Goal: Task Accomplishment & Management: Manage account settings

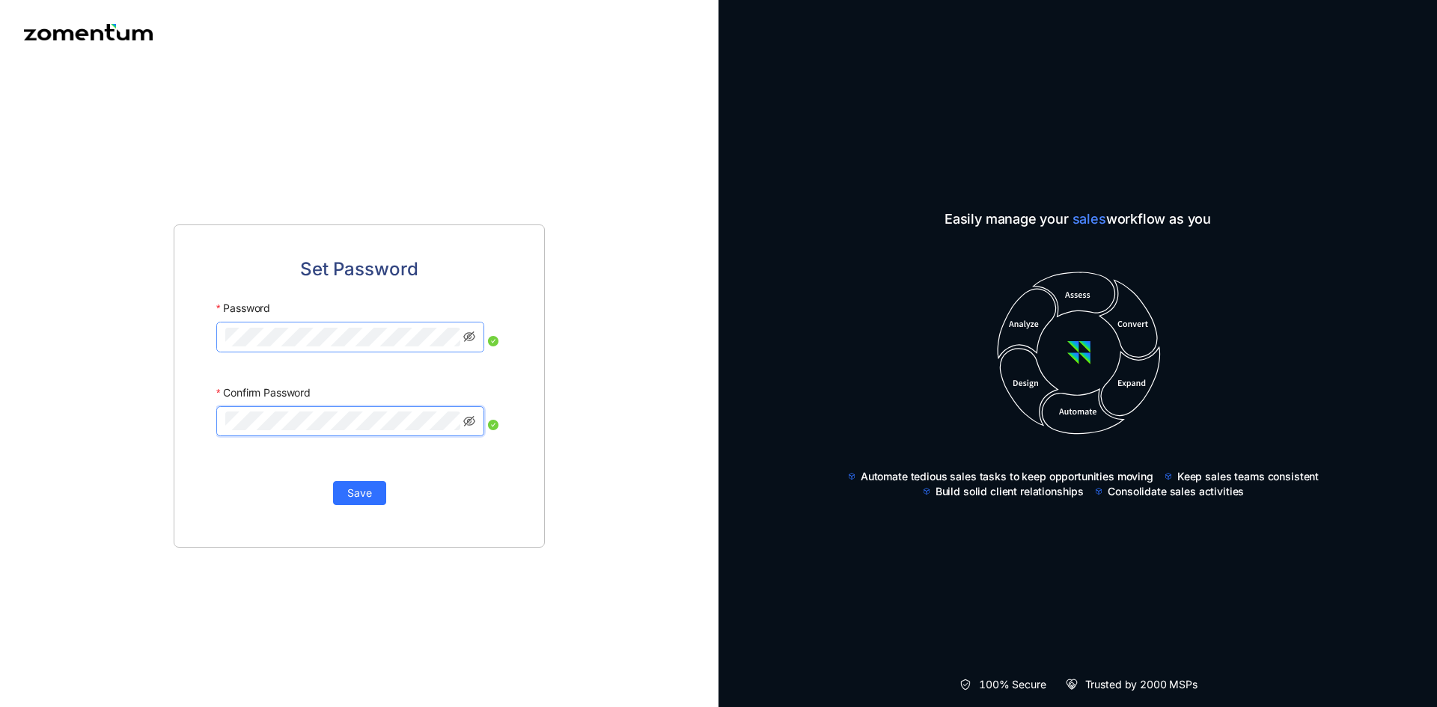
click button "Save" at bounding box center [359, 493] width 53 height 24
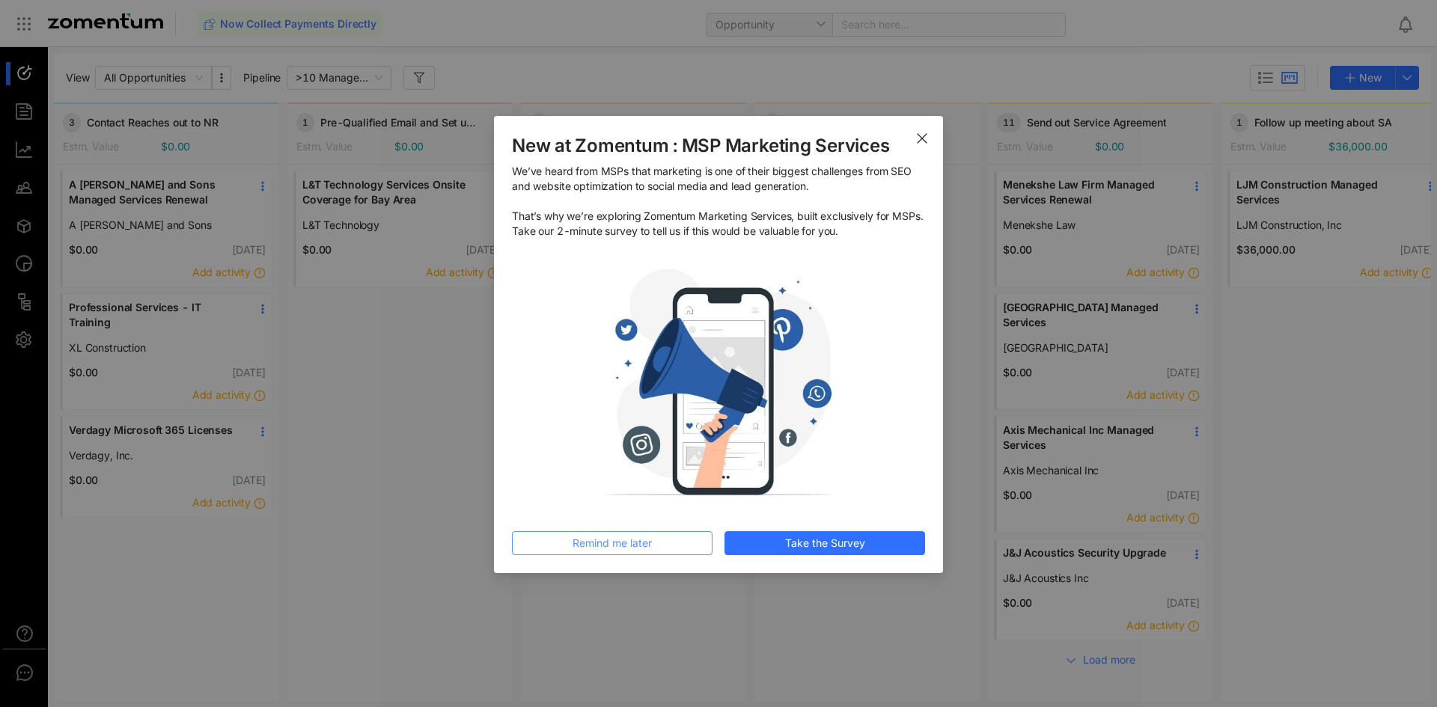
click at [686, 535] on button "Remind me later" at bounding box center [612, 543] width 201 height 24
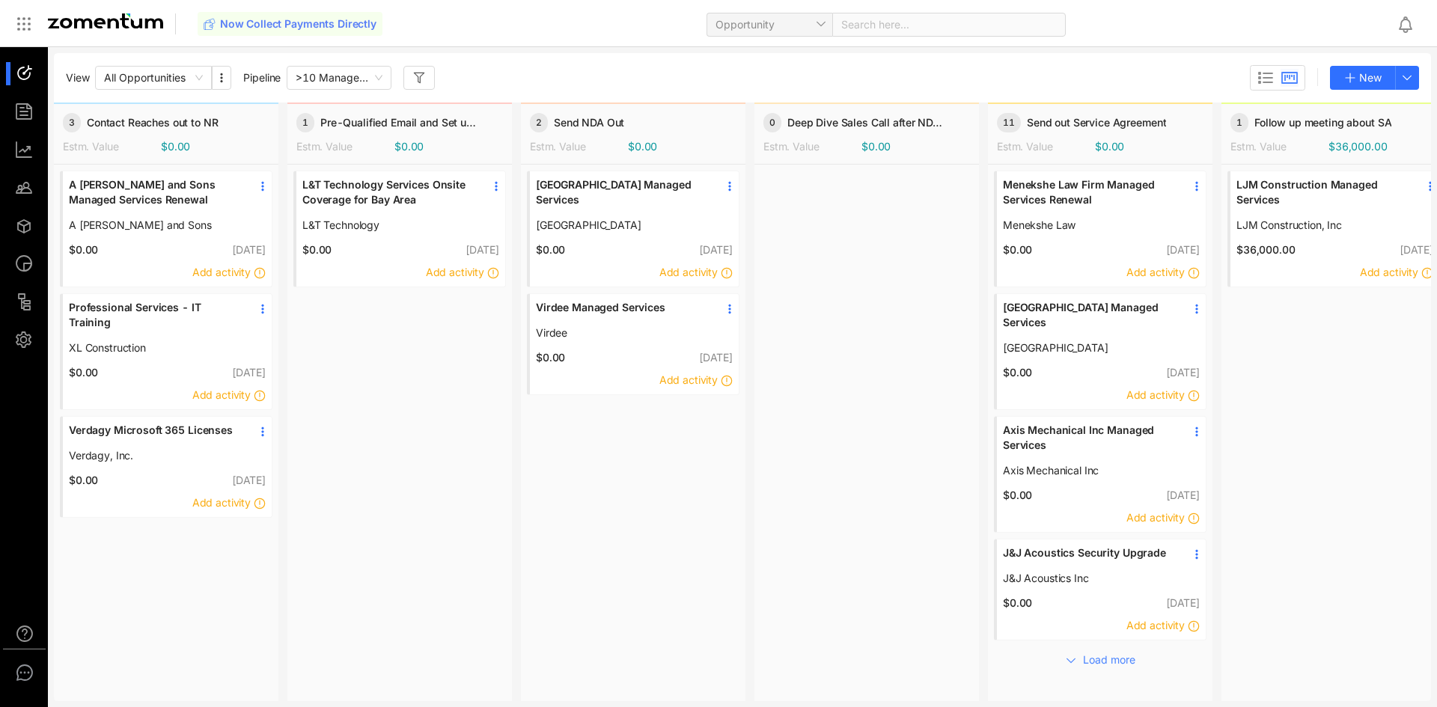
click at [145, 227] on span "A [PERSON_NAME] and Sons" at bounding box center [155, 225] width 172 height 15
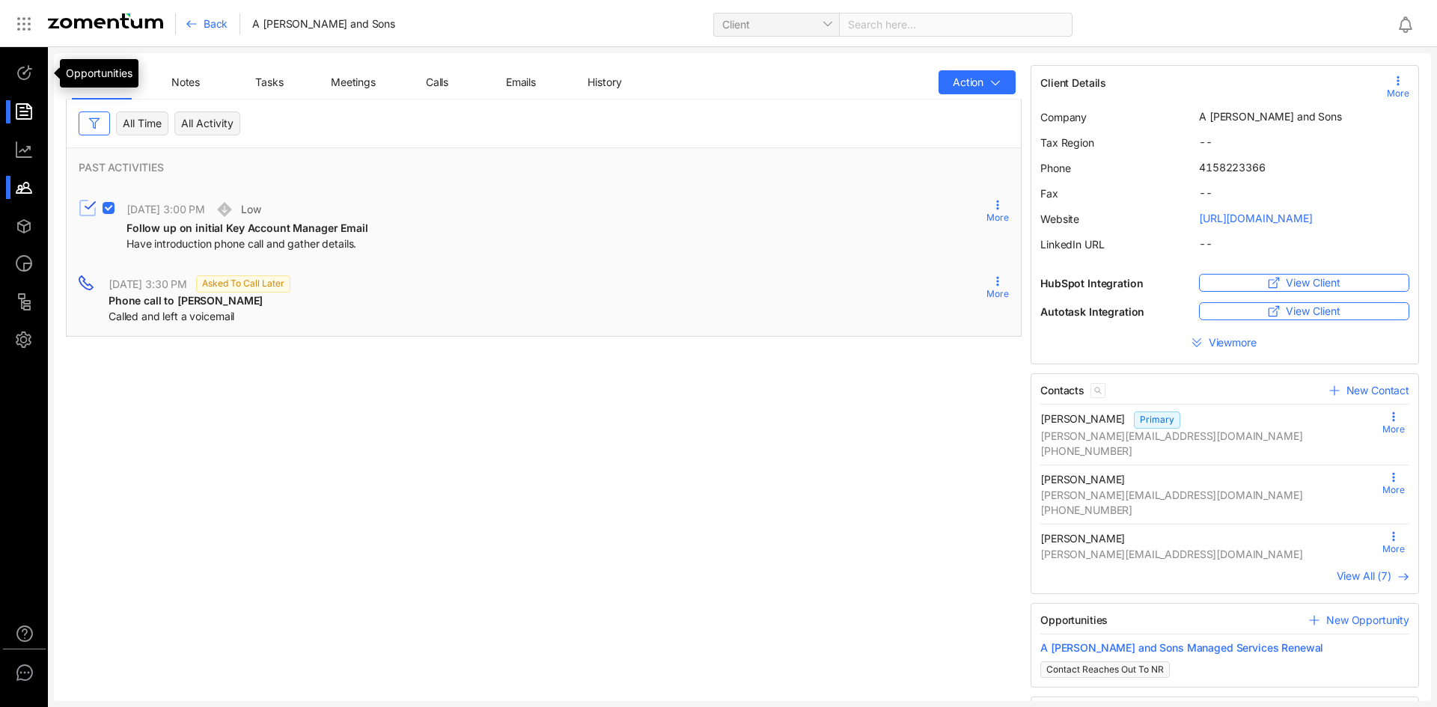
click at [35, 113] on div at bounding box center [31, 111] width 32 height 23
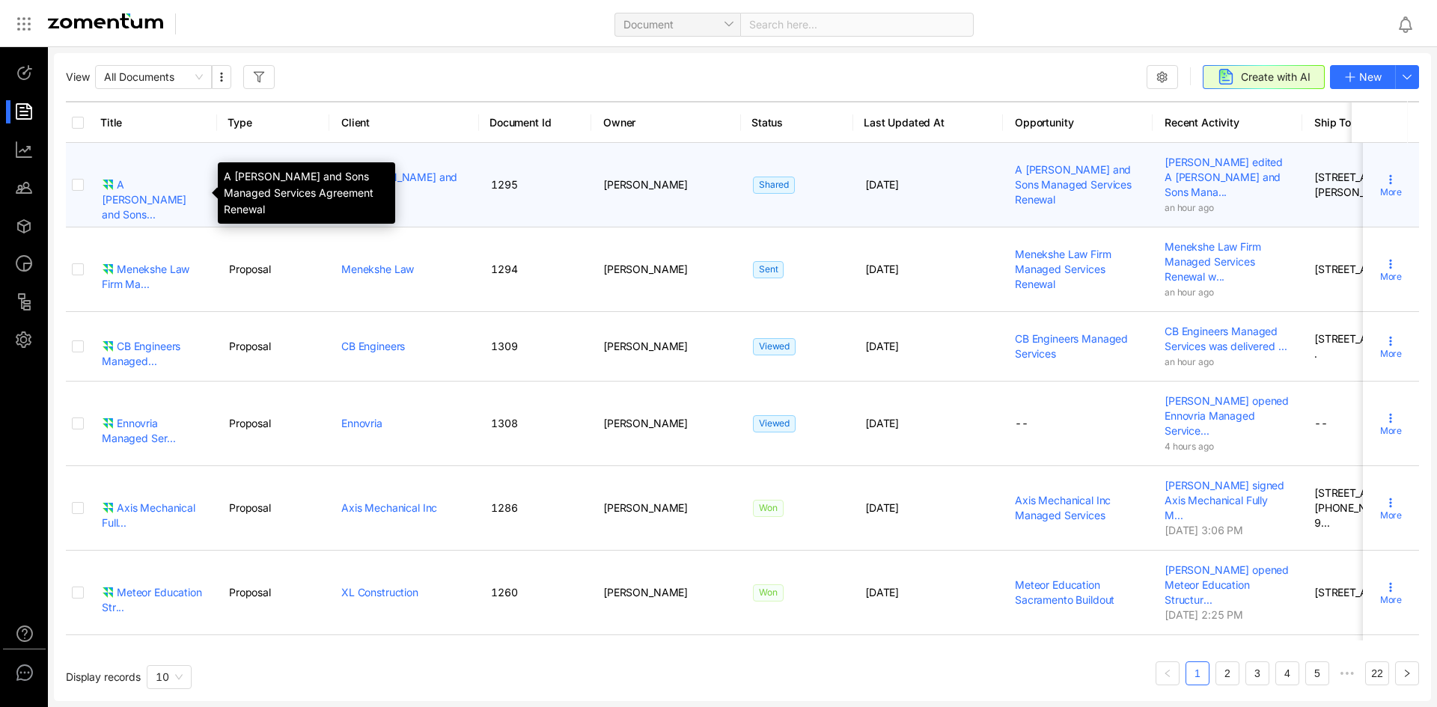
click at [175, 185] on div "A [PERSON_NAME] and Sons..." at bounding box center [153, 199] width 103 height 45
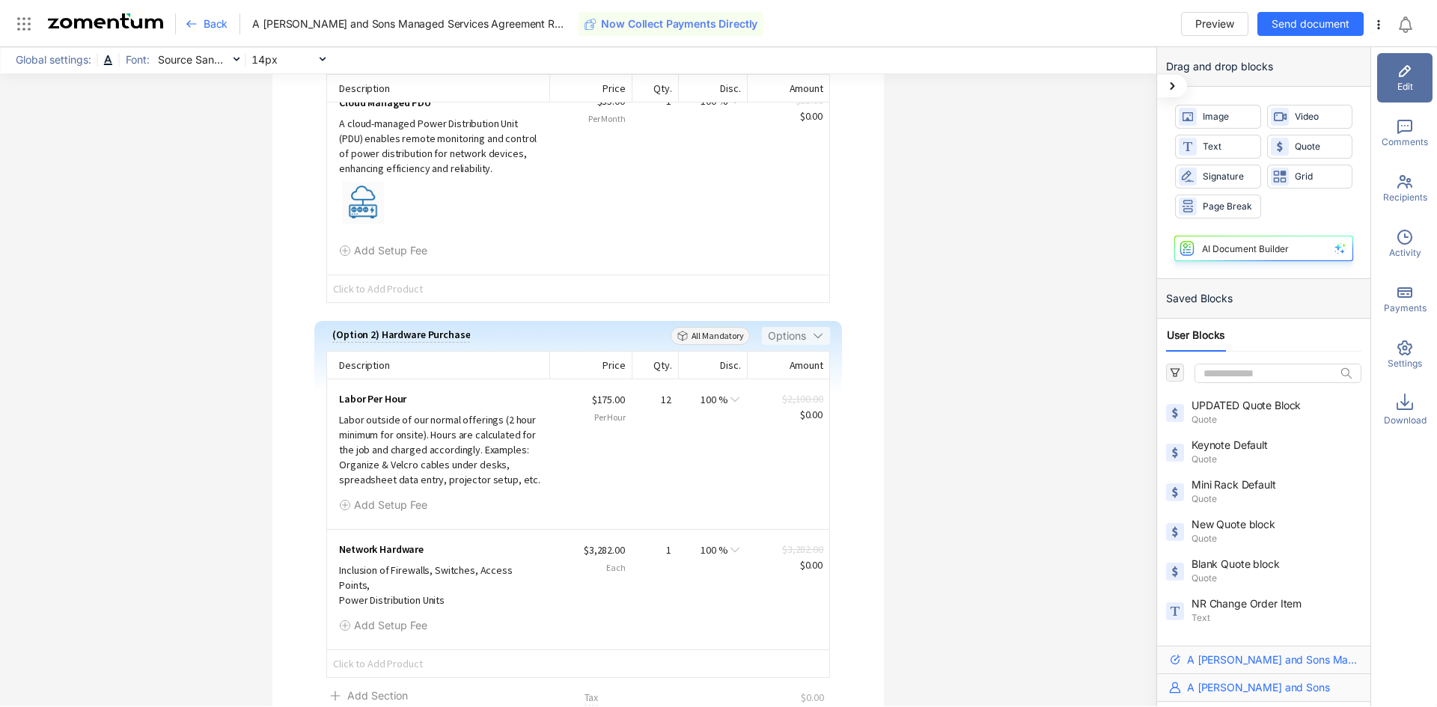
click at [1420, 206] on div "Recipients" at bounding box center [1404, 188] width 55 height 49
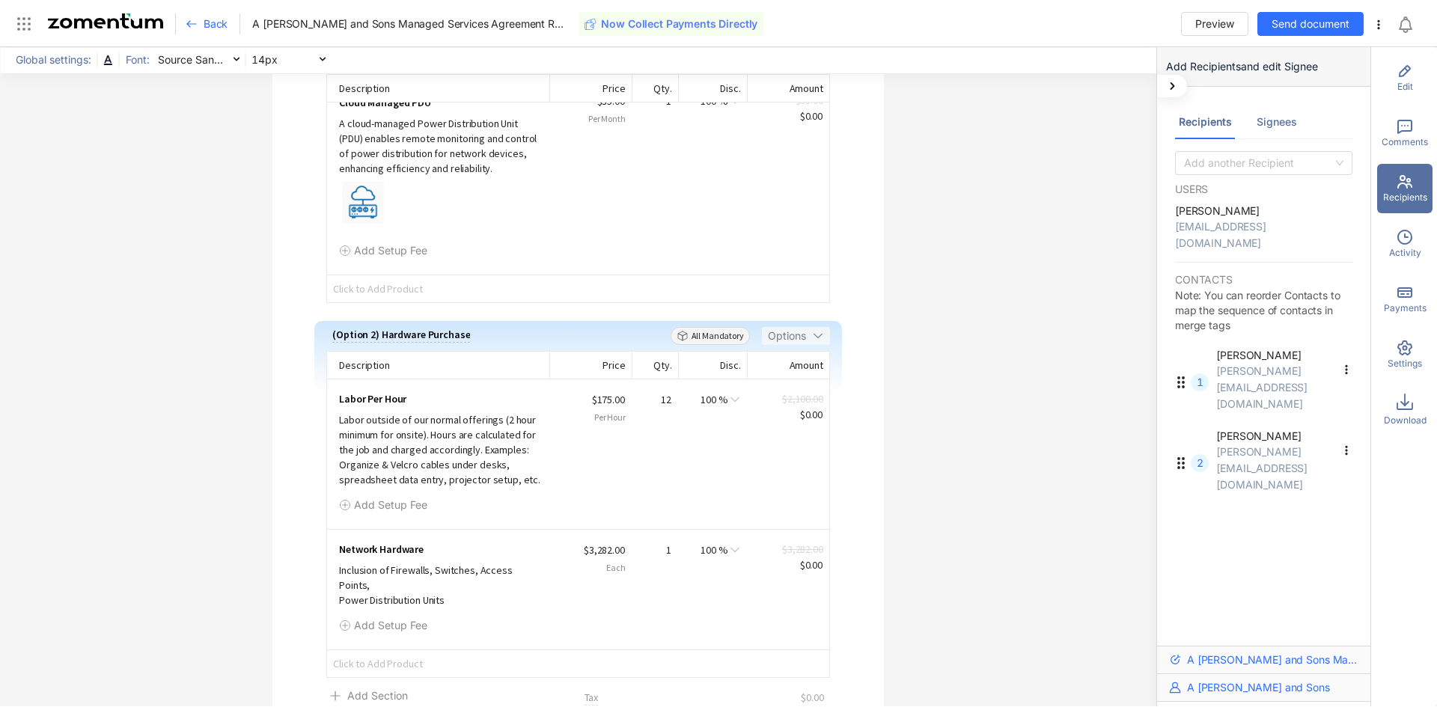
click at [1282, 117] on div "Signees" at bounding box center [1277, 122] width 40 height 16
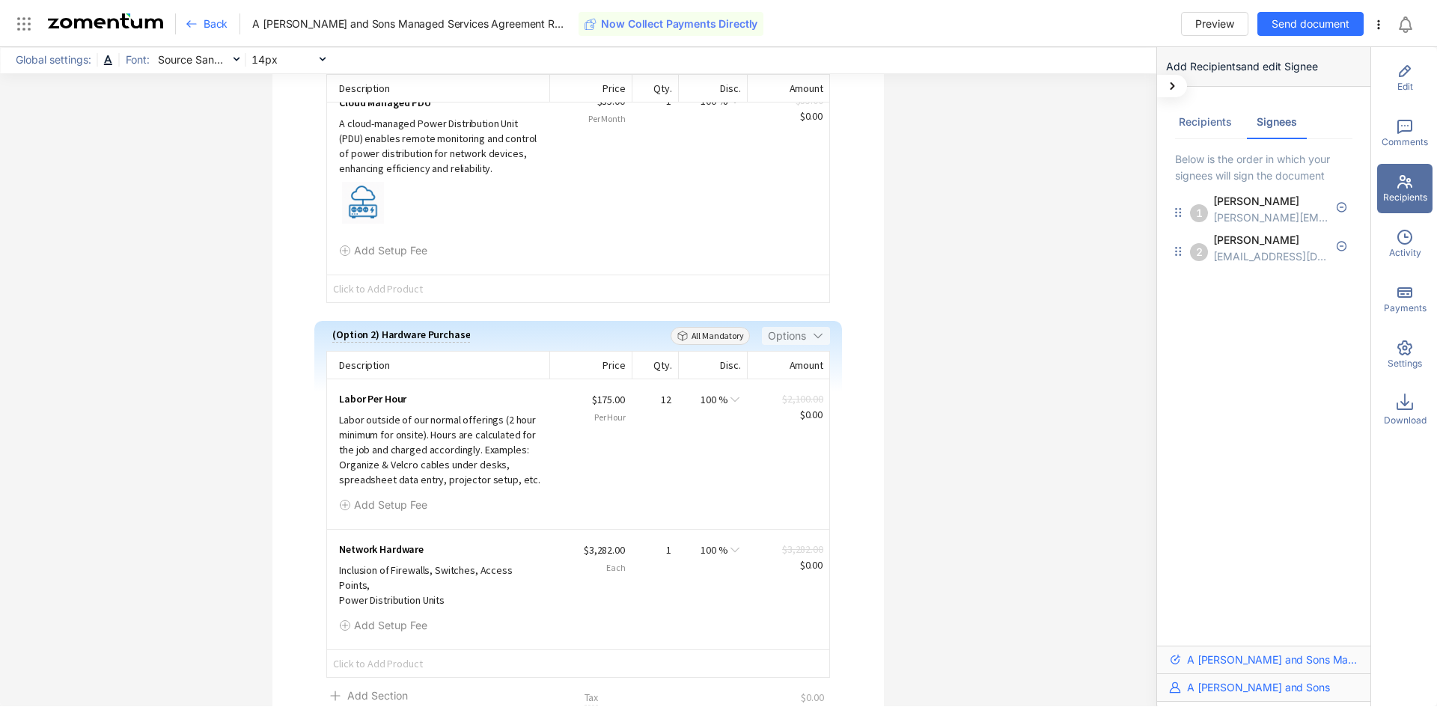
click at [1204, 121] on div "Recipients" at bounding box center [1205, 122] width 53 height 16
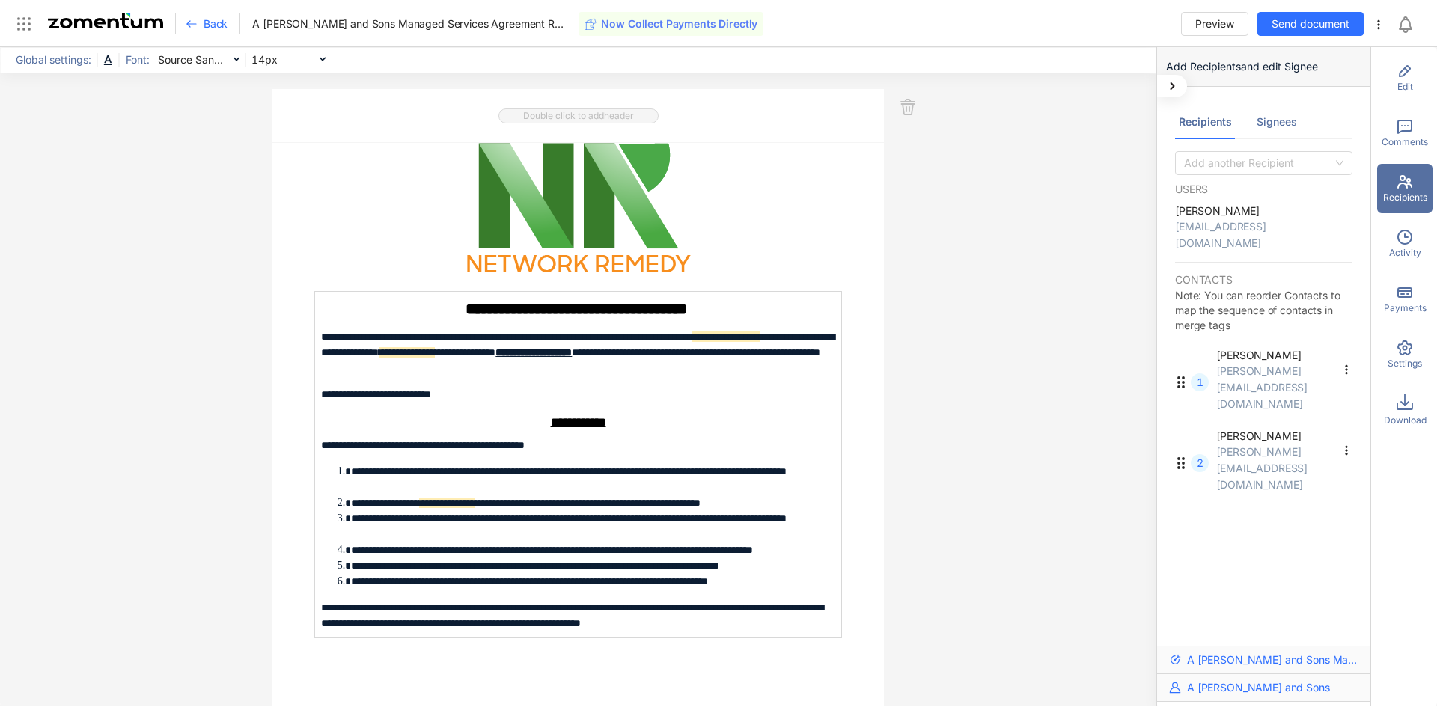
drag, startPoint x: 216, startPoint y: 17, endPoint x: 141, endPoint y: 150, distance: 151.8
click at [141, 150] on div "**********" at bounding box center [578, 376] width 1156 height 659
click at [215, 21] on span "Back" at bounding box center [216, 23] width 24 height 15
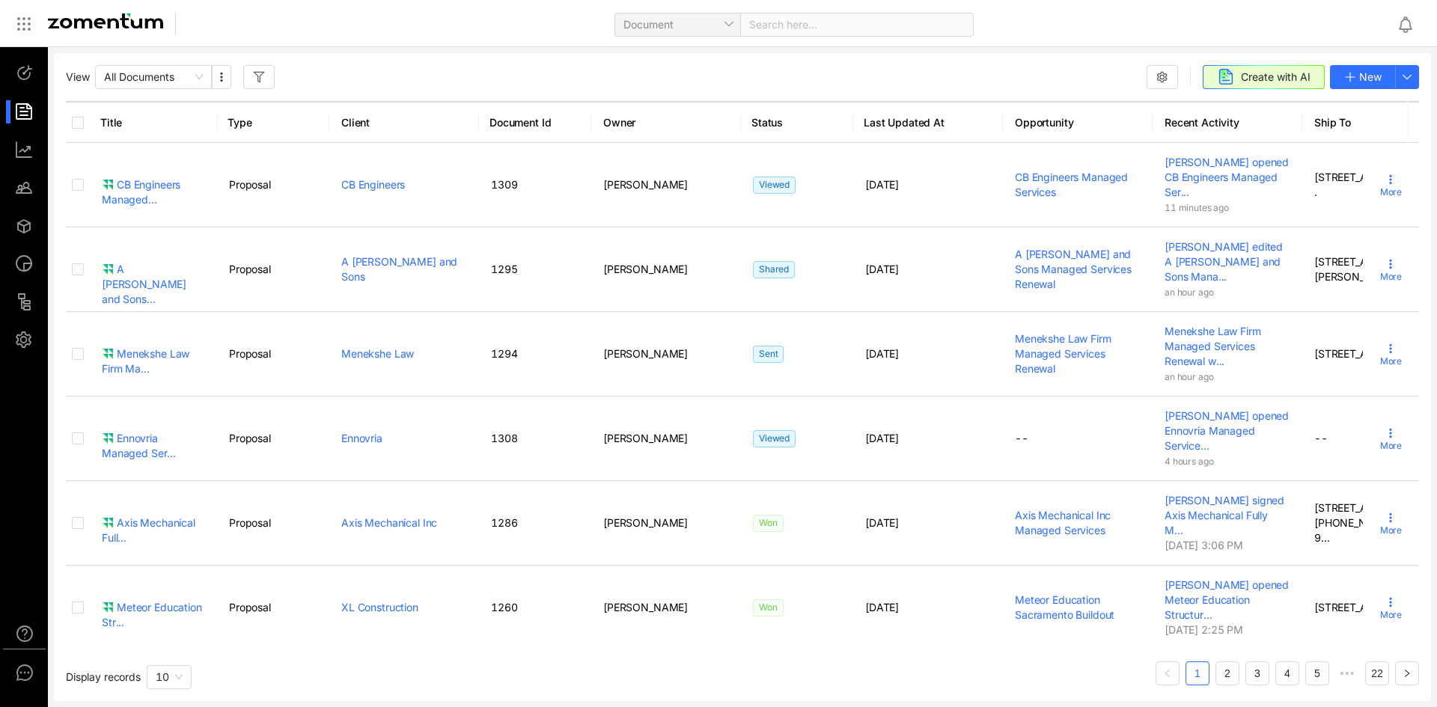
click at [215, 21] on div "Document Search here..." at bounding box center [791, 23] width 1187 height 35
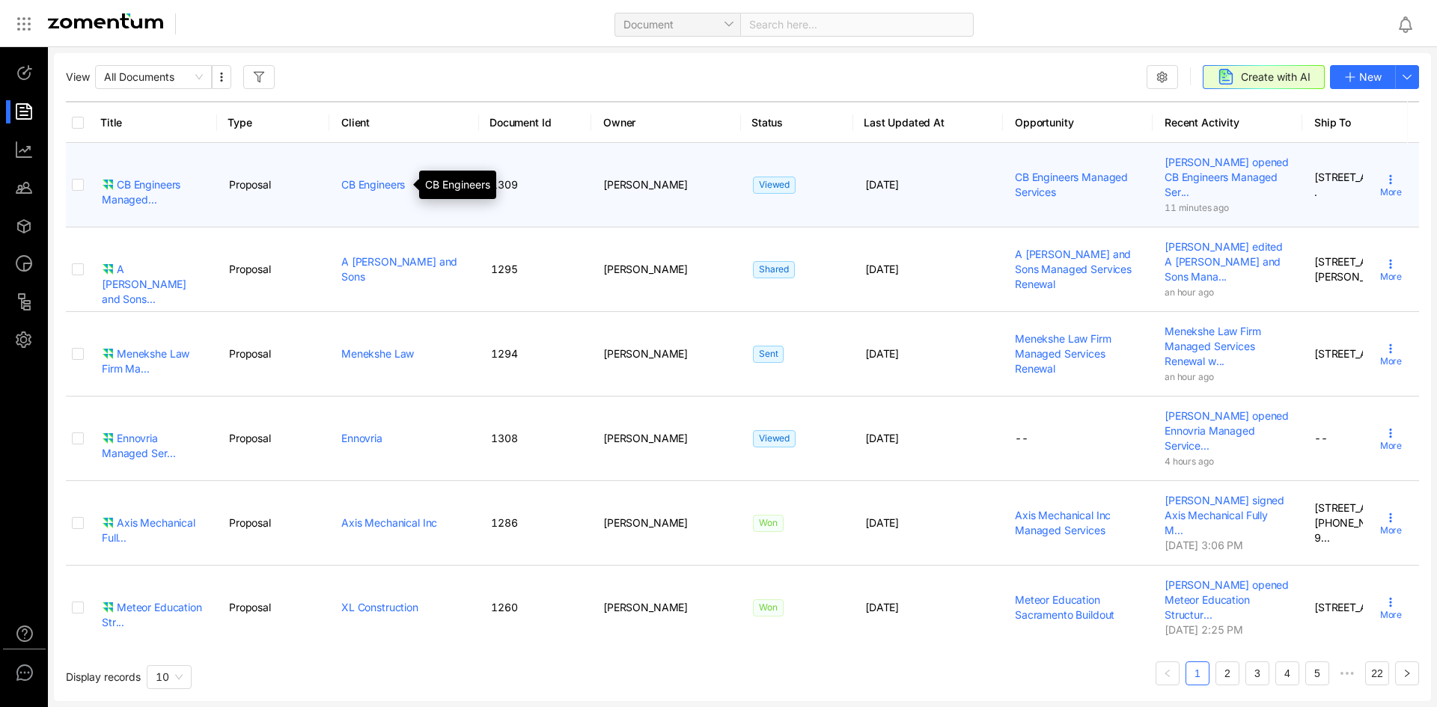
click at [373, 181] on link "CB Engineers" at bounding box center [373, 184] width 64 height 13
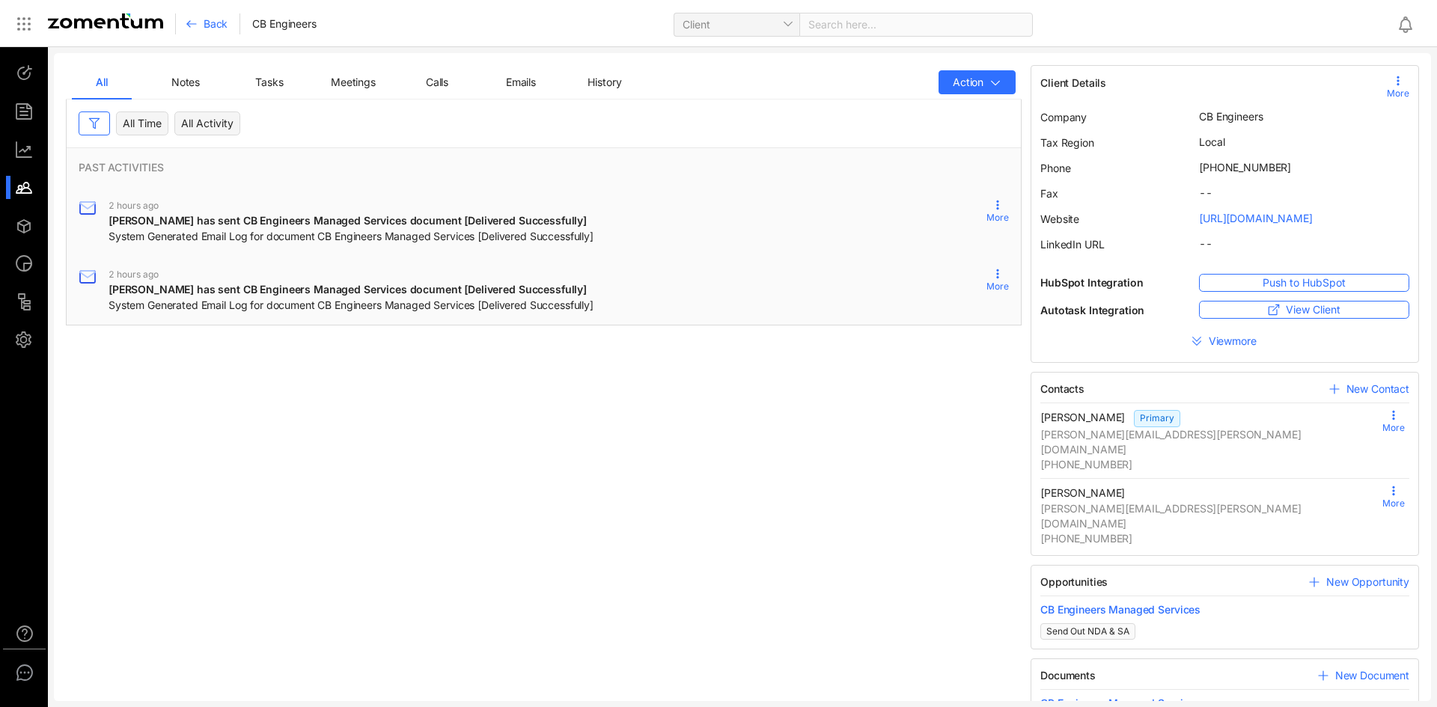
click at [341, 88] on div "Meetings" at bounding box center [353, 82] width 57 height 16
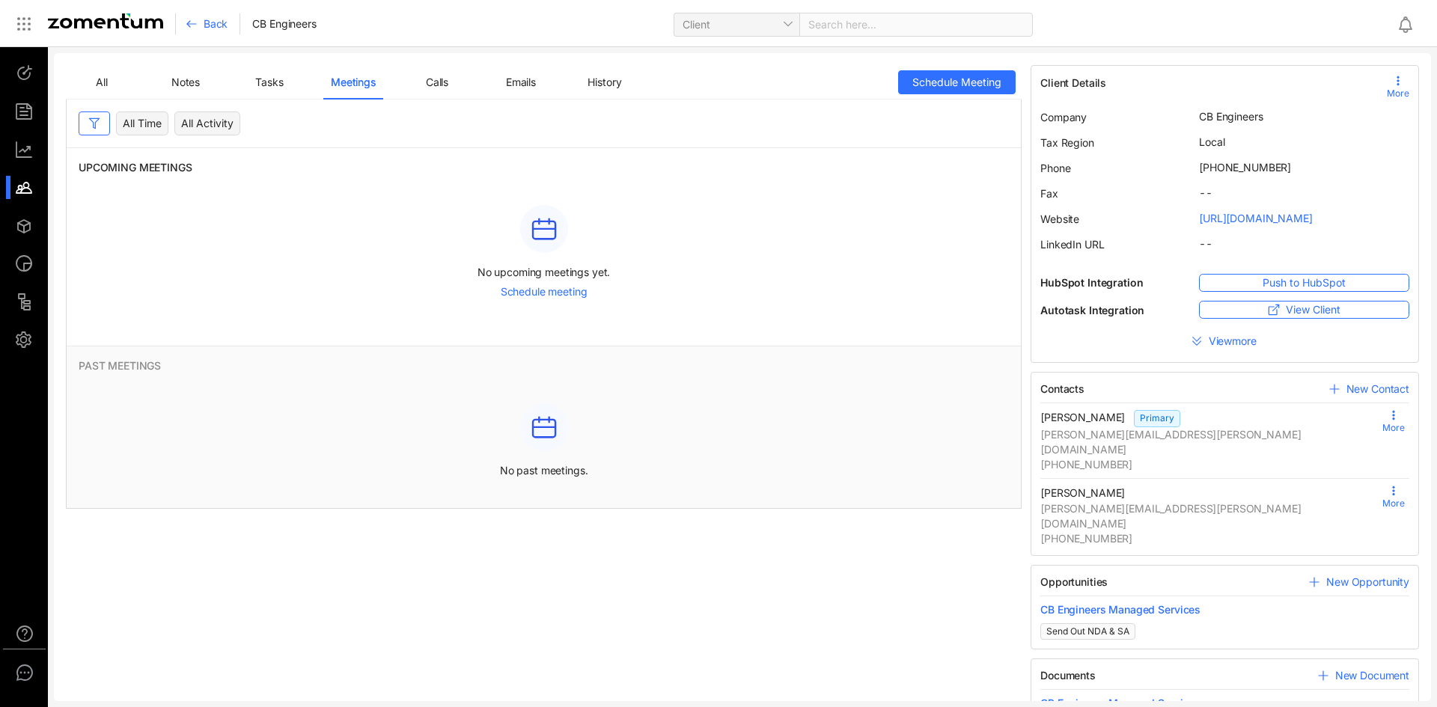
click at [184, 77] on span "Notes" at bounding box center [185, 82] width 28 height 13
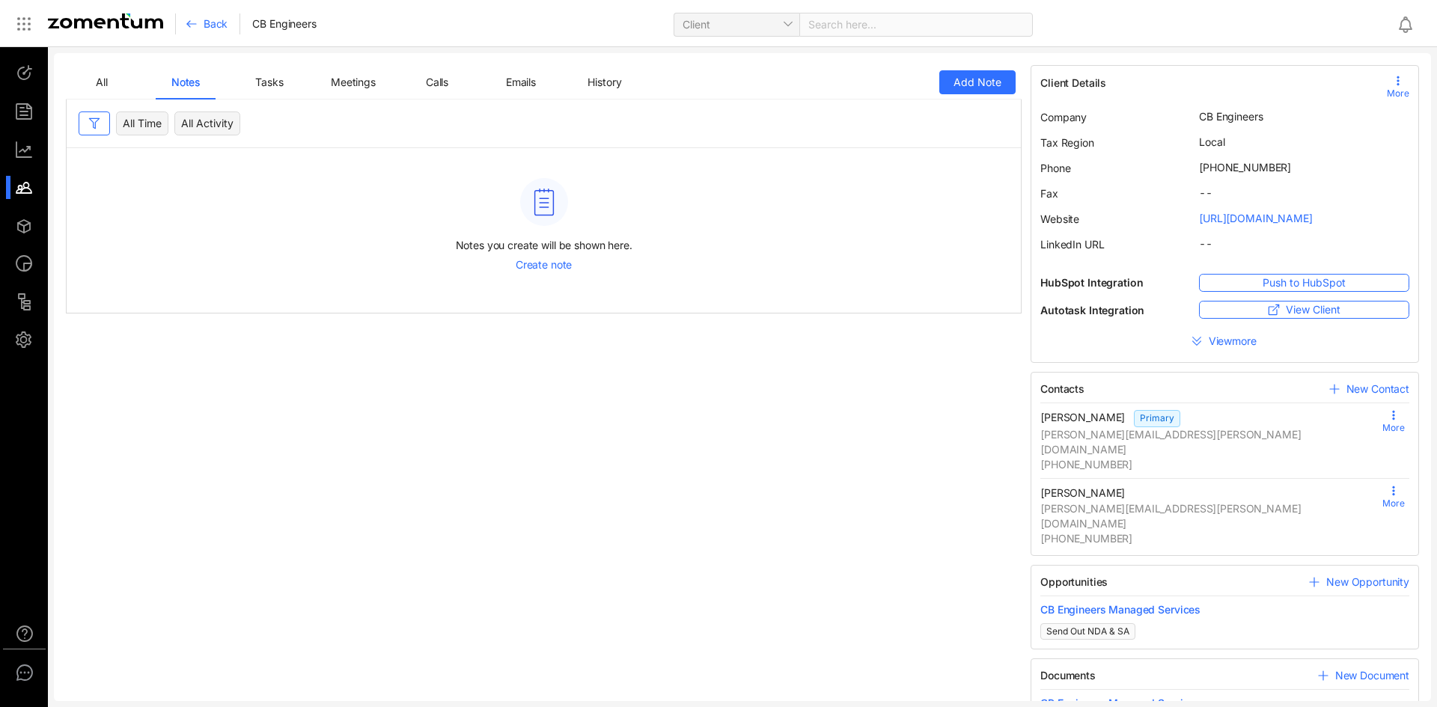
click at [108, 85] on div "All" at bounding box center [102, 82] width 24 height 16
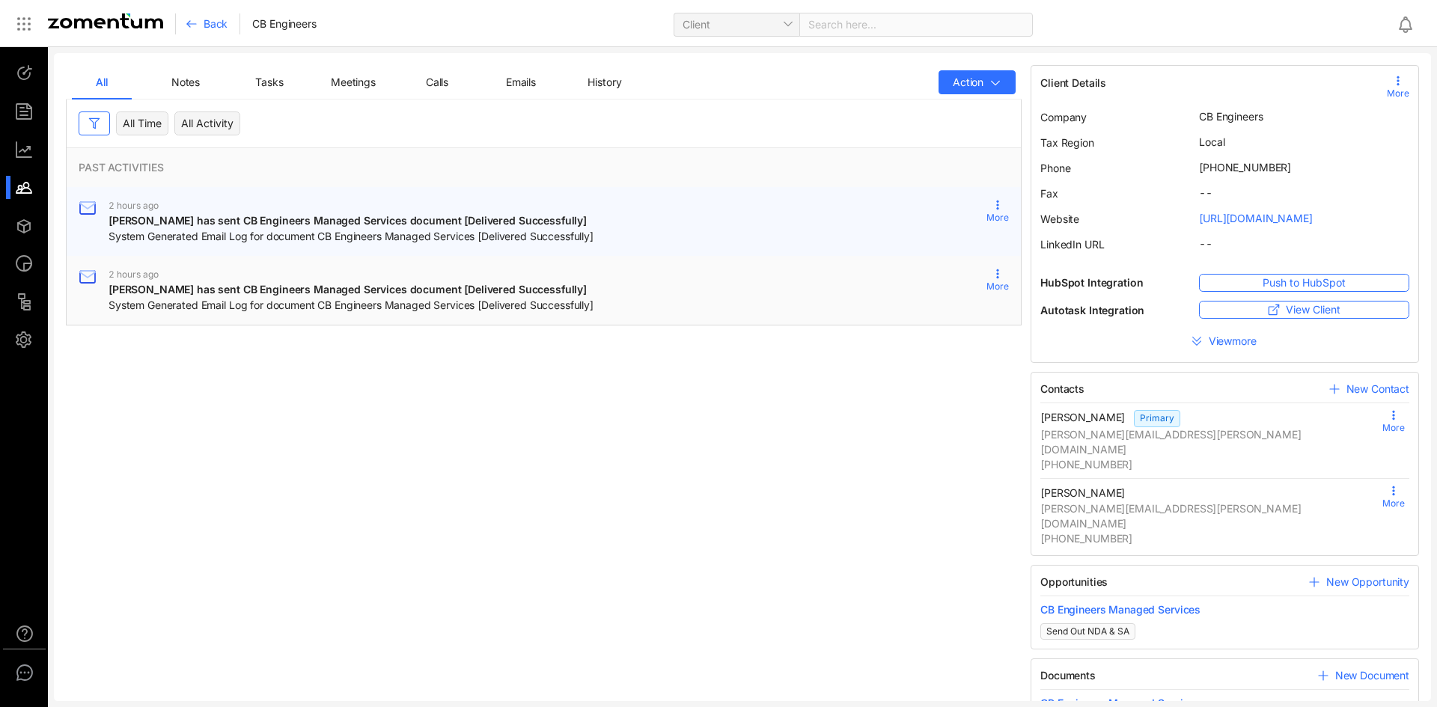
click at [376, 239] on span "System Generated Email Log for document CB Engineers Managed Services [Delivere…" at bounding box center [351, 236] width 485 height 15
click at [88, 207] on icon at bounding box center [88, 208] width 18 height 18
click at [996, 216] on span "More" at bounding box center [998, 217] width 22 height 13
click at [933, 245] on span "Details" at bounding box center [946, 250] width 88 height 16
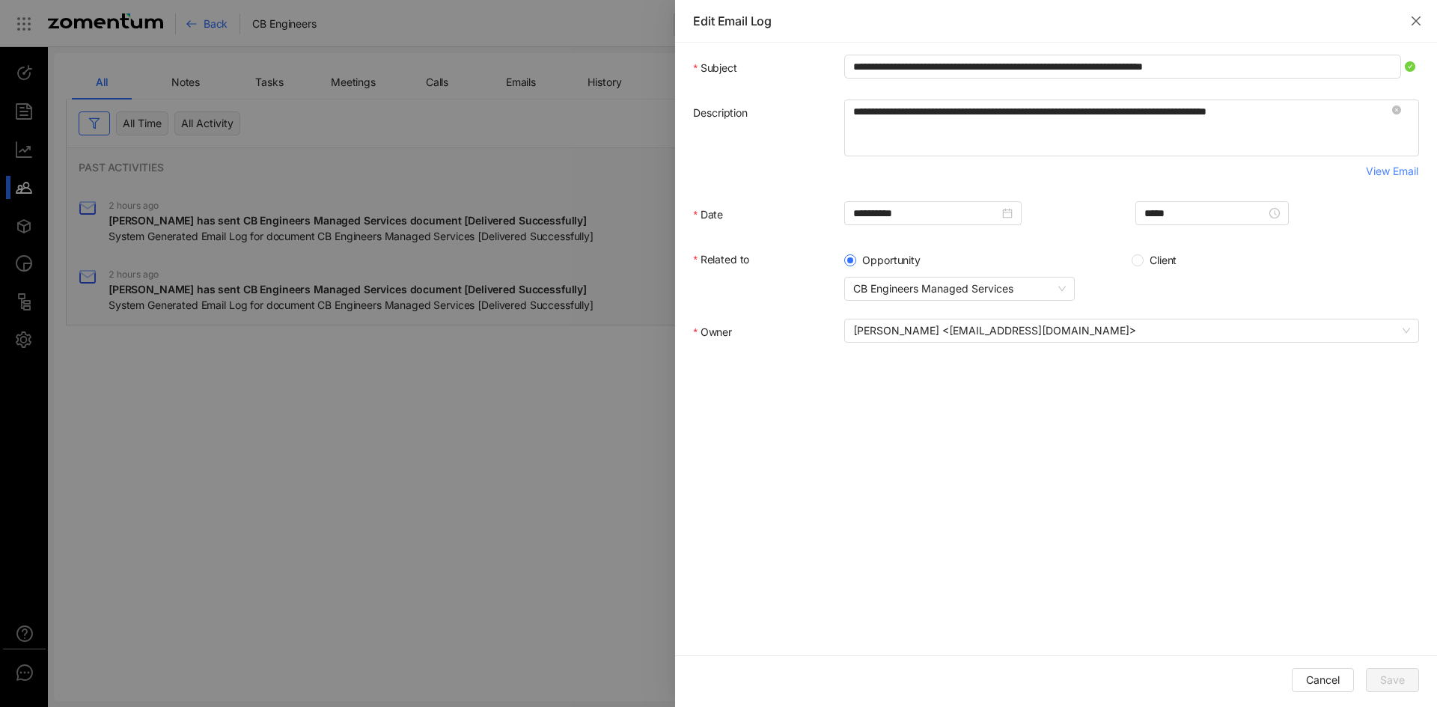
click at [606, 140] on div at bounding box center [718, 353] width 1437 height 707
click at [1414, 35] on button "Close" at bounding box center [1416, 21] width 42 height 42
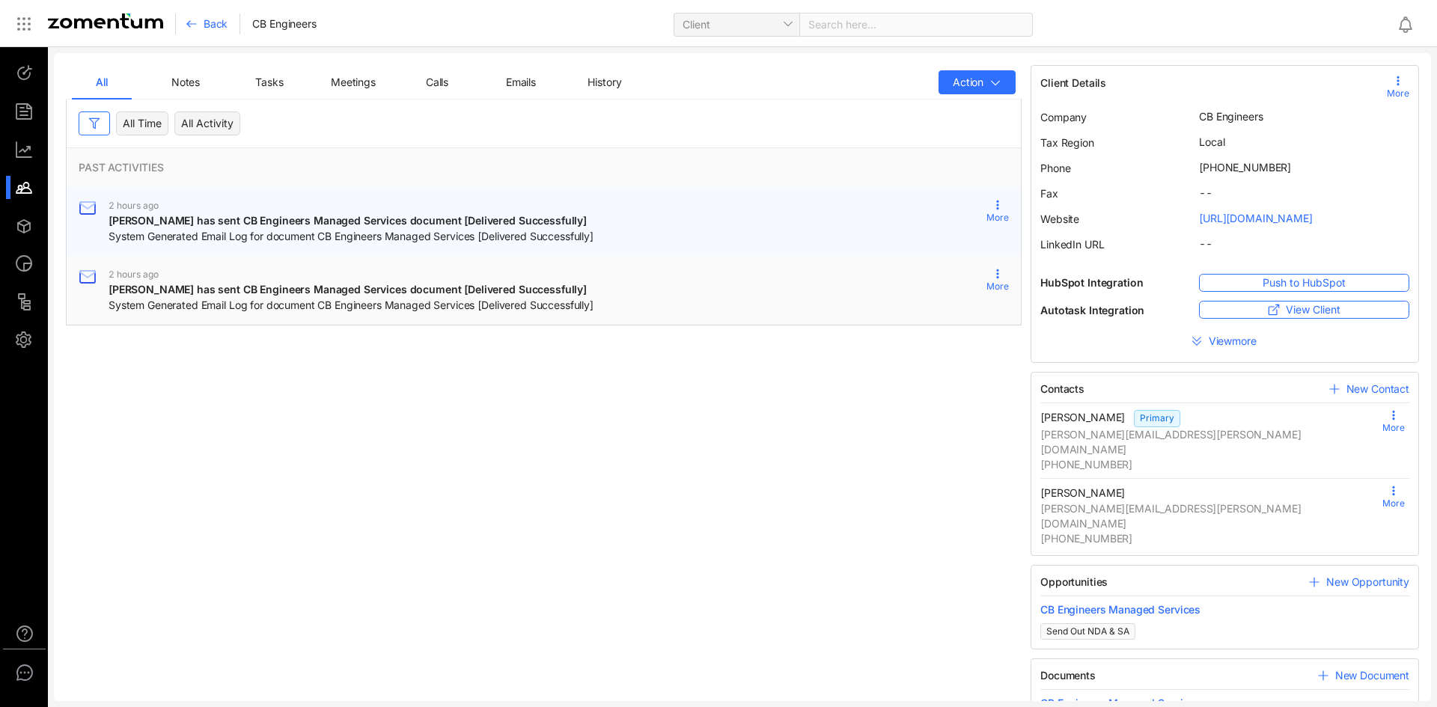
click at [493, 217] on span "[PERSON_NAME] has sent CB Engineers Managed Services document [Delivered Succes…" at bounding box center [348, 220] width 478 height 13
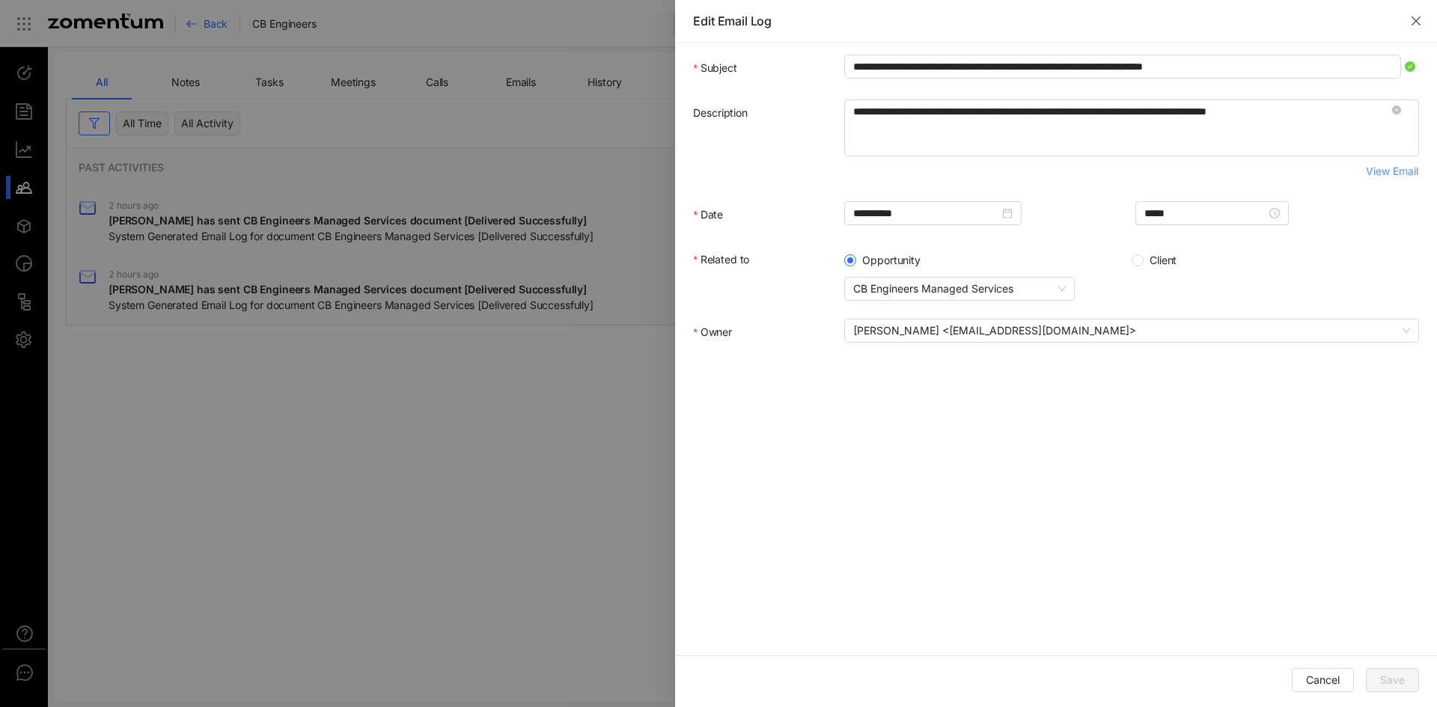
click at [1394, 176] on span "View Email" at bounding box center [1392, 171] width 52 height 16
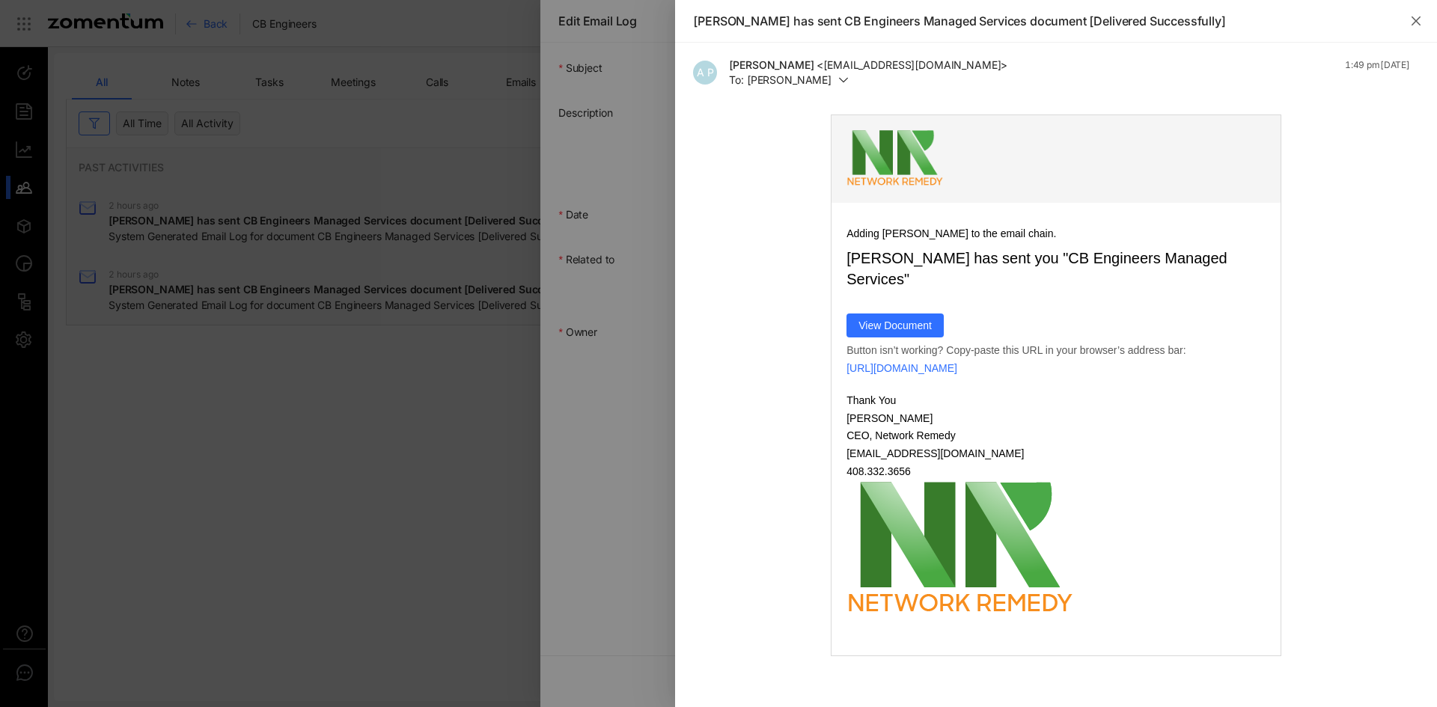
click at [671, 103] on div at bounding box center [718, 353] width 1437 height 707
click at [431, 329] on div at bounding box center [718, 353] width 1437 height 707
click at [1424, 30] on button "Close" at bounding box center [1416, 21] width 42 height 42
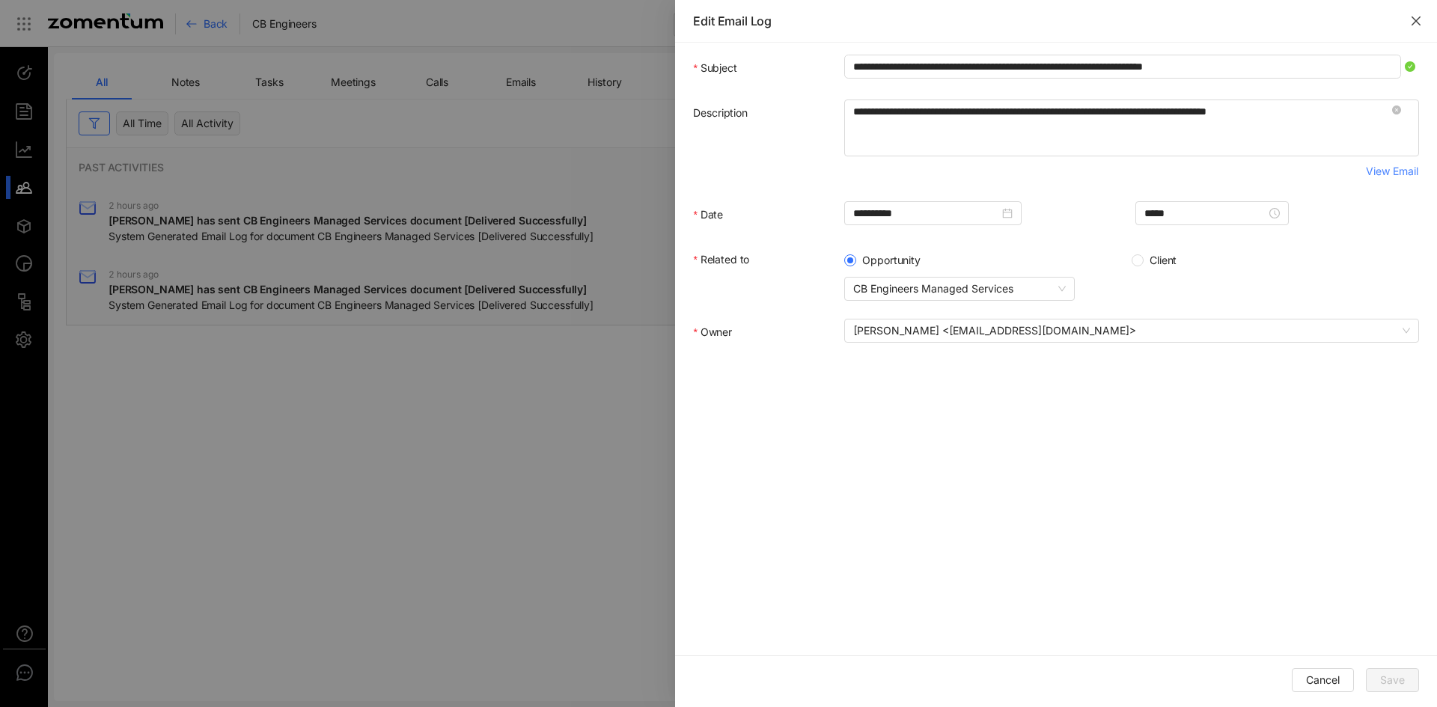
click at [1403, 12] on button "Close" at bounding box center [1416, 21] width 42 height 42
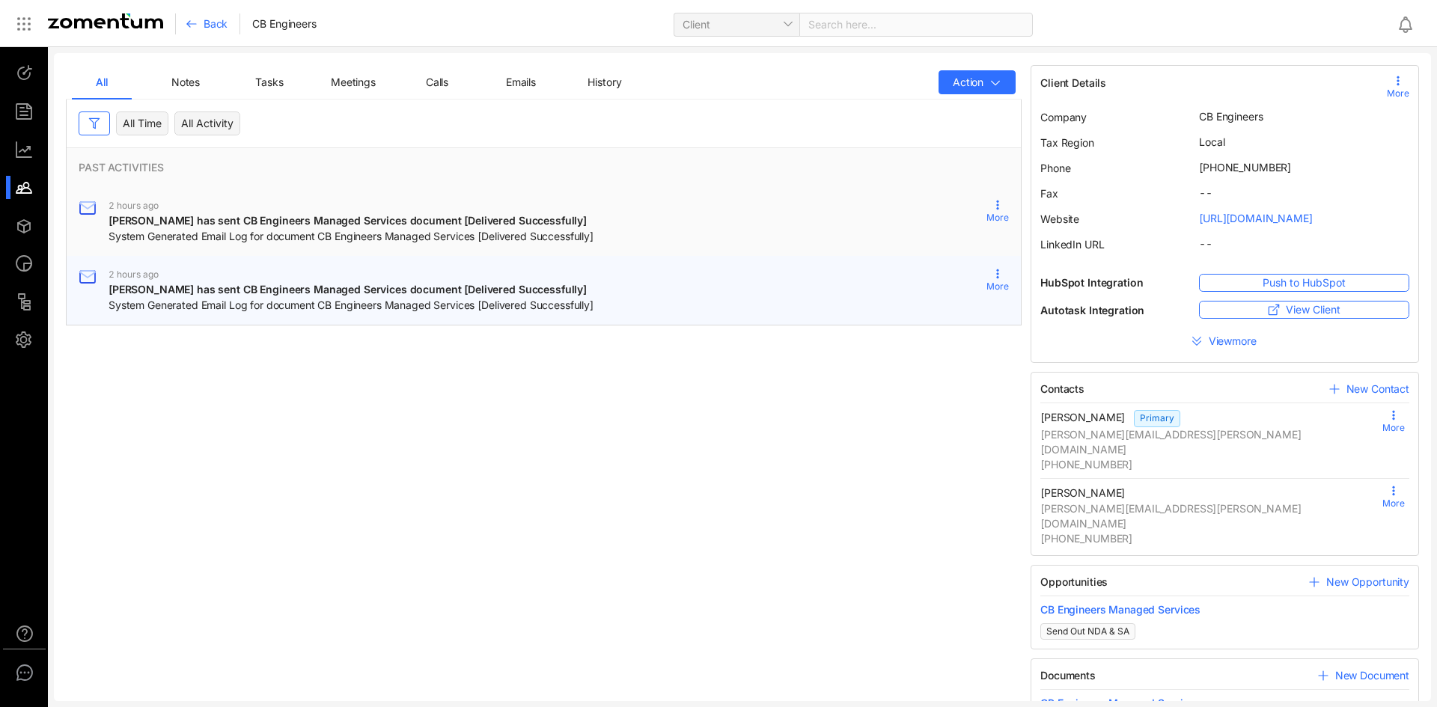
click at [987, 278] on div "More" at bounding box center [998, 279] width 22 height 22
click at [930, 314] on span "Details" at bounding box center [946, 319] width 88 height 16
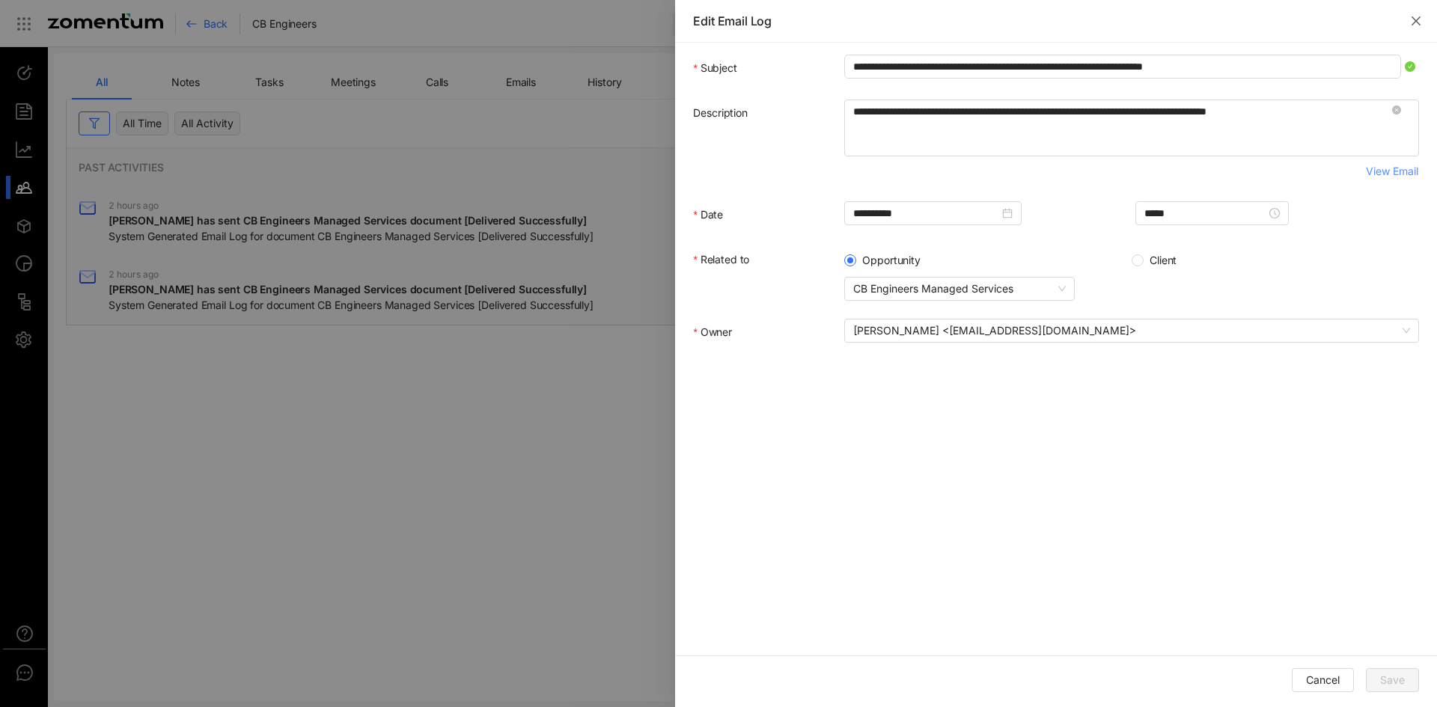
click at [1401, 171] on span "View Email" at bounding box center [1392, 171] width 52 height 16
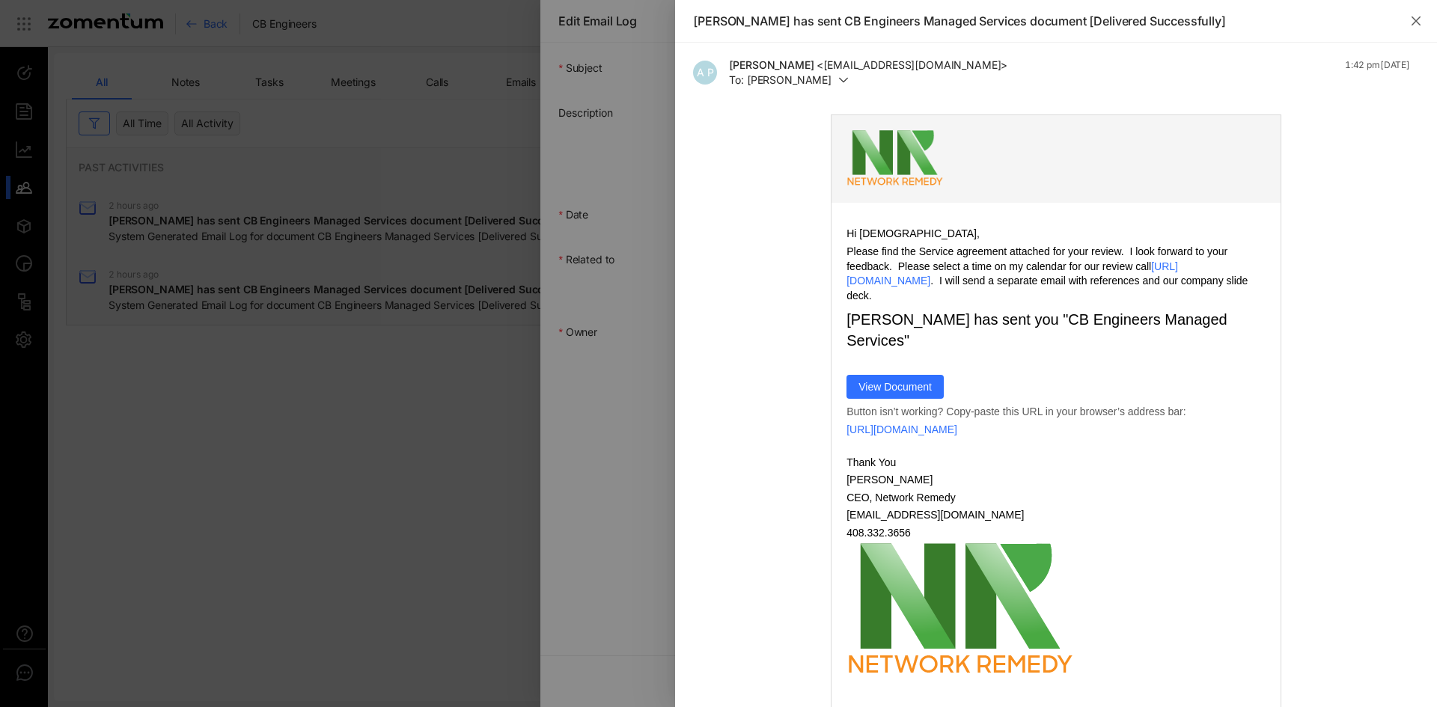
scroll to position [40, 0]
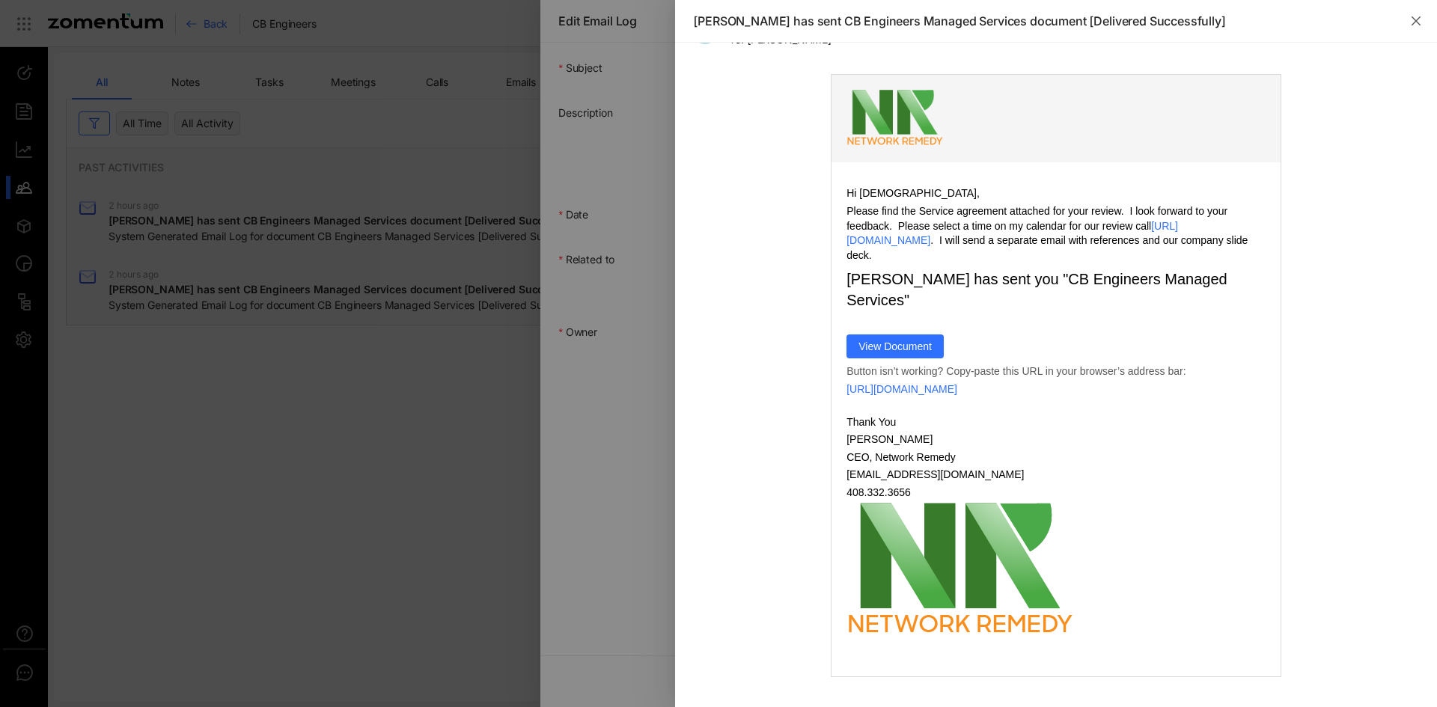
drag, startPoint x: 843, startPoint y: 205, endPoint x: 1062, endPoint y: 241, distance: 222.2
click at [1062, 241] on p "Please find the Service agreement attached for your review. I look forward to y…" at bounding box center [1056, 233] width 419 height 58
click at [439, 353] on div at bounding box center [718, 353] width 1437 height 707
click at [1421, 17] on icon "close" at bounding box center [1416, 20] width 9 height 9
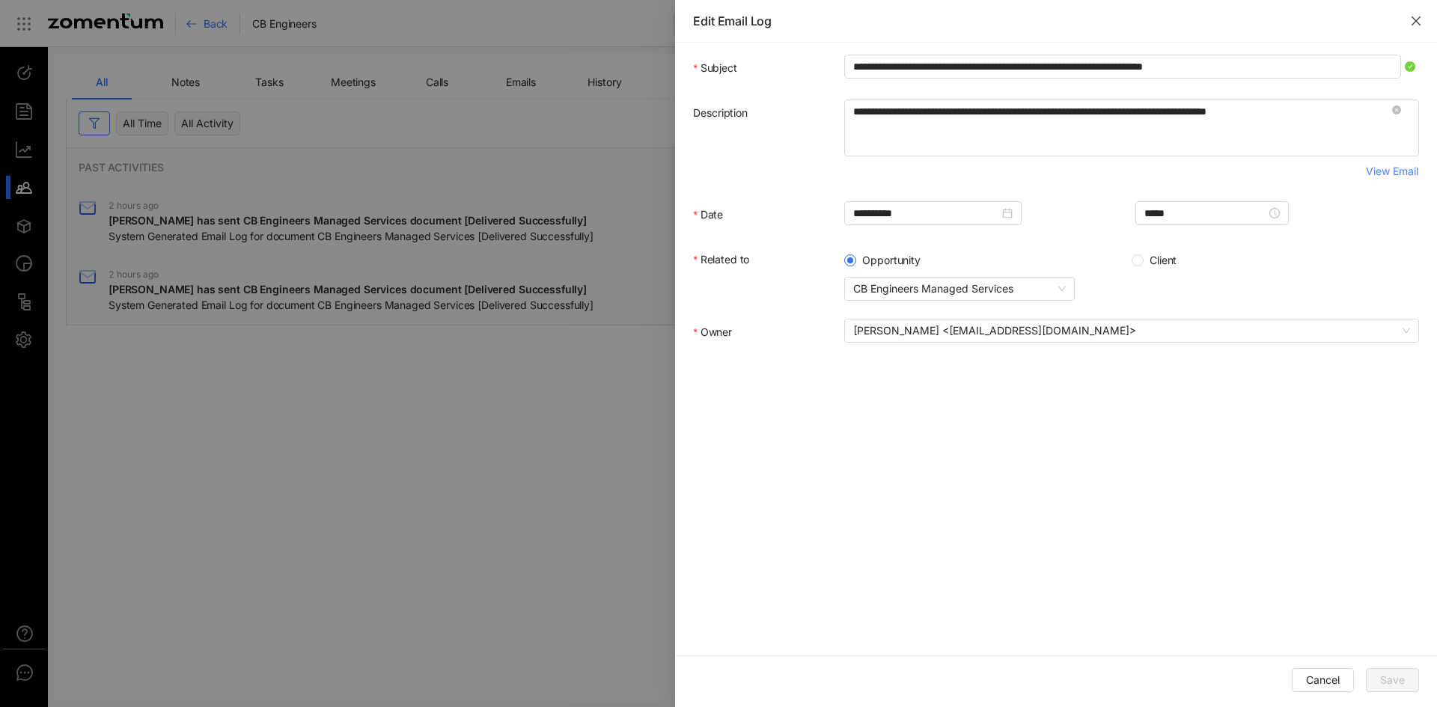
click at [1411, 19] on icon "close" at bounding box center [1416, 21] width 12 height 12
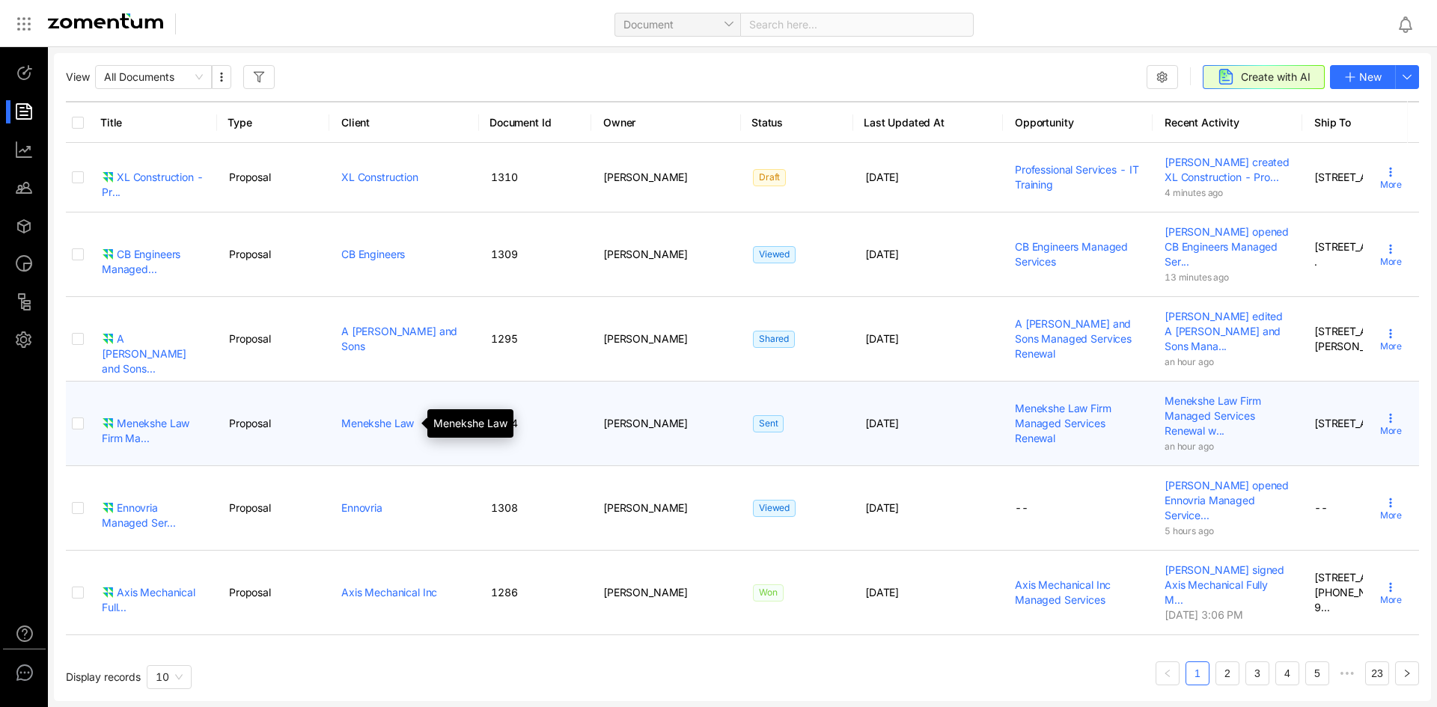
click at [376, 428] on link "Menekshe Law" at bounding box center [377, 423] width 73 height 13
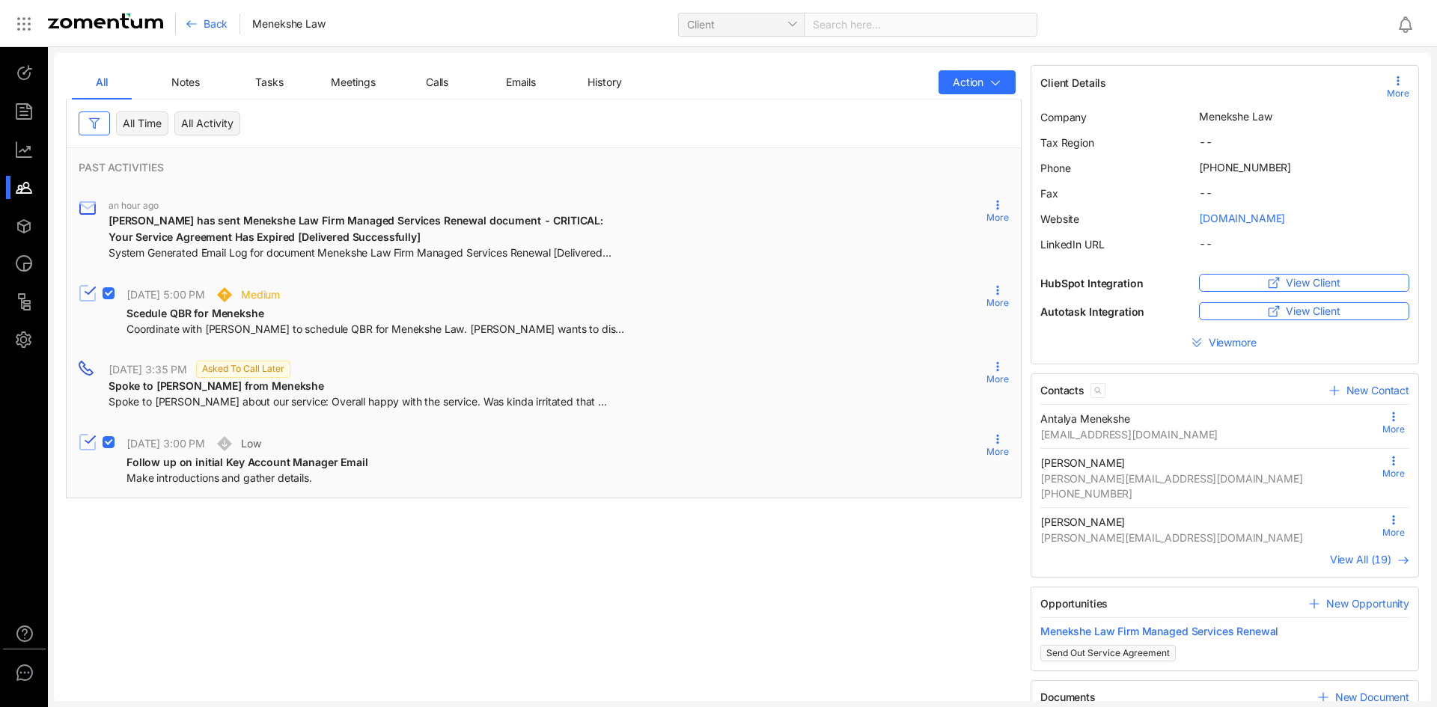
click at [526, 90] on div "Emails" at bounding box center [521, 82] width 42 height 16
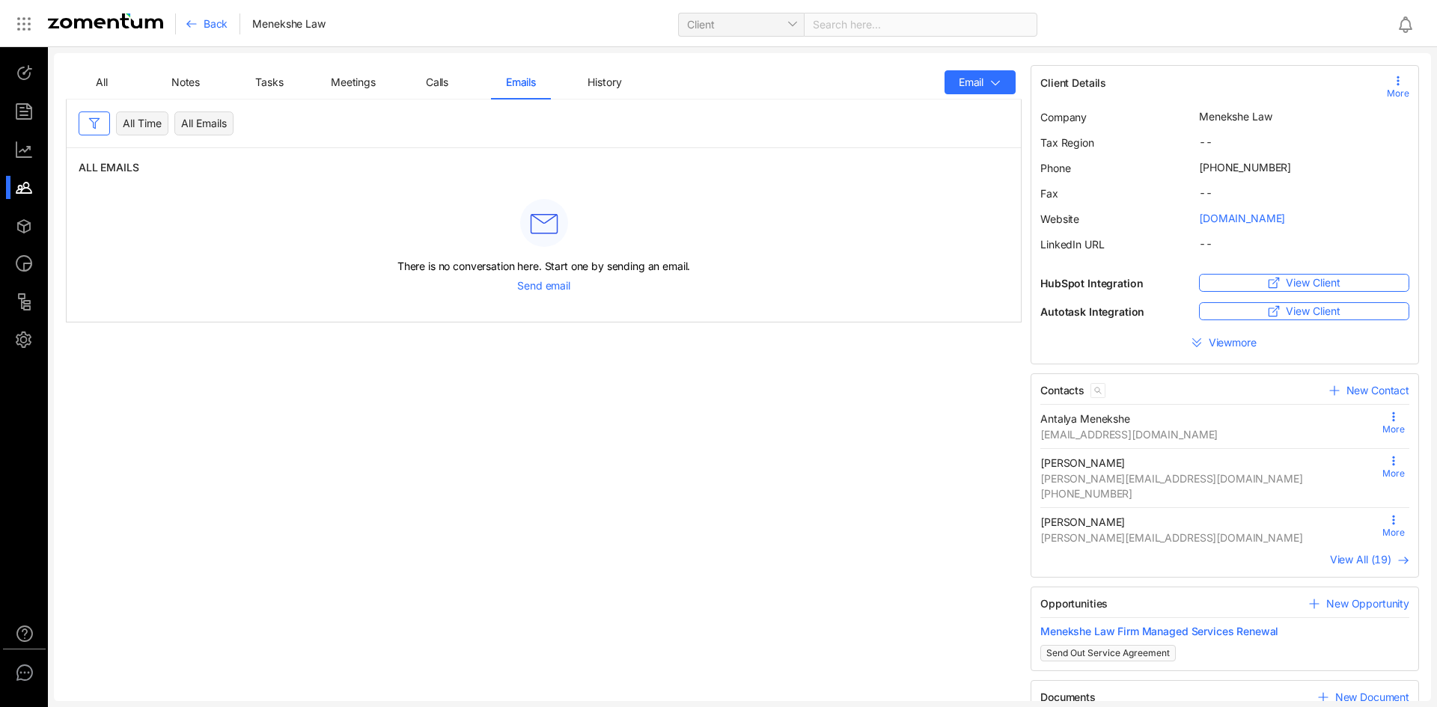
click at [112, 76] on div "All" at bounding box center [102, 82] width 24 height 16
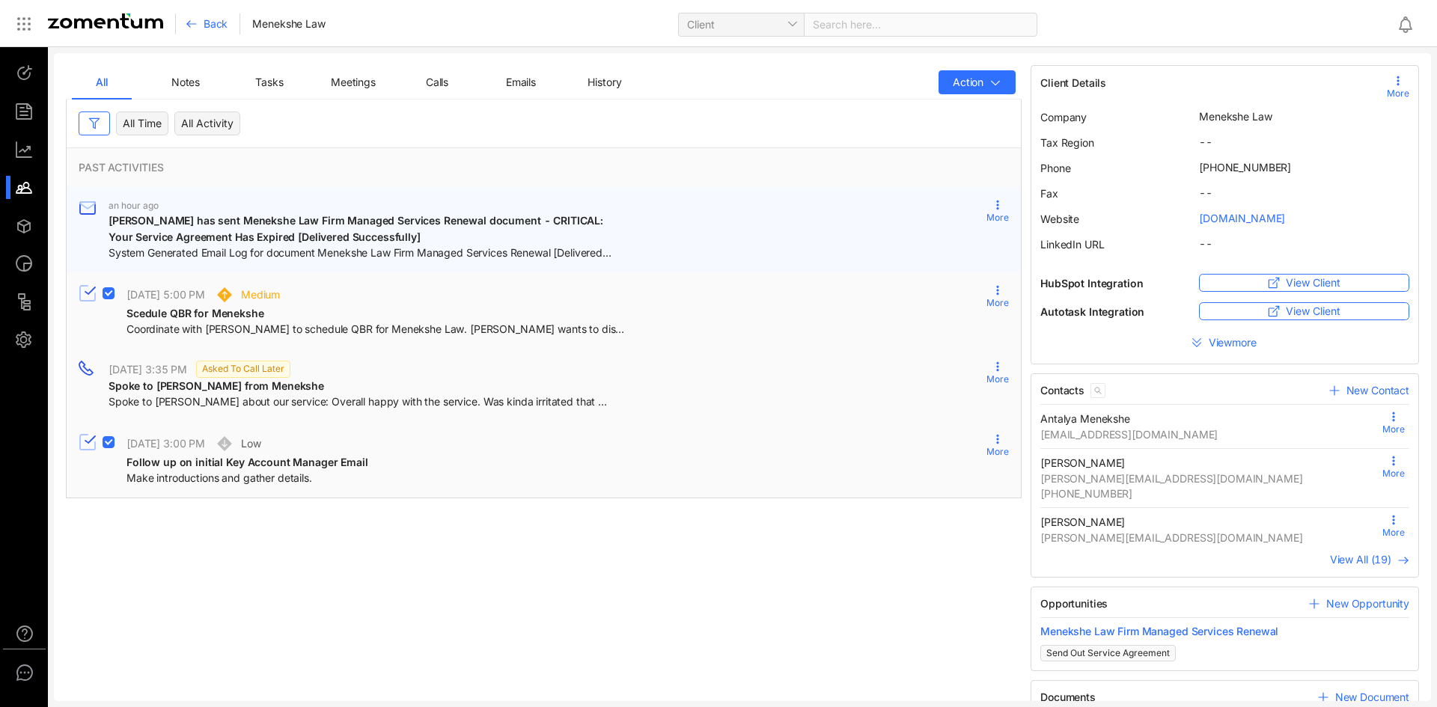
click at [202, 226] on span "[PERSON_NAME] has sent Menekshe Law Firm Managed Services Renewal document - CR…" at bounding box center [358, 228] width 498 height 29
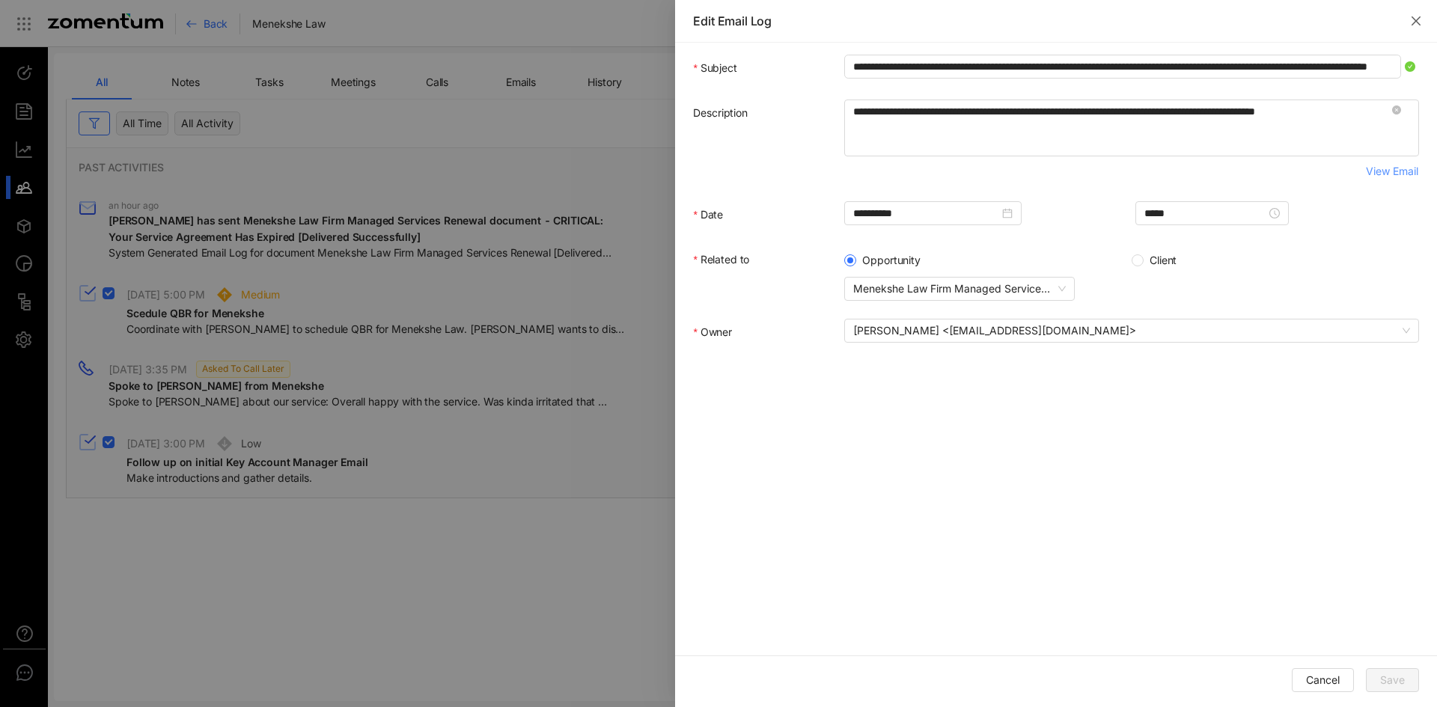
click at [1373, 171] on span "View Email" at bounding box center [1392, 171] width 52 height 16
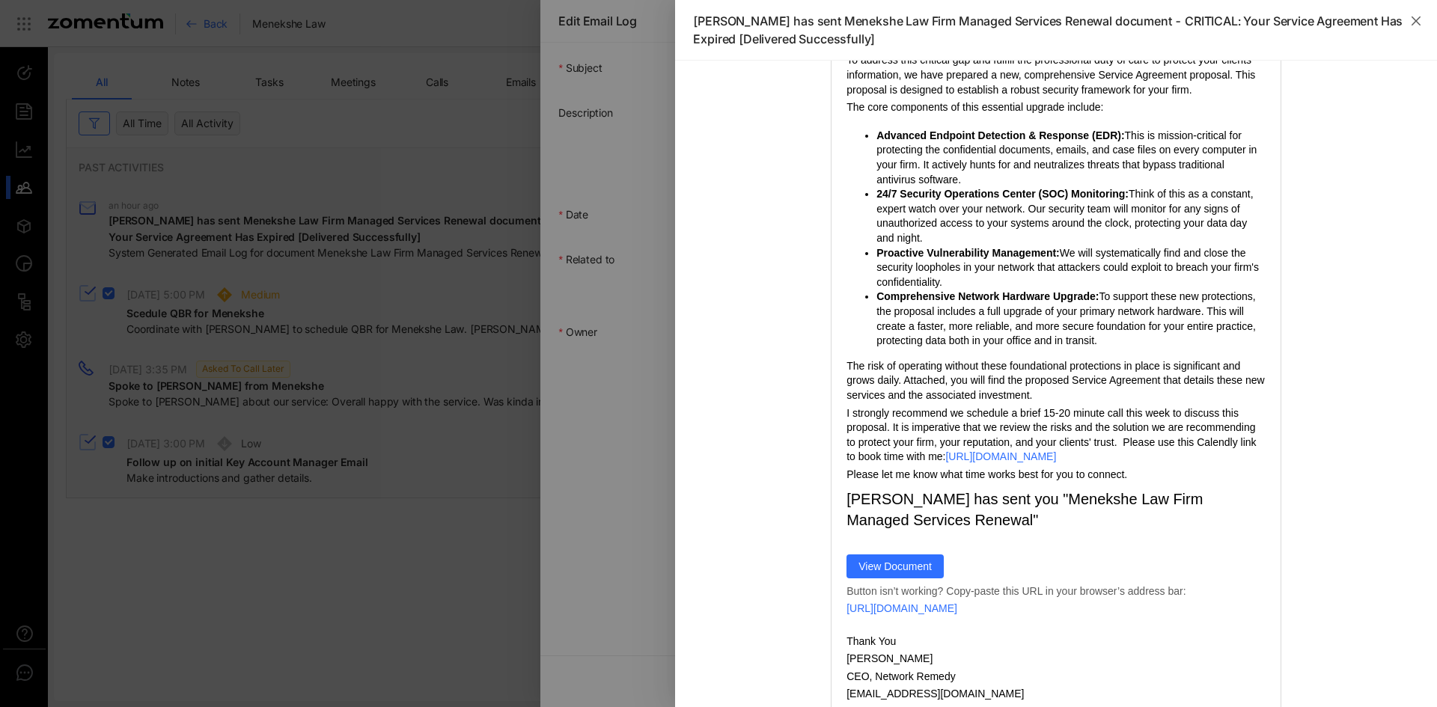
scroll to position [380, 0]
drag, startPoint x: 924, startPoint y: 647, endPoint x: 799, endPoint y: 406, distance: 272.2
click at [799, 406] on td at bounding box center [1056, 324] width 726 height 1144
click at [770, 414] on div "Hi [PERSON_NAME]," at bounding box center [1056, 173] width 726 height 617
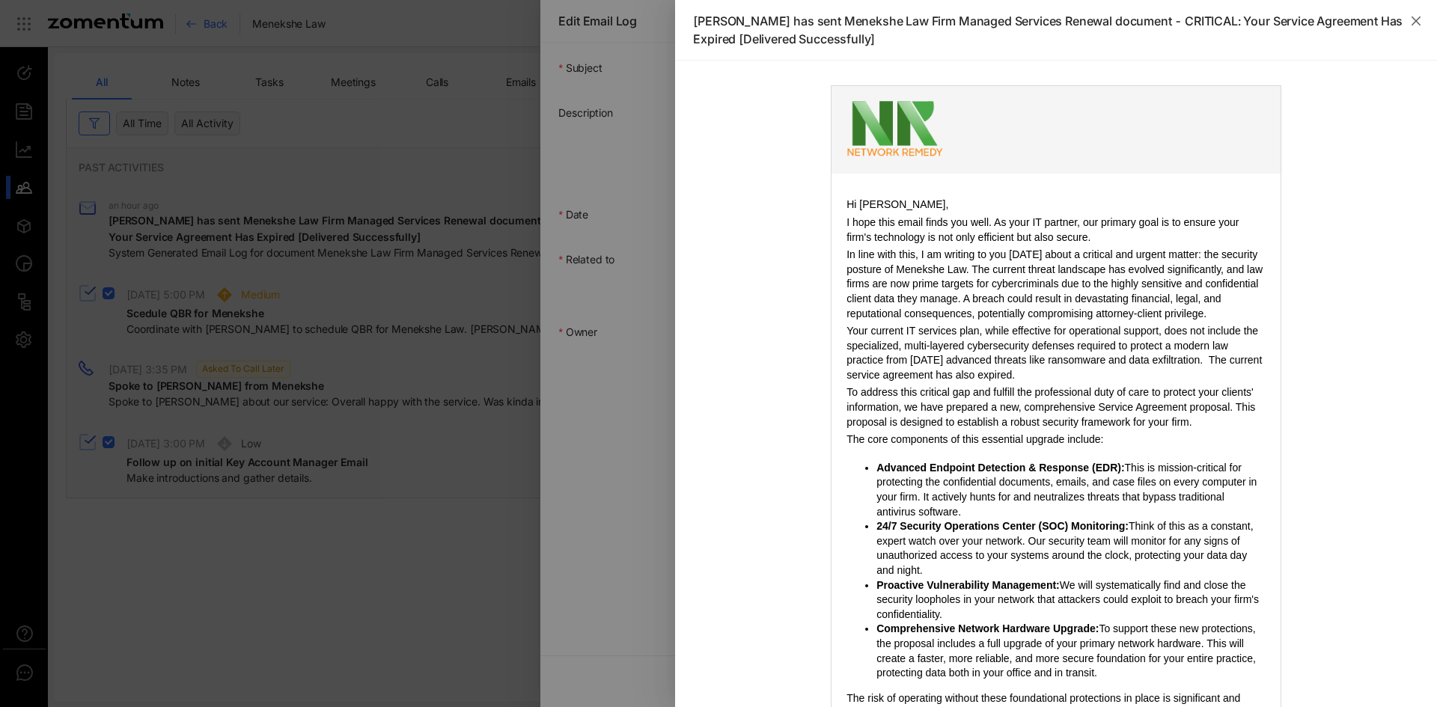
scroll to position [46, 0]
click at [1413, 27] on button "Close" at bounding box center [1416, 21] width 42 height 42
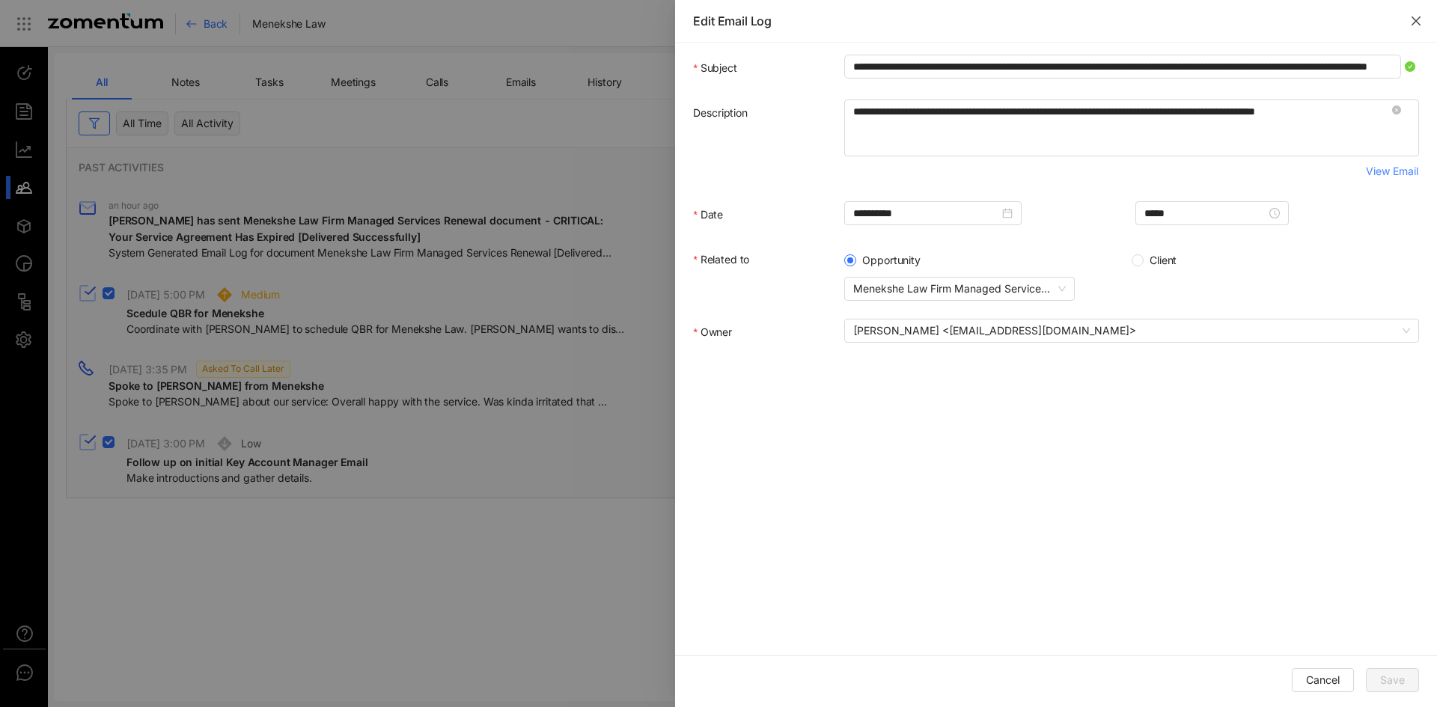
click at [1418, 21] on icon "close" at bounding box center [1416, 21] width 12 height 12
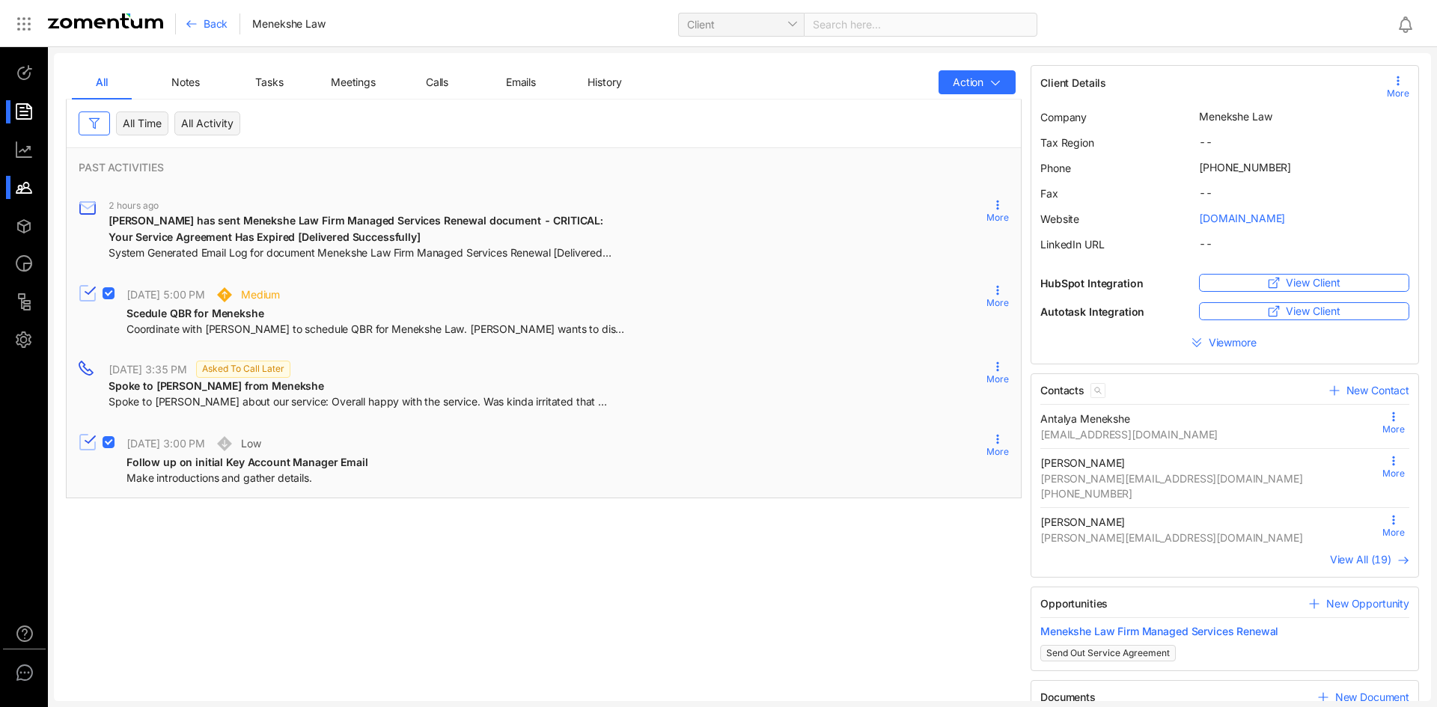
click at [7, 118] on li at bounding box center [24, 111] width 36 height 23
click at [22, 118] on div at bounding box center [31, 111] width 32 height 23
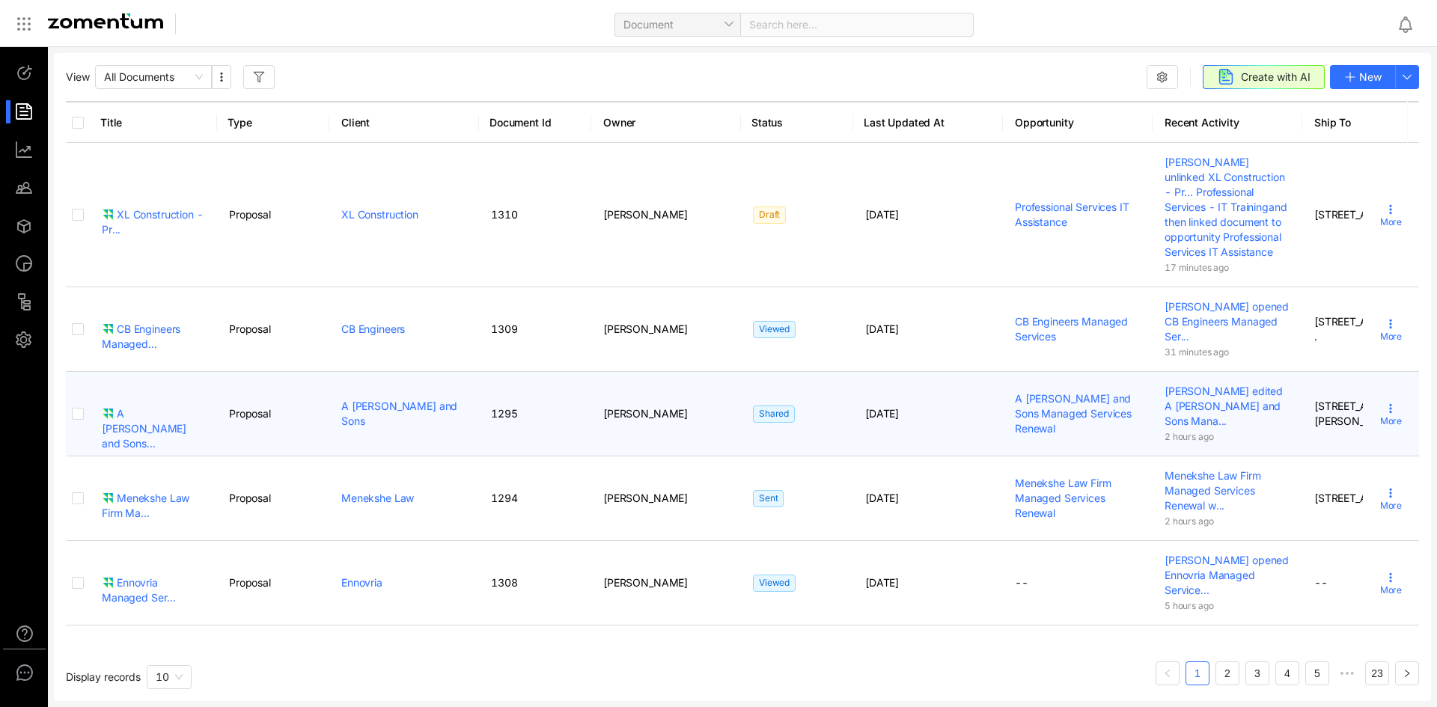
click at [391, 435] on td "A [PERSON_NAME] and Sons" at bounding box center [404, 414] width 150 height 85
click at [417, 427] on link "A [PERSON_NAME] and Sons" at bounding box center [399, 414] width 116 height 28
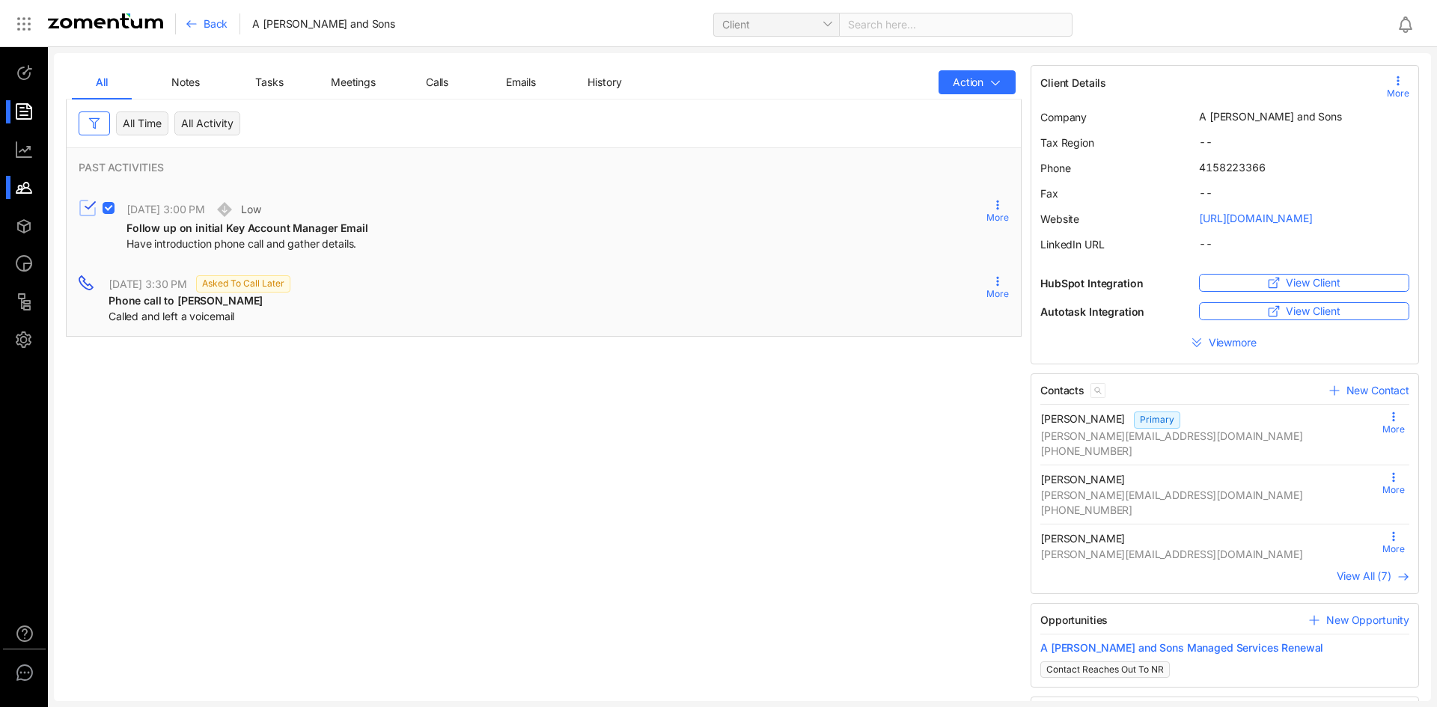
click at [26, 115] on div at bounding box center [31, 111] width 32 height 23
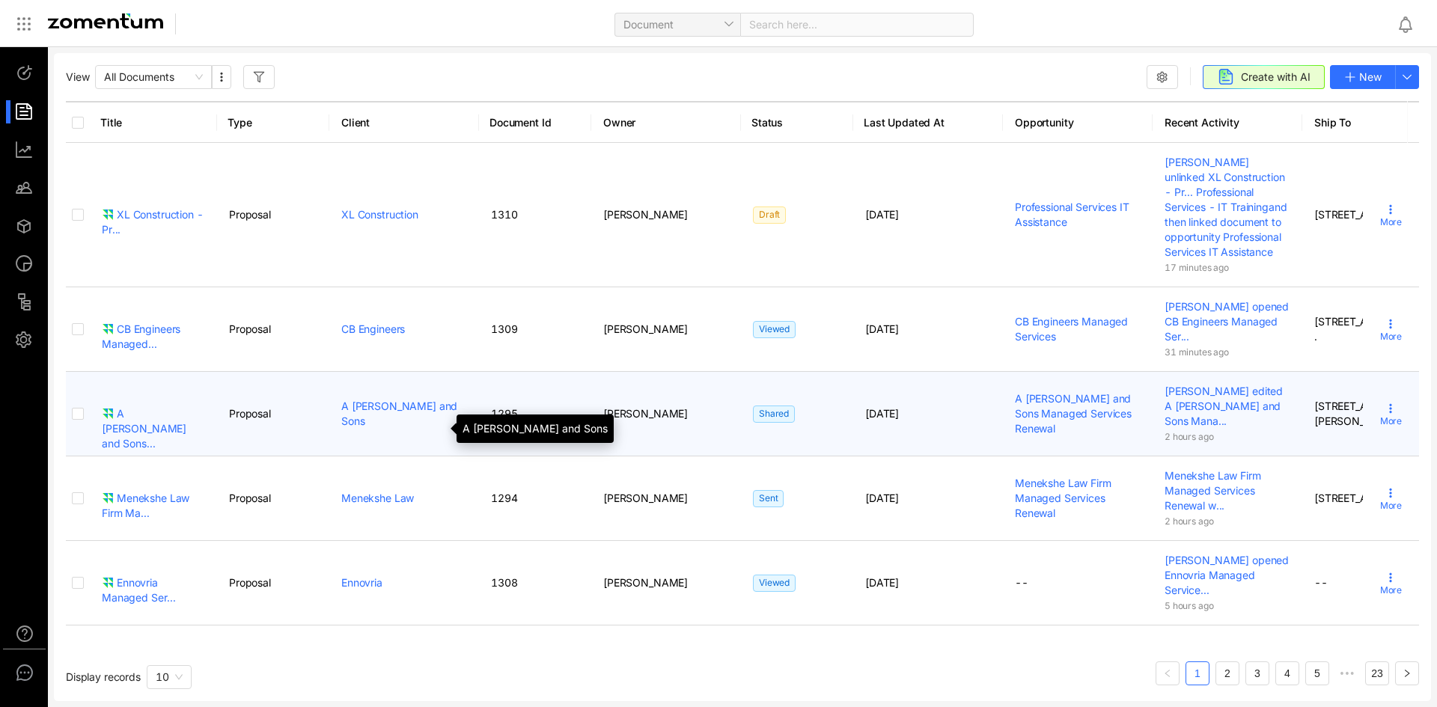
click at [361, 427] on link "A [PERSON_NAME] and Sons" at bounding box center [399, 414] width 116 height 28
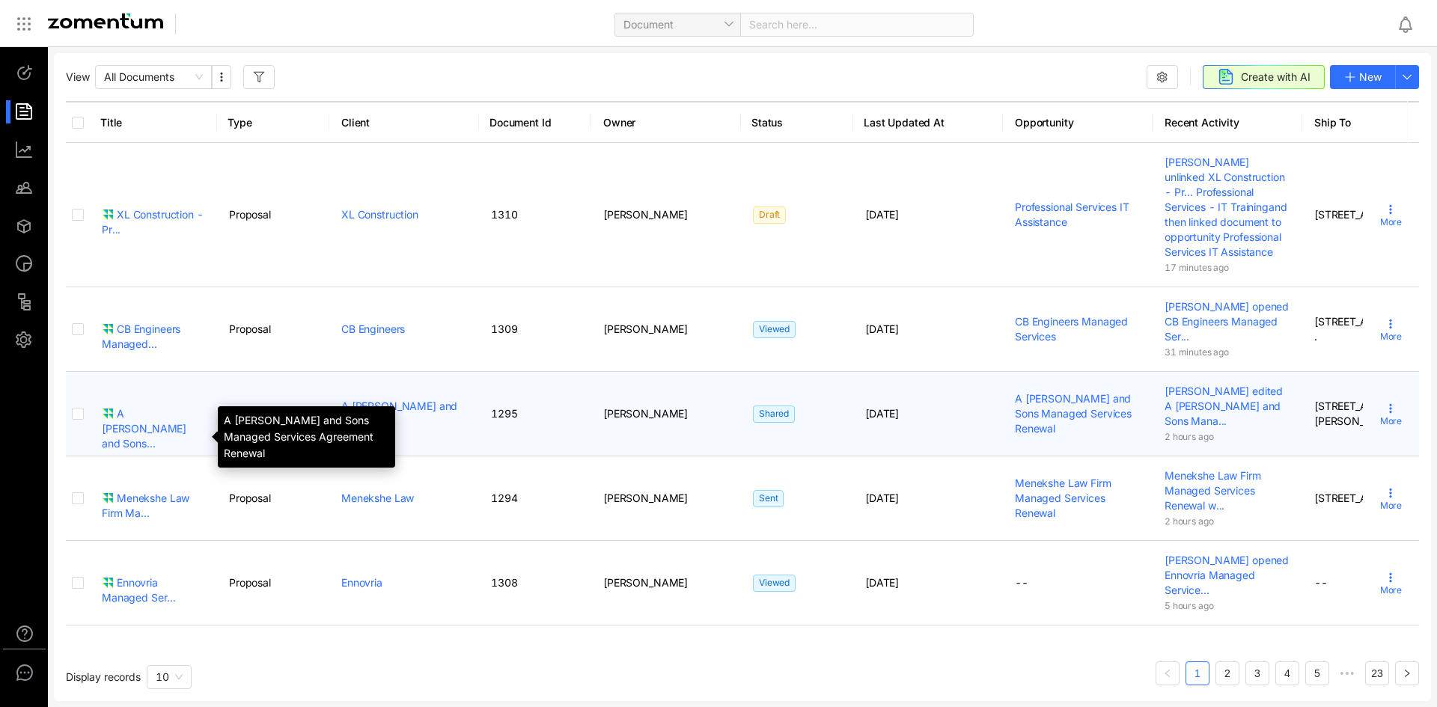
click at [127, 436] on div "A [PERSON_NAME] and Sons..." at bounding box center [153, 428] width 103 height 45
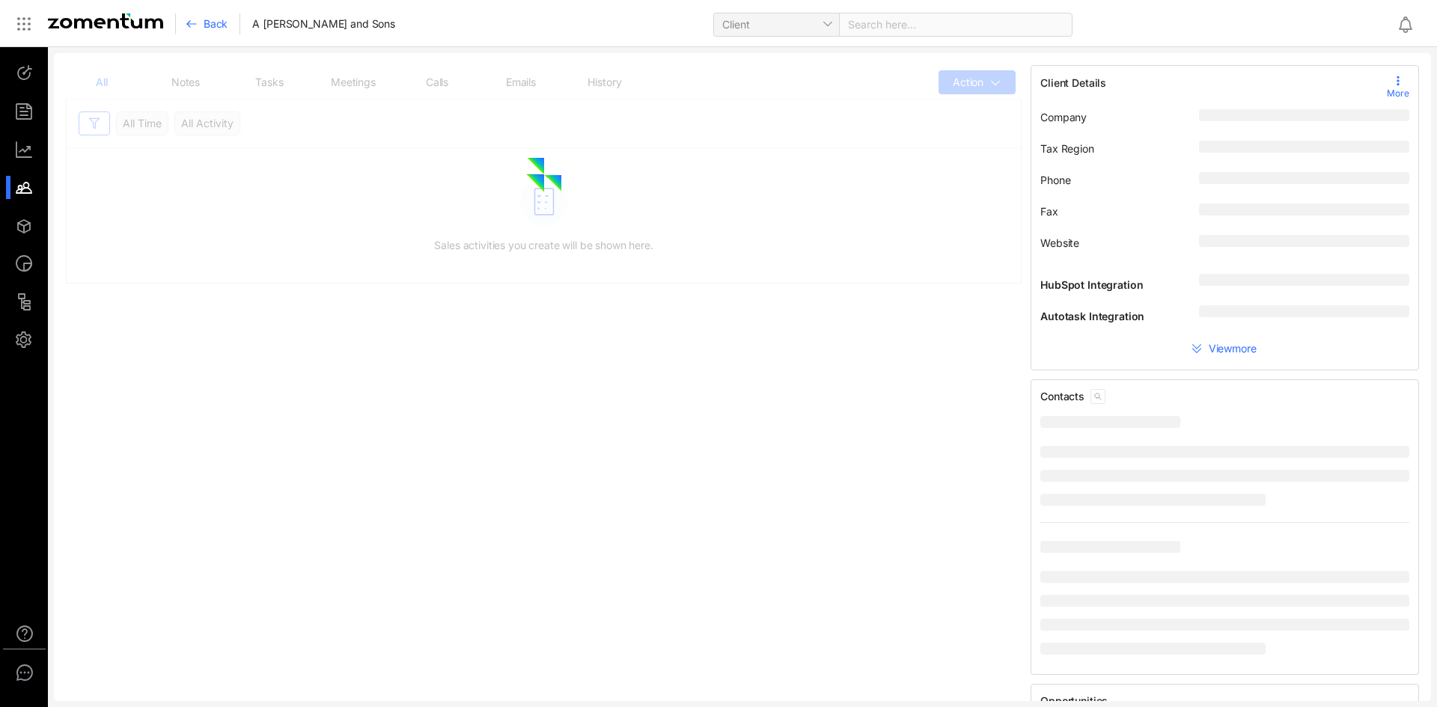
click at [29, 105] on div at bounding box center [31, 111] width 32 height 23
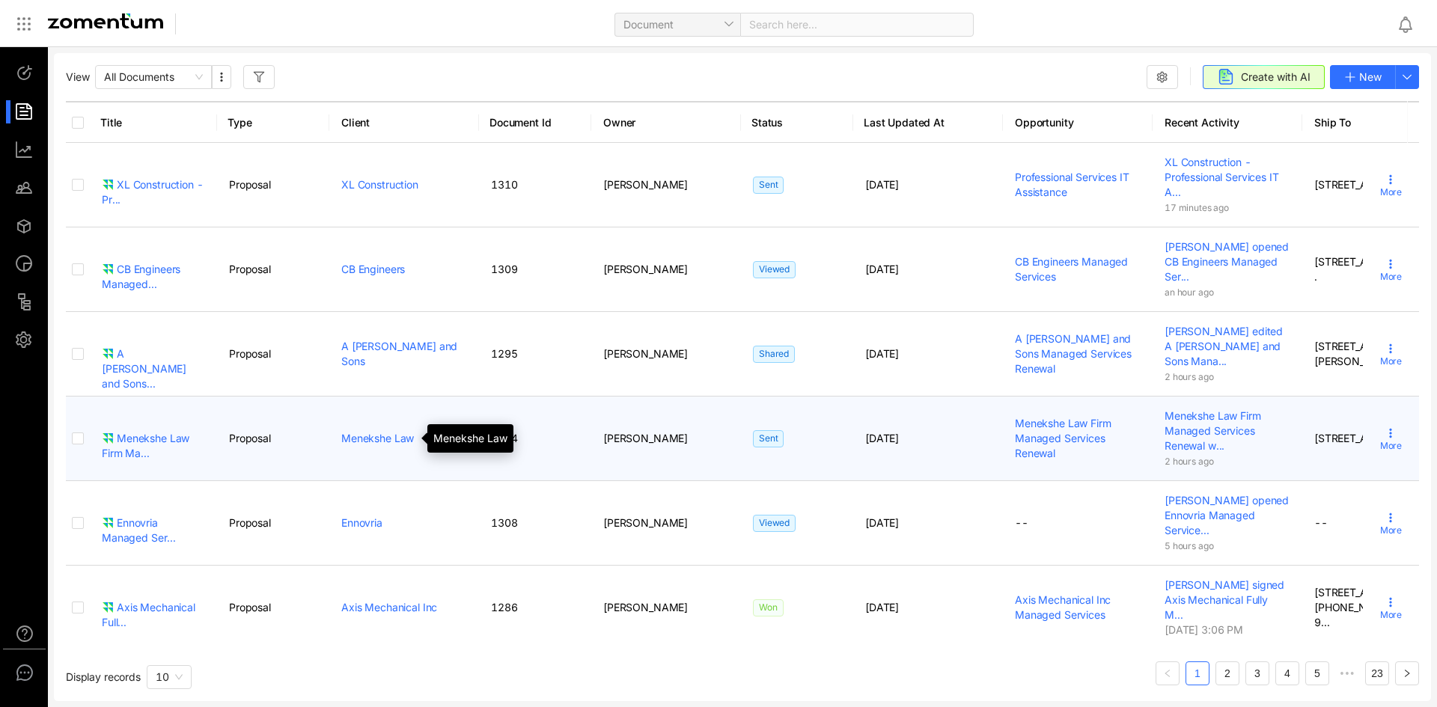
click at [379, 441] on link "Menekshe Law" at bounding box center [377, 438] width 73 height 13
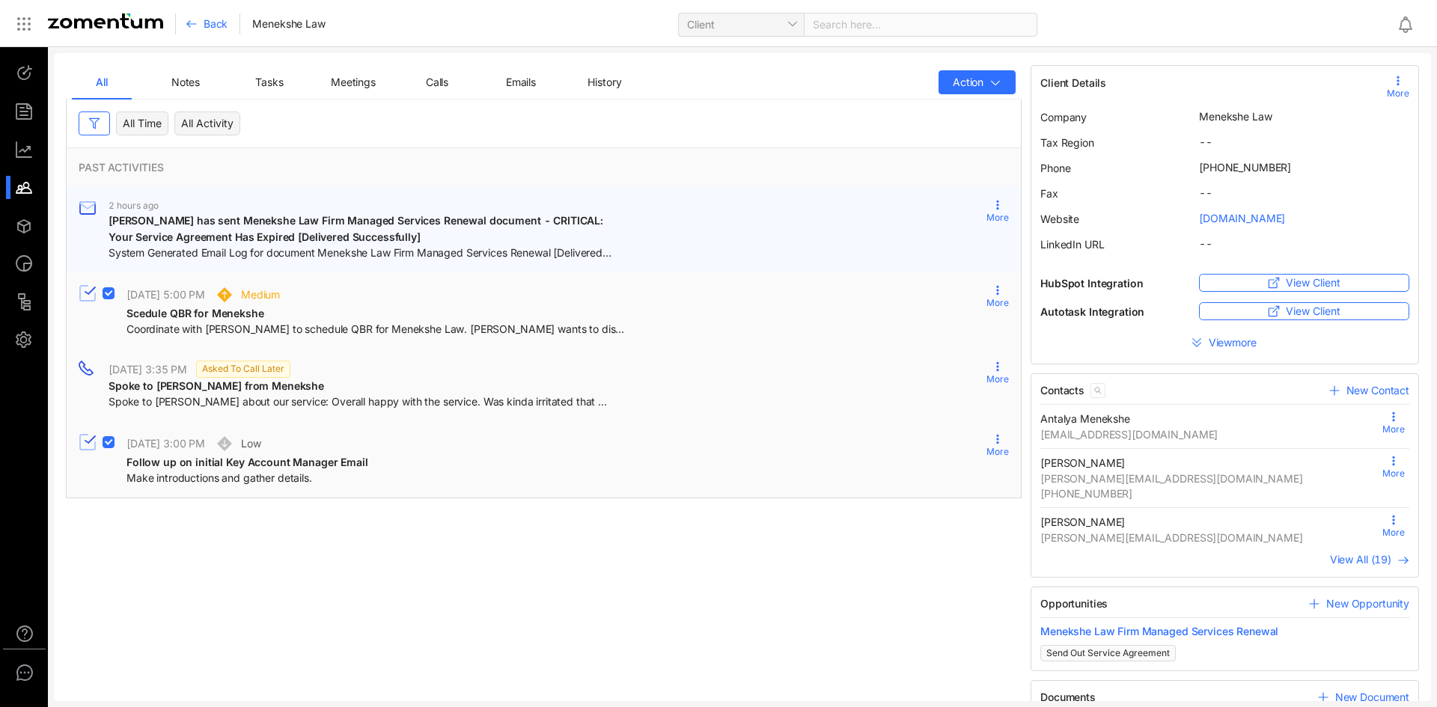
click at [183, 233] on span "[PERSON_NAME] has sent Menekshe Law Firm Managed Services Renewal document - CR…" at bounding box center [358, 228] width 498 height 29
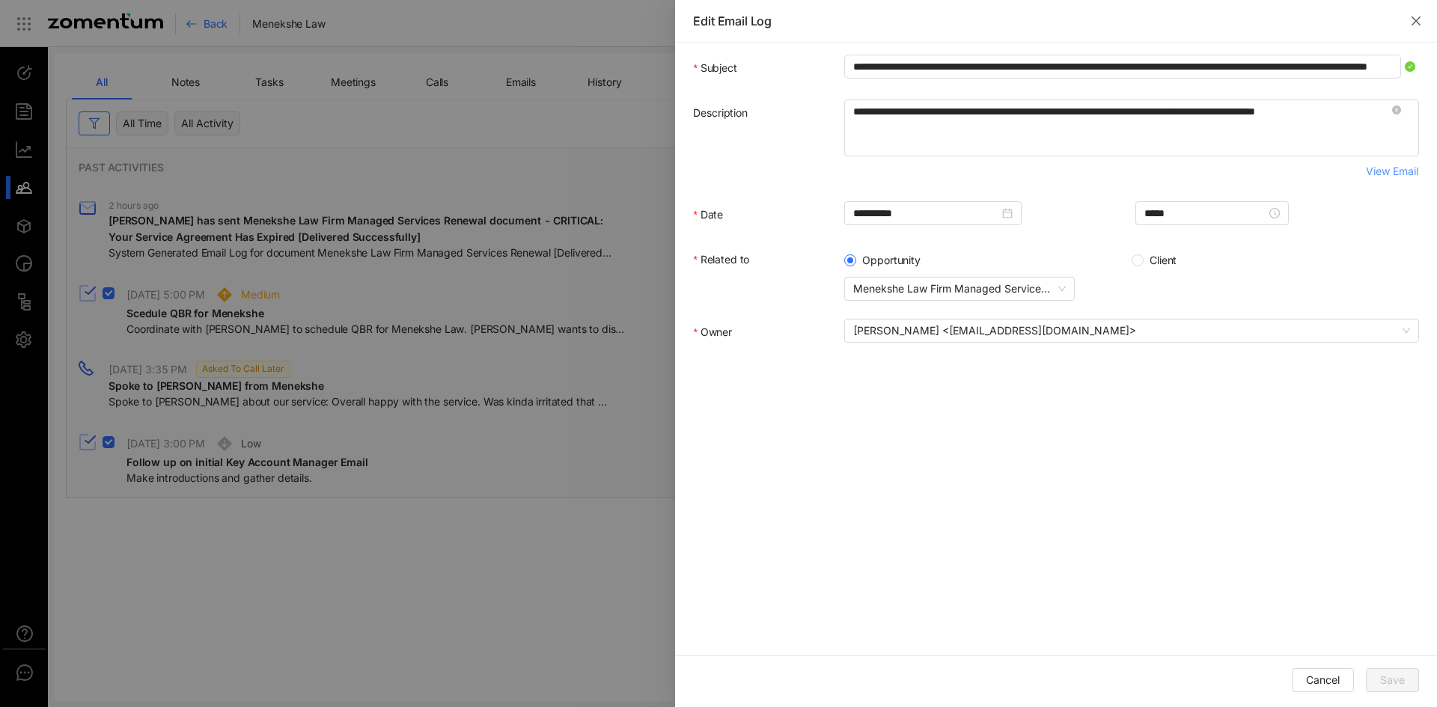
click at [1395, 174] on span "View Email" at bounding box center [1392, 171] width 52 height 16
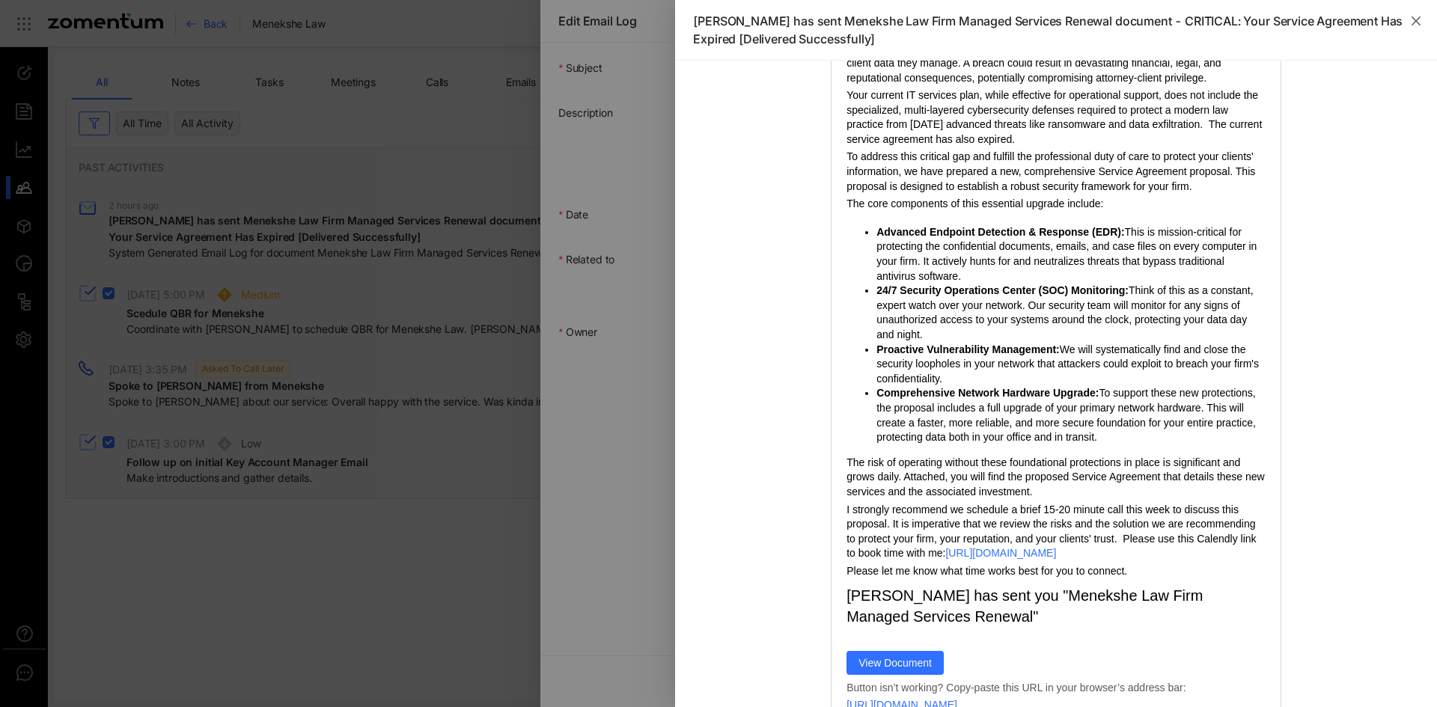
scroll to position [290, 0]
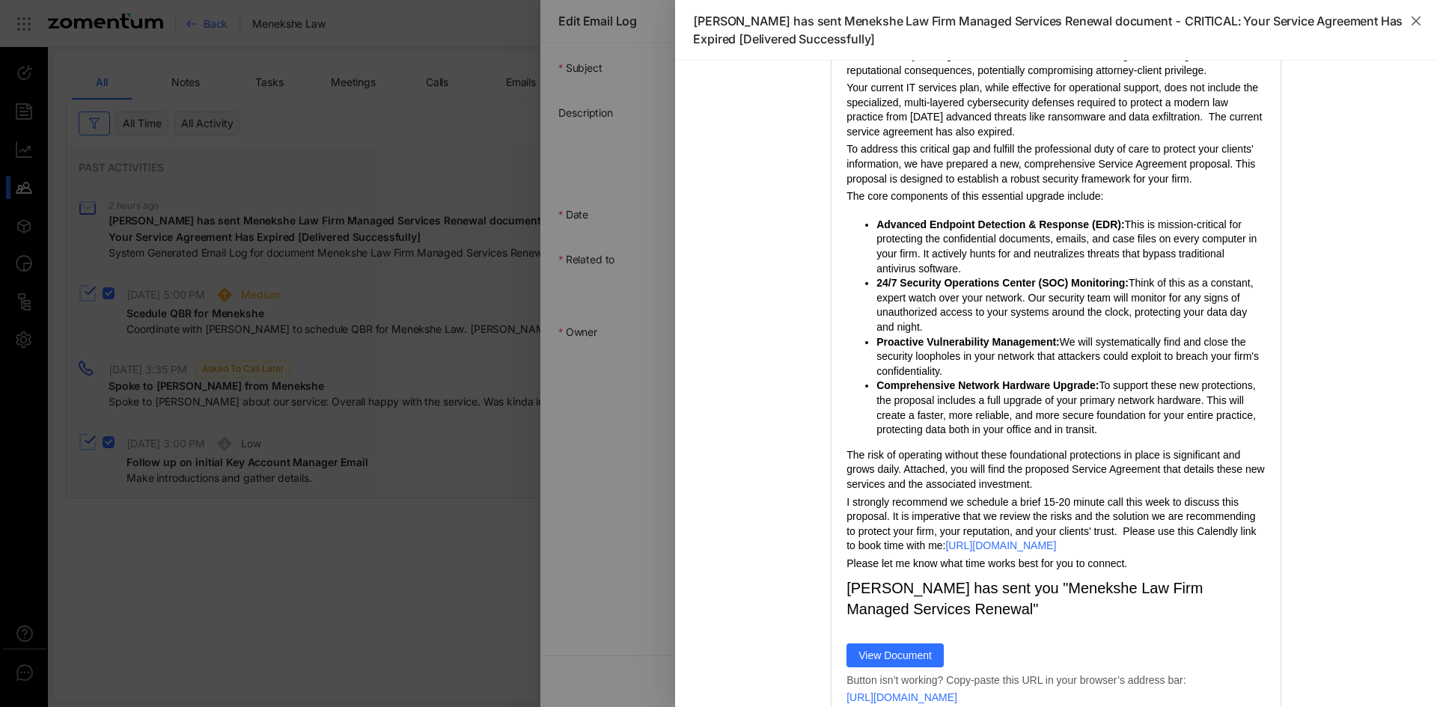
drag, startPoint x: 839, startPoint y: 233, endPoint x: 1296, endPoint y: 565, distance: 564.7
click at [1296, 565] on td at bounding box center [1056, 414] width 726 height 1144
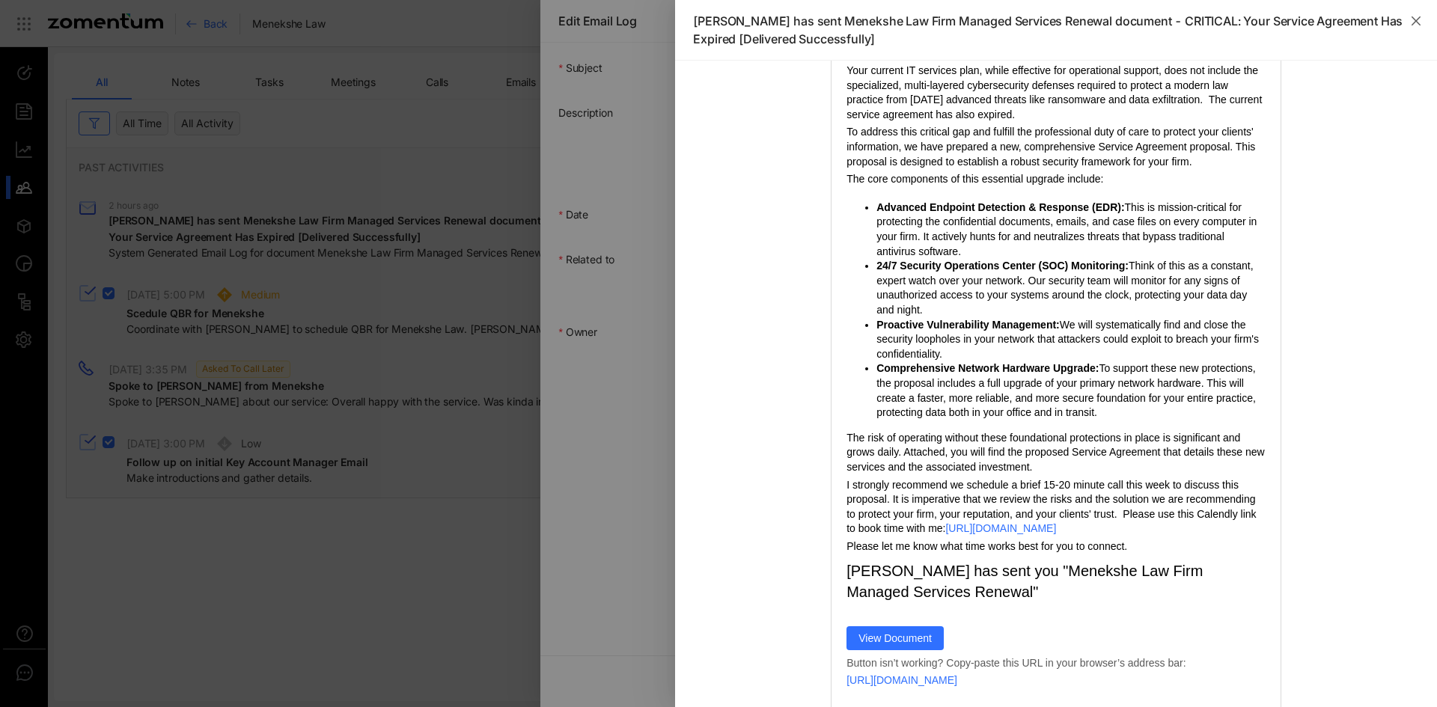
scroll to position [0, 0]
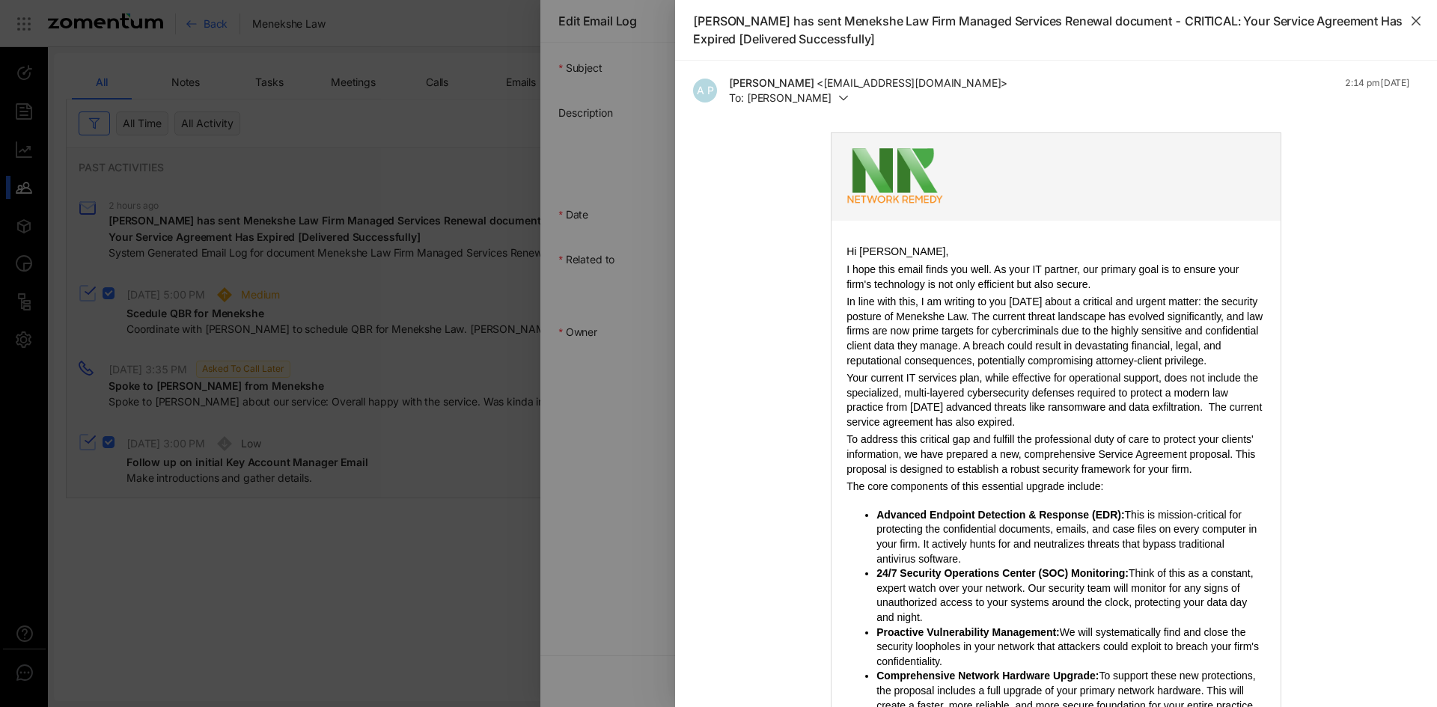
click at [1415, 23] on icon "close" at bounding box center [1416, 21] width 12 height 12
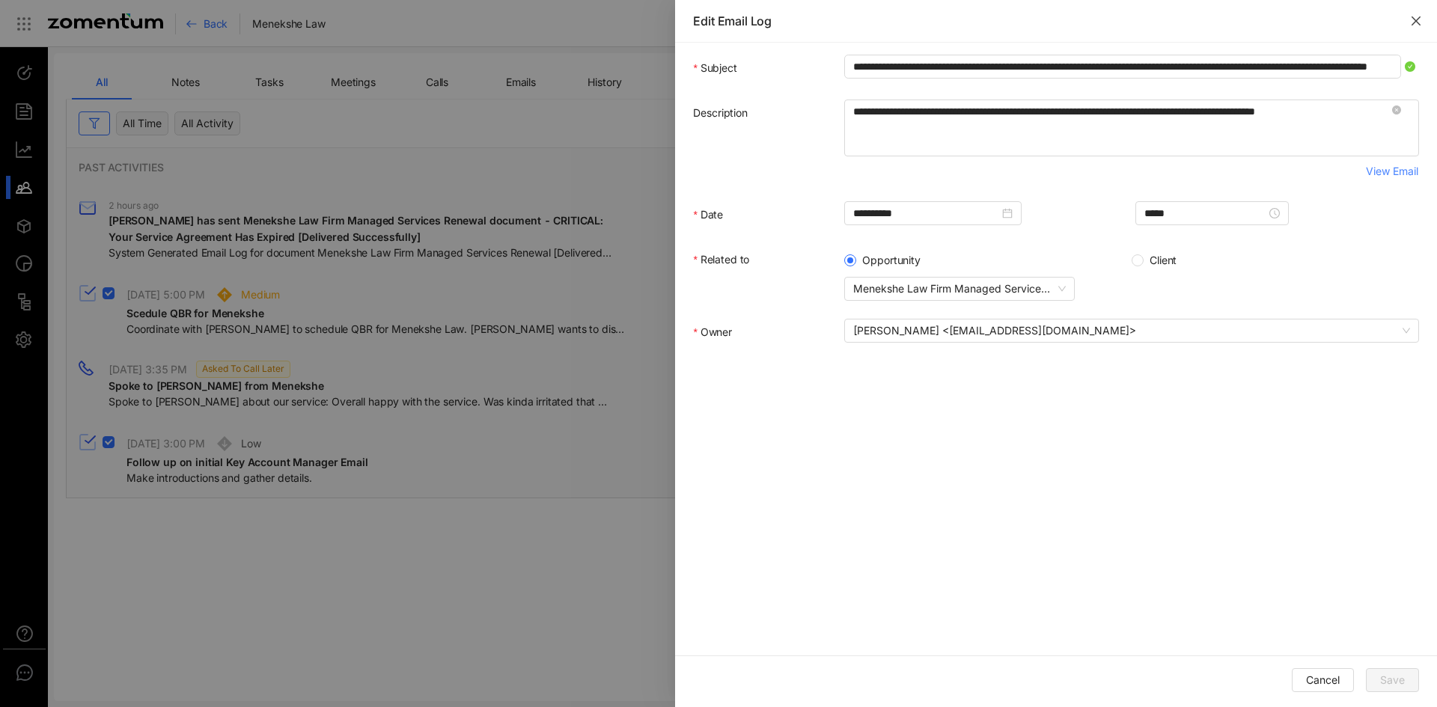
click at [1416, 19] on icon "close" at bounding box center [1416, 21] width 12 height 12
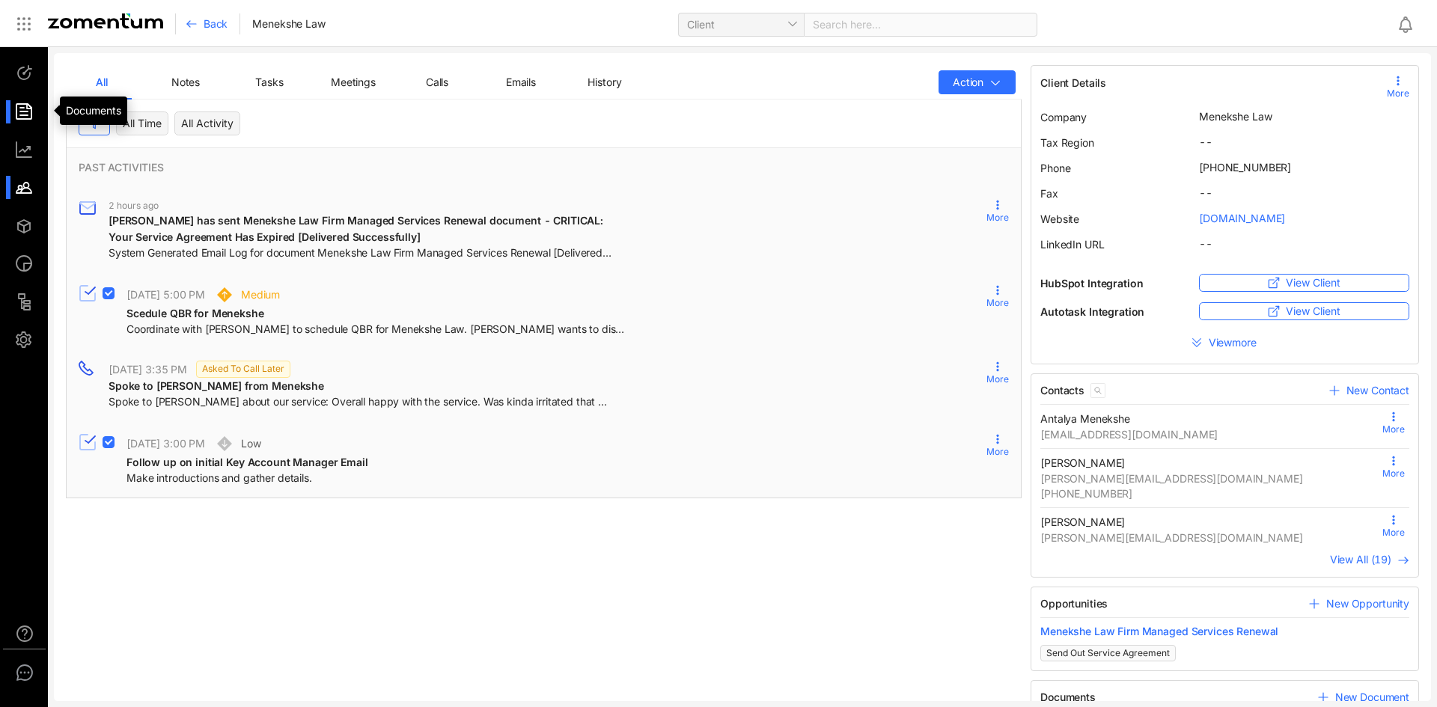
click at [28, 103] on div at bounding box center [31, 111] width 32 height 23
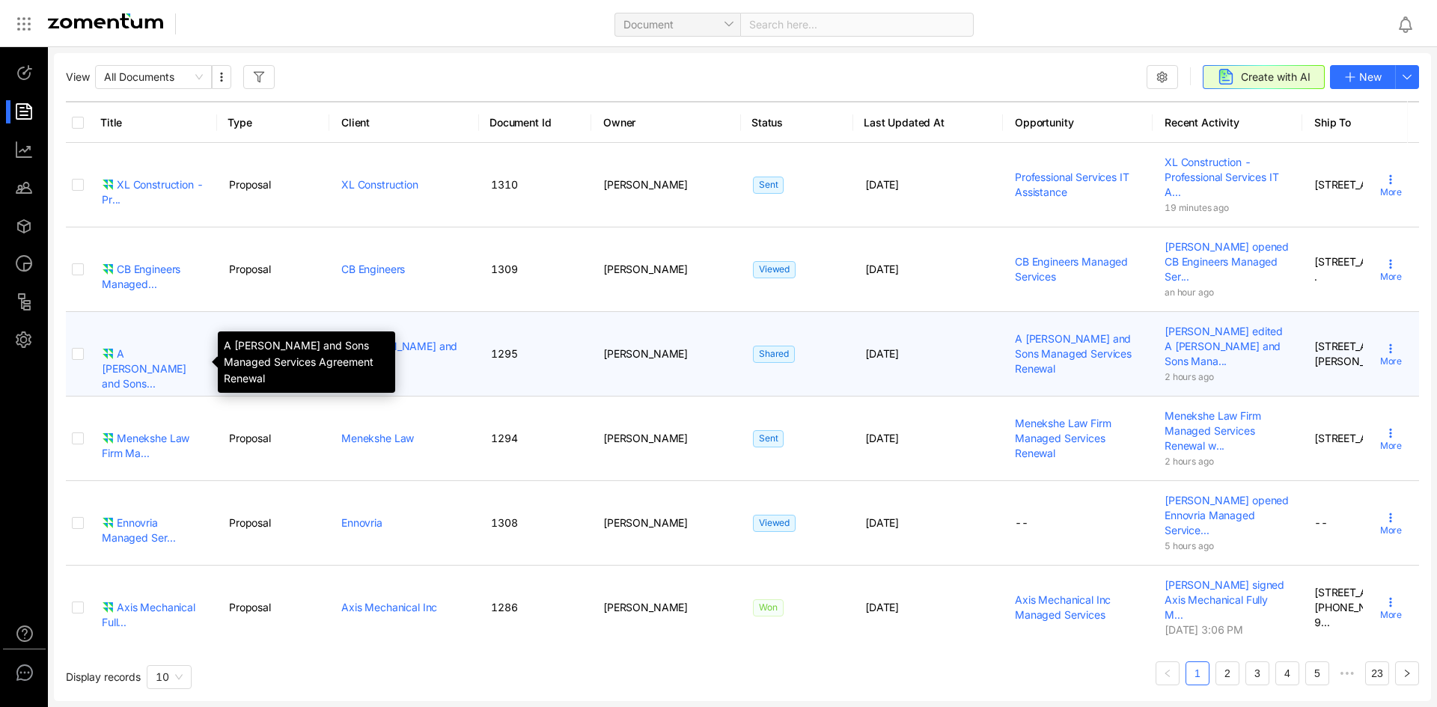
click at [119, 363] on div "A [PERSON_NAME] and Sons..." at bounding box center [153, 369] width 103 height 45
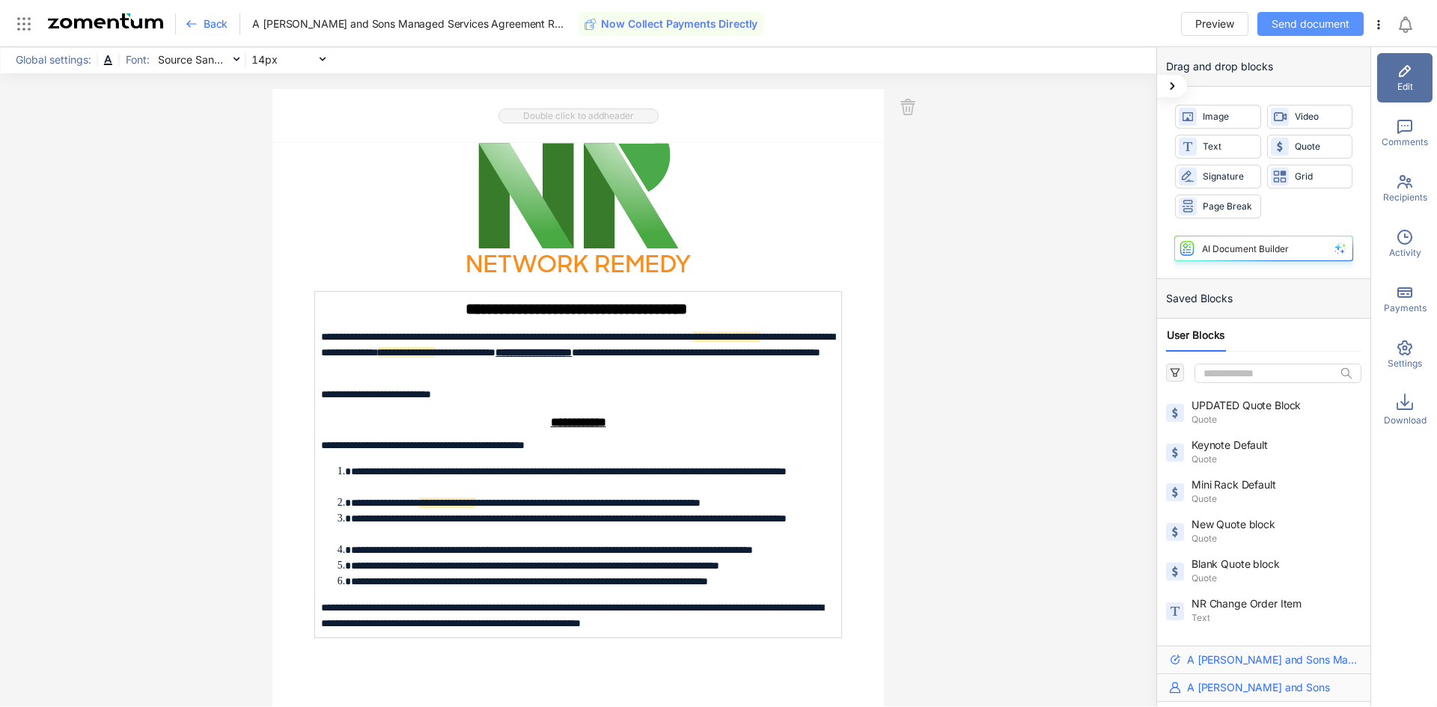
click at [1284, 19] on span "Send document" at bounding box center [1311, 24] width 78 height 16
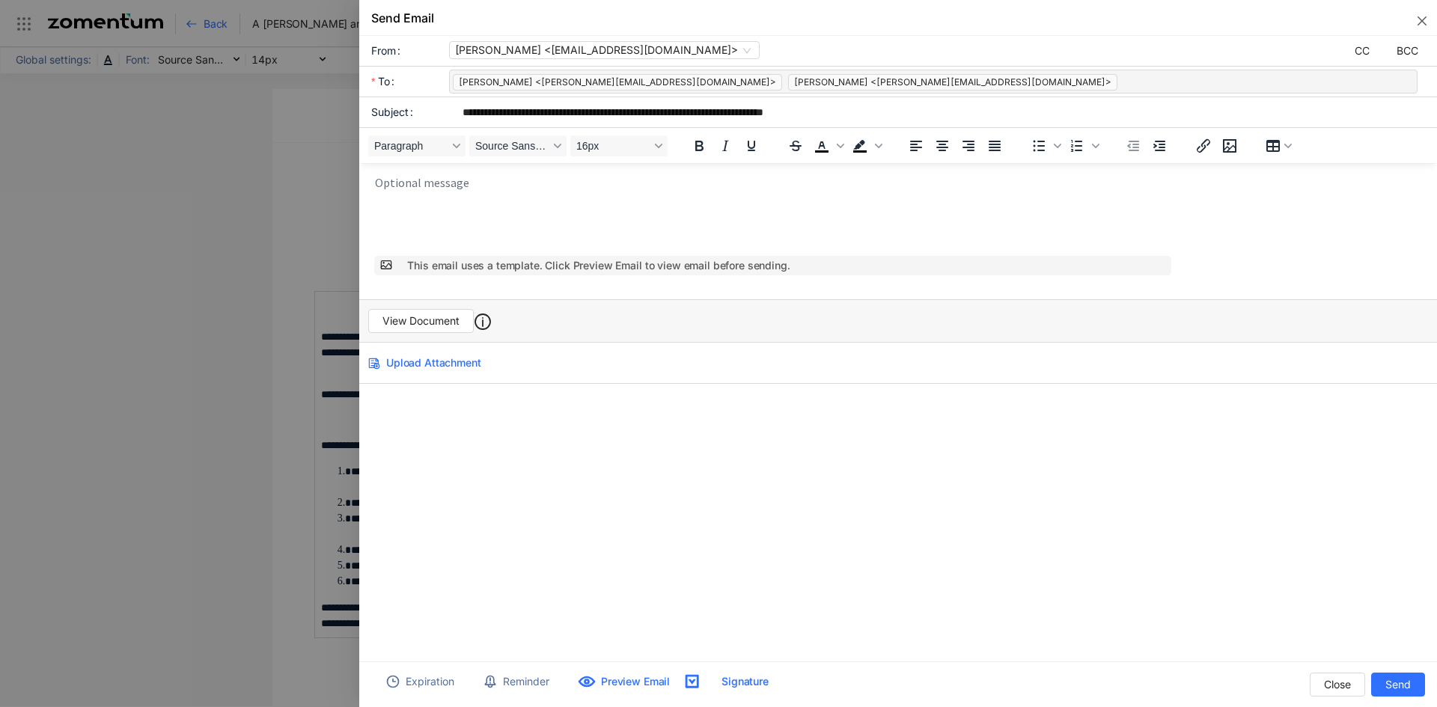
click at [436, 457] on div "**********" at bounding box center [898, 355] width 1078 height 639
click at [606, 310] on div "View Document" at bounding box center [898, 320] width 1078 height 43
click at [606, 328] on div "View Document" at bounding box center [898, 320] width 1078 height 43
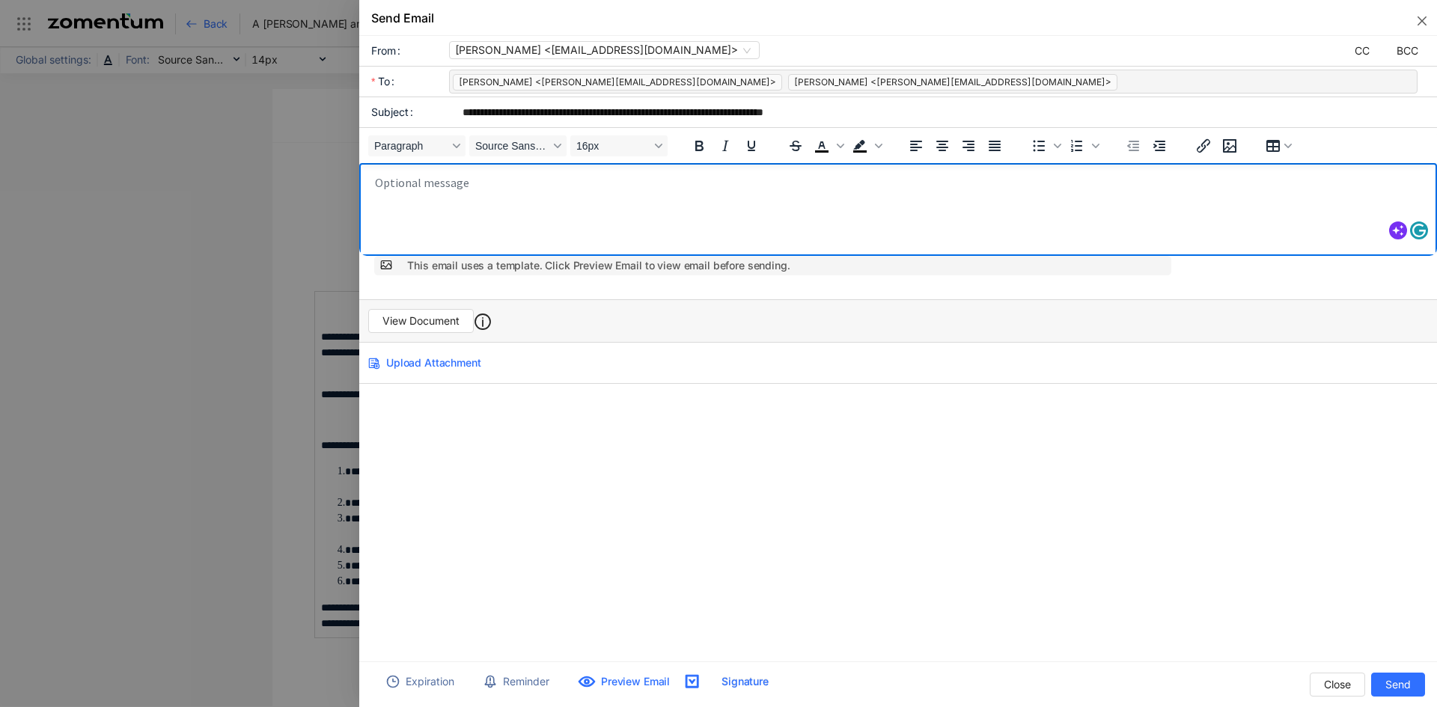
click at [423, 182] on body "Rich Text Area. Press ALT-0 for help." at bounding box center [902, 212] width 1057 height 75
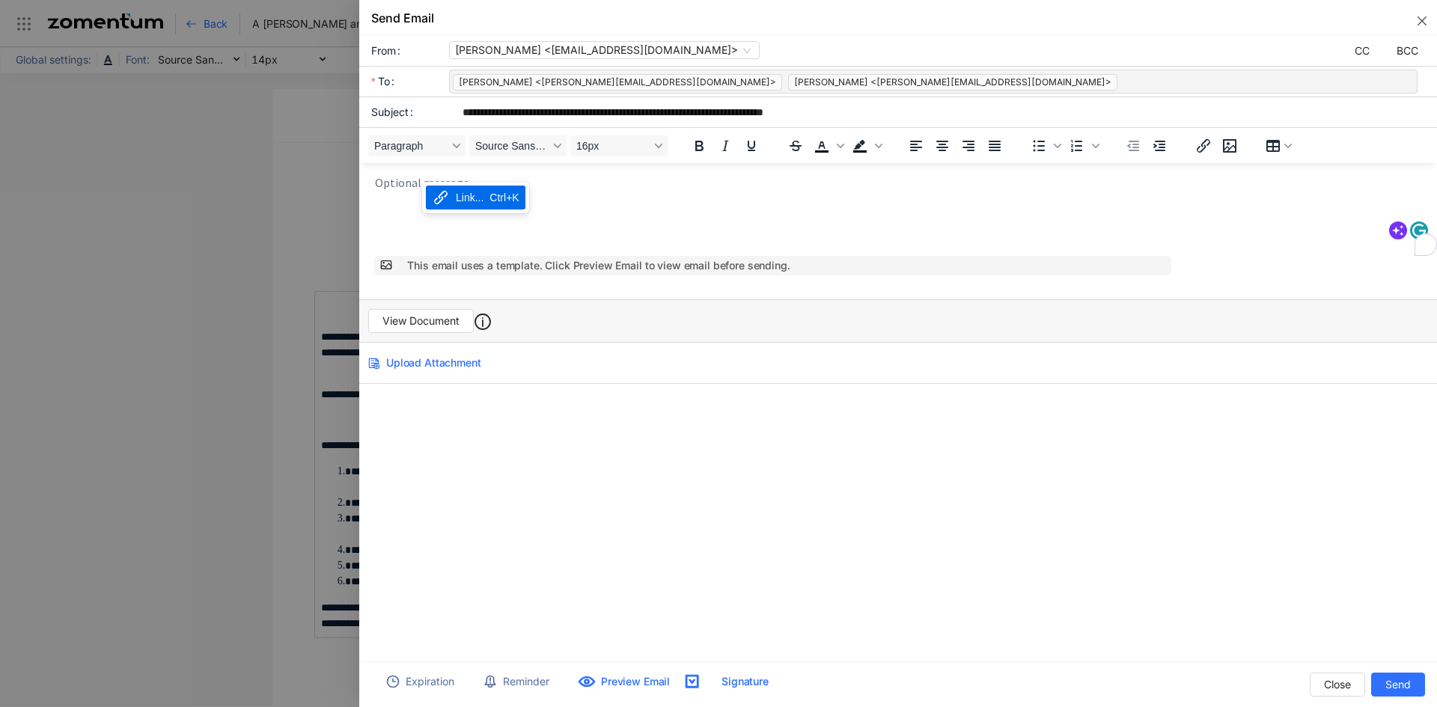
click at [401, 187] on body "To enrich screen reader interactions, please activate Accessibility in Grammarl…" at bounding box center [902, 212] width 1057 height 75
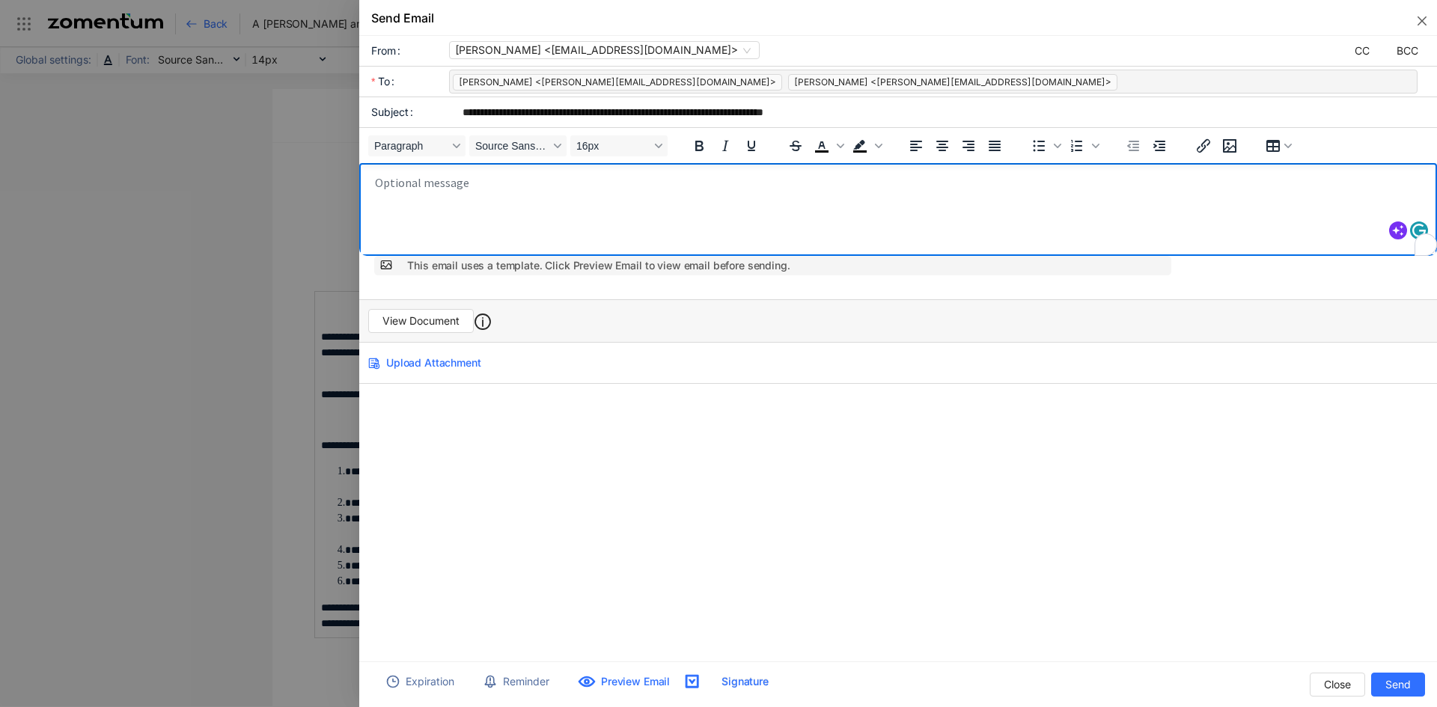
click at [431, 182] on body "To enrich screen reader interactions, please activate Accessibility in Grammarl…" at bounding box center [902, 212] width 1057 height 75
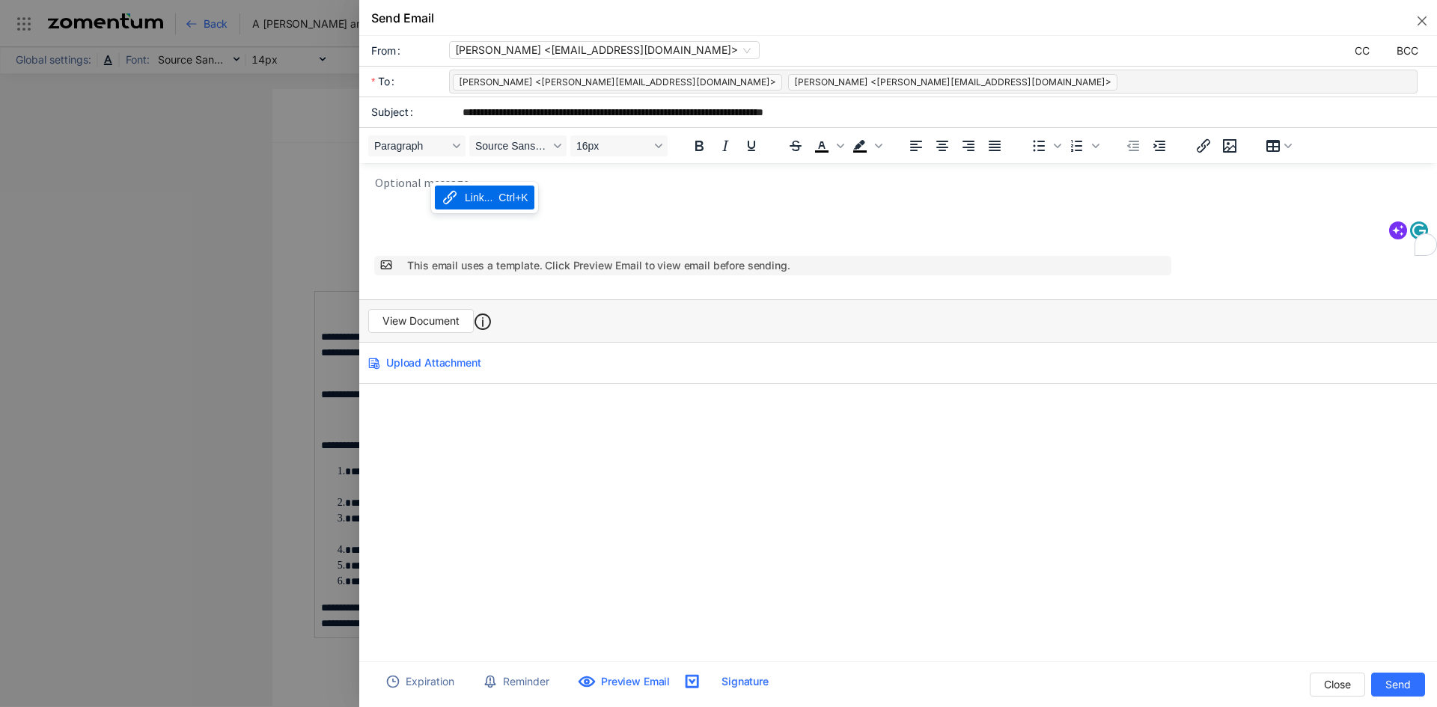
click at [709, 240] on body "To enrich screen reader interactions, please activate Accessibility in Grammarl…" at bounding box center [902, 212] width 1057 height 75
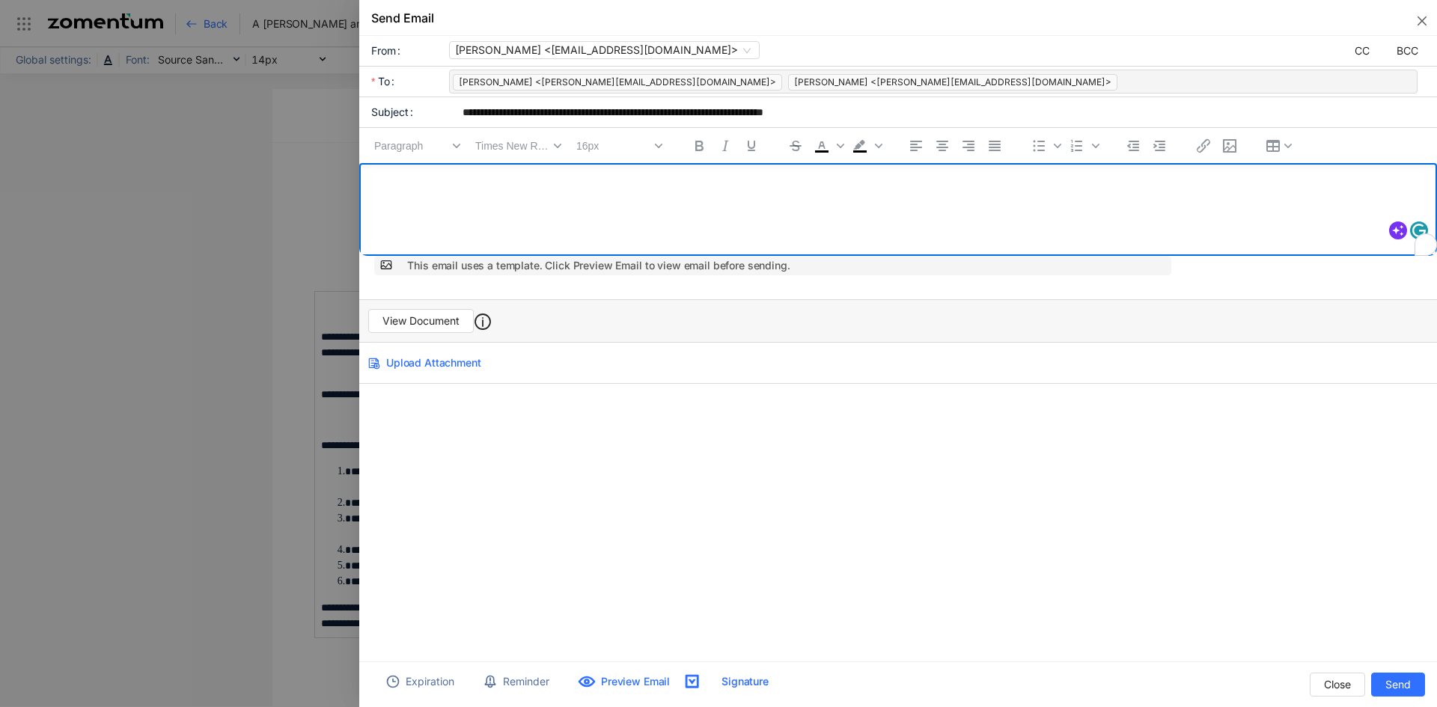
click at [403, 209] on gdiv at bounding box center [887, 238] width 1057 height 150
drag, startPoint x: 39, startPoint y: 19, endPoint x: 802, endPoint y: 527, distance: 916.7
click at [802, 527] on div "**********" at bounding box center [898, 355] width 1078 height 639
click at [433, 187] on gdiv at bounding box center [887, 238] width 1057 height 150
drag, startPoint x: 57, startPoint y: 43, endPoint x: 218, endPoint y: 159, distance: 198.4
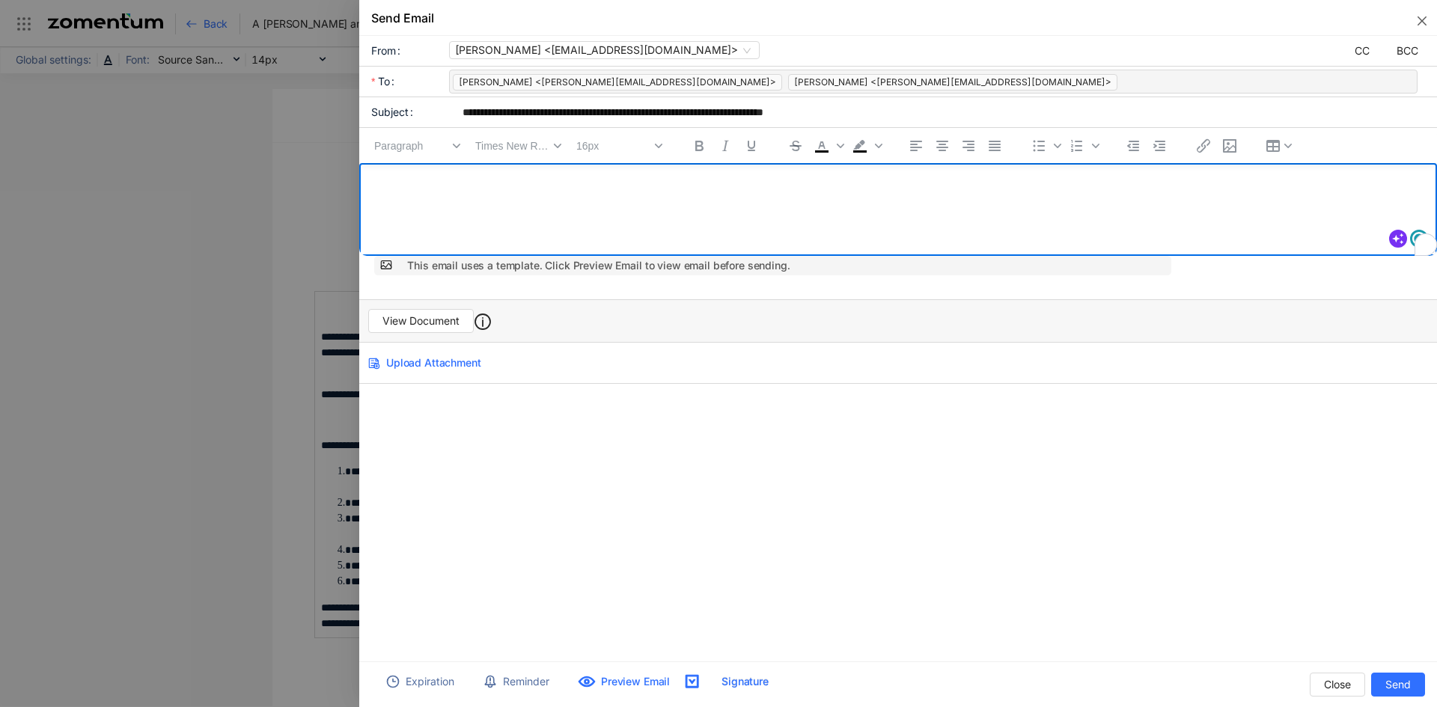
click at [218, 159] on div at bounding box center [718, 353] width 1437 height 707
click at [1430, 18] on button "Close" at bounding box center [1419, 18] width 36 height 36
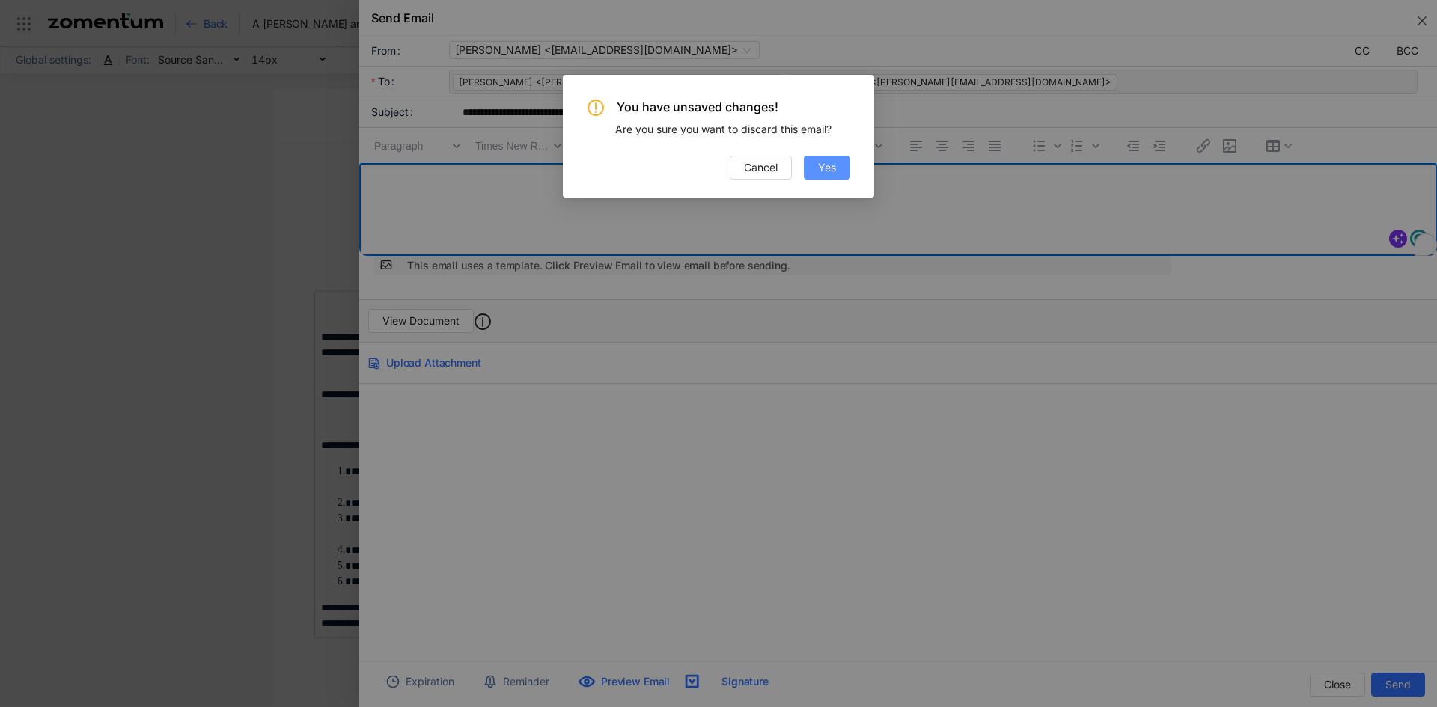
click at [814, 161] on button "Yes" at bounding box center [827, 168] width 46 height 24
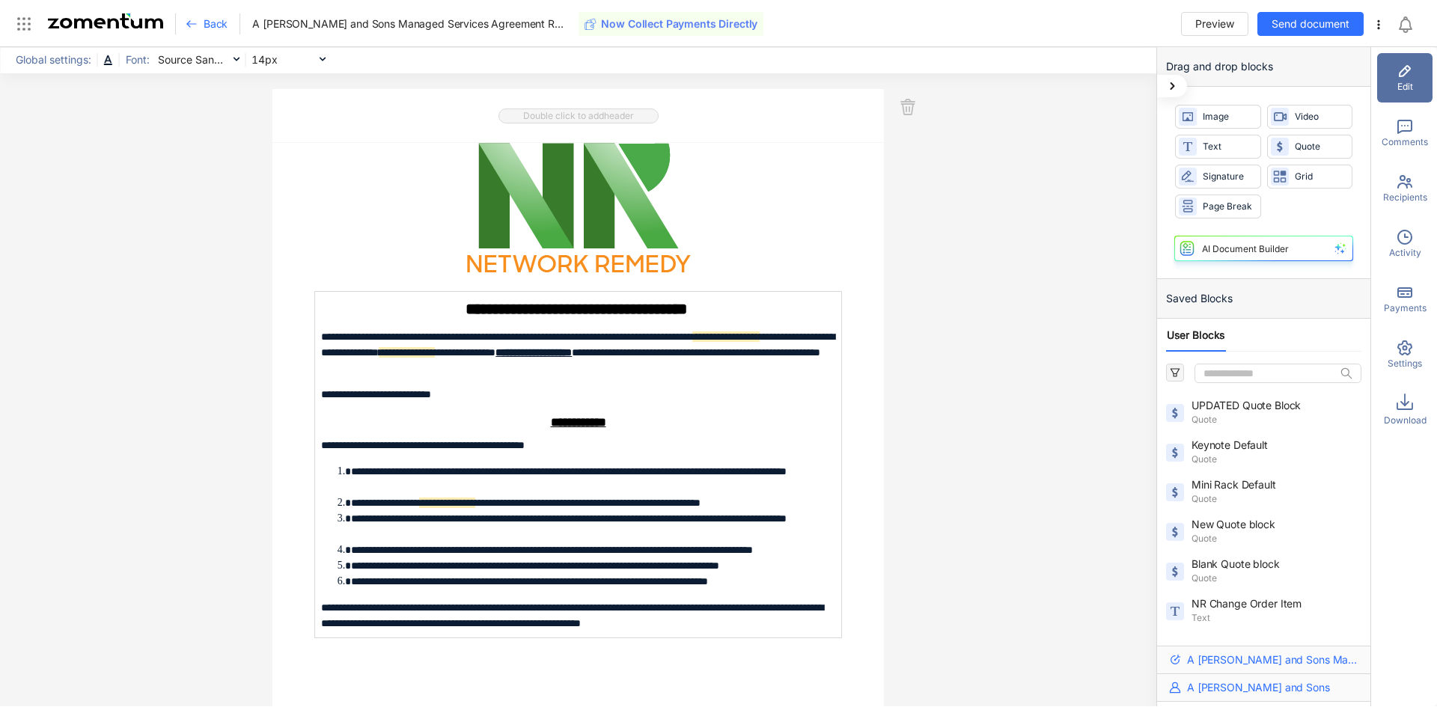
click at [212, 31] on span "Back" at bounding box center [216, 23] width 24 height 15
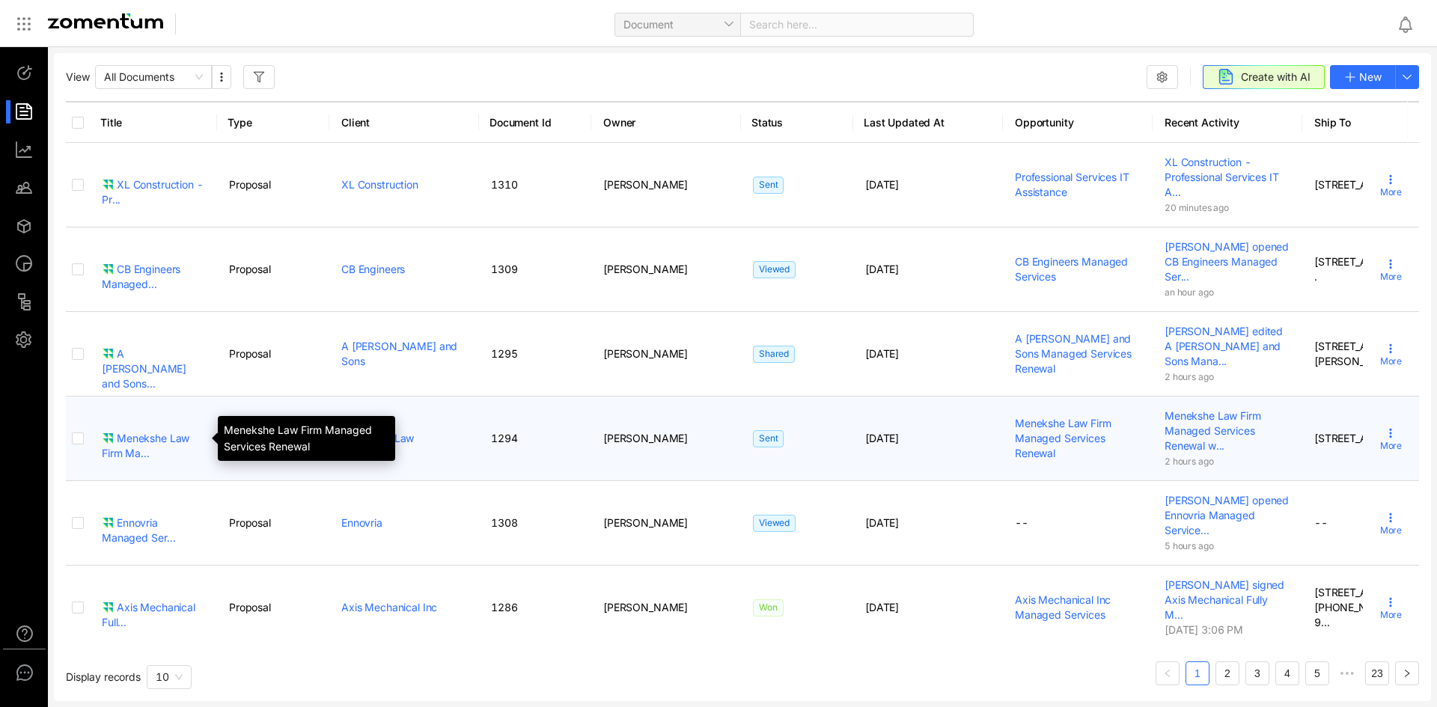
click at [158, 437] on div "Menekshe Law Firm Ma..." at bounding box center [153, 446] width 103 height 30
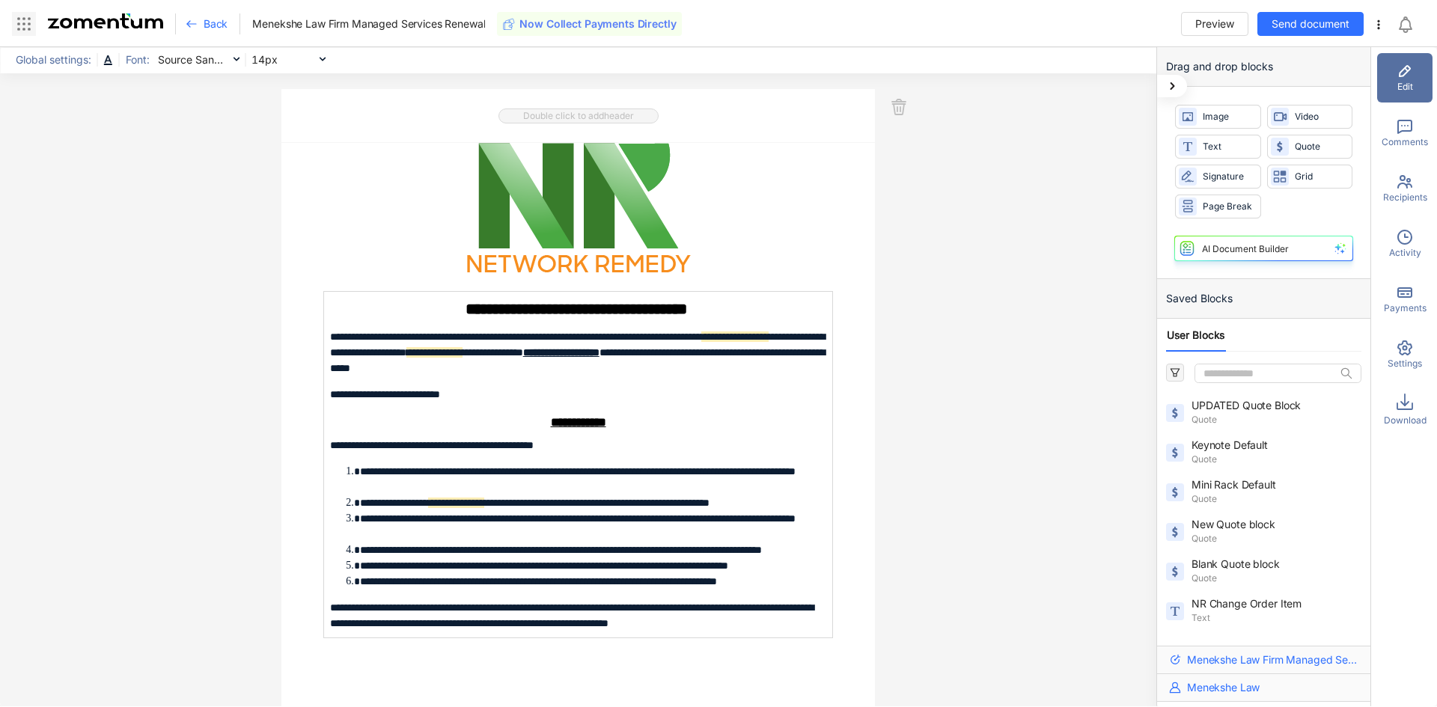
click at [22, 26] on icon at bounding box center [24, 24] width 18 height 18
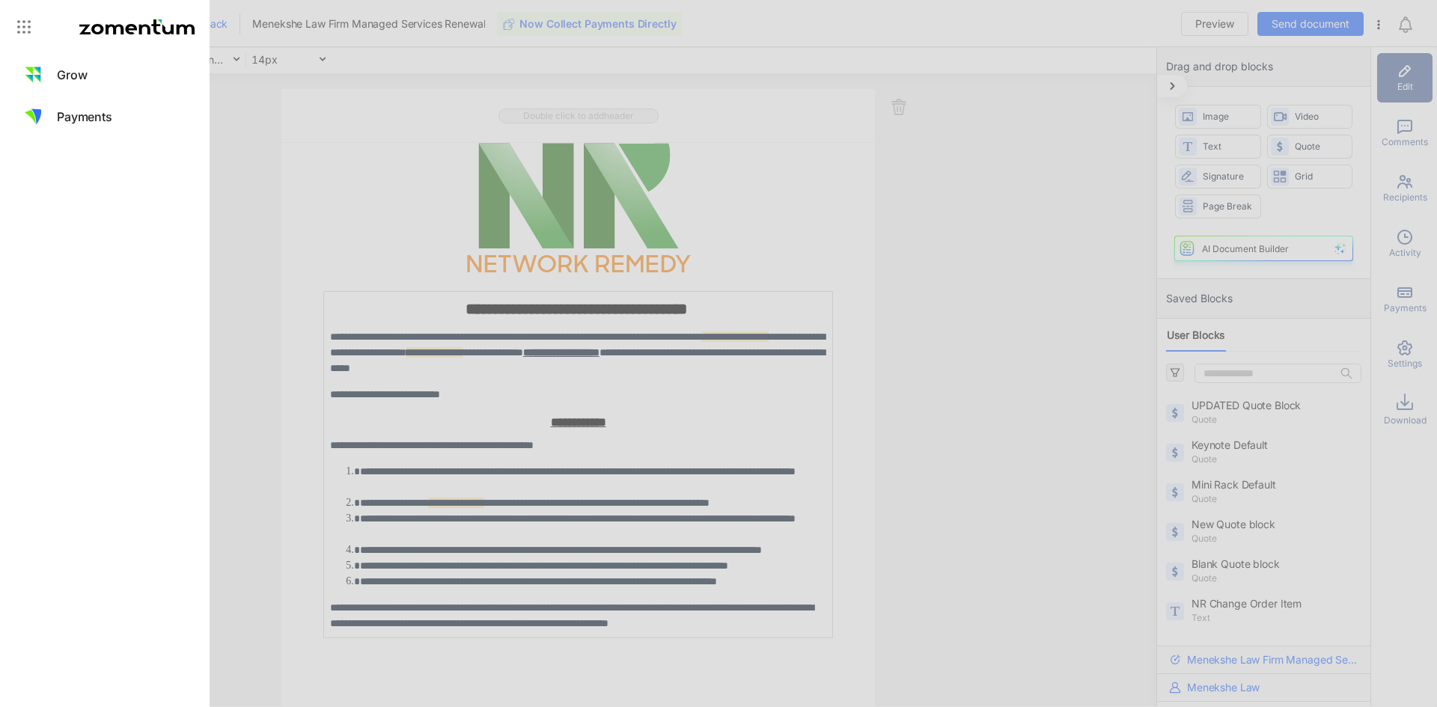
click at [248, 172] on div at bounding box center [718, 353] width 1437 height 707
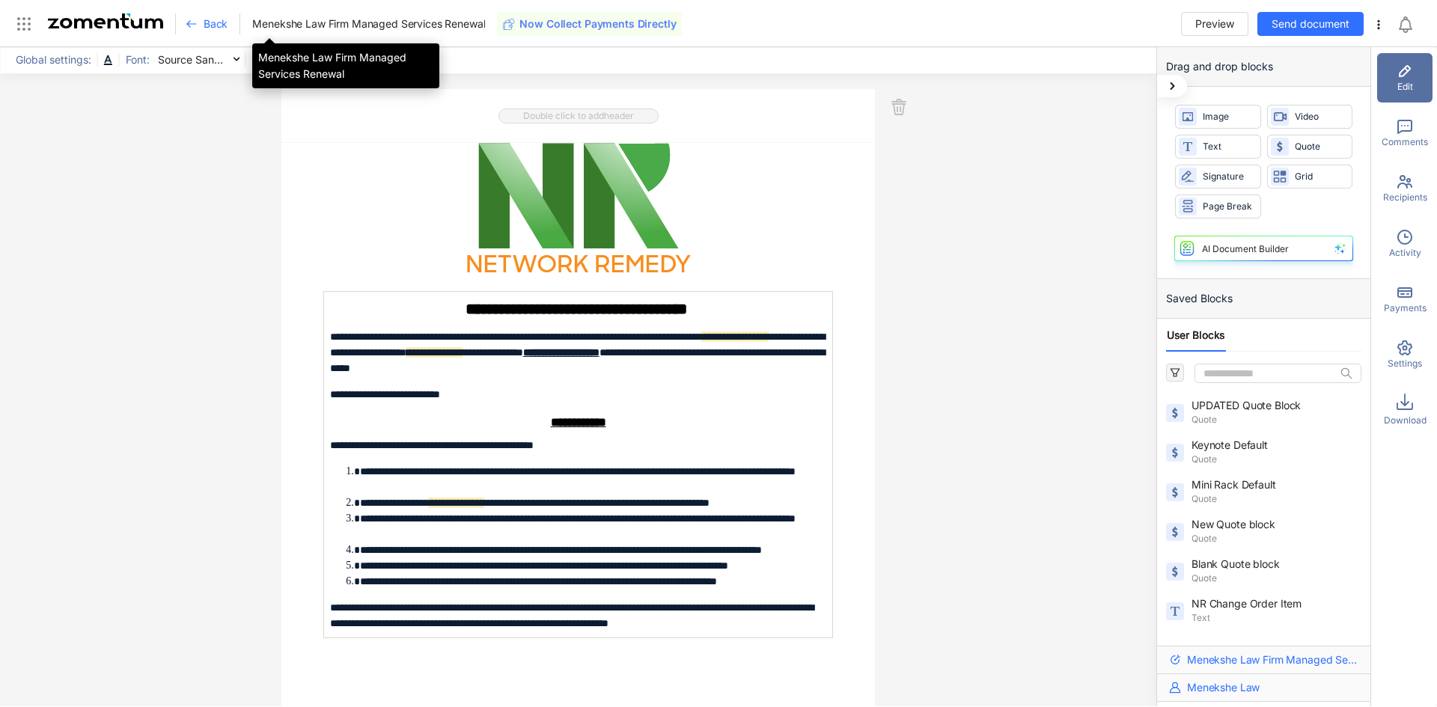
click at [290, 23] on span "Menekshe Law Firm Managed Services Renewal" at bounding box center [368, 23] width 233 height 15
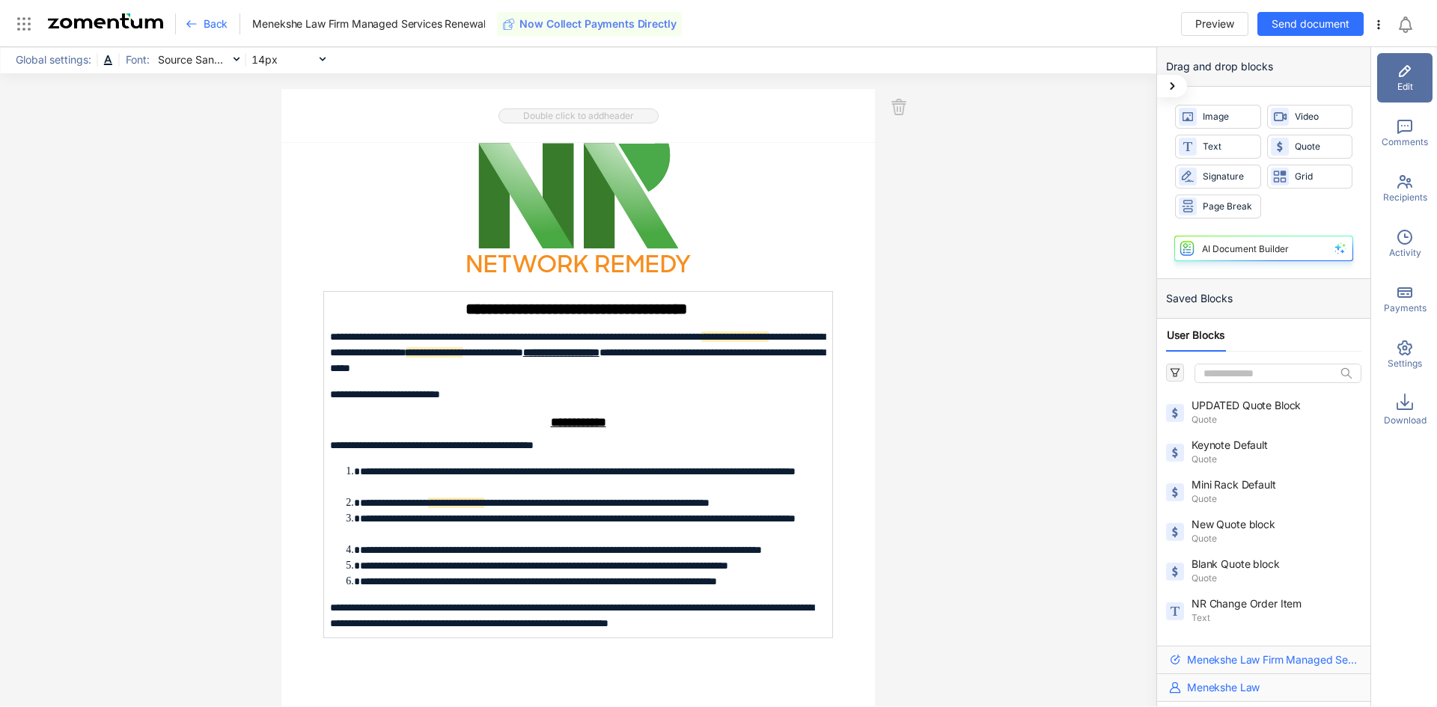
click at [221, 14] on div "Back" at bounding box center [213, 23] width 55 height 21
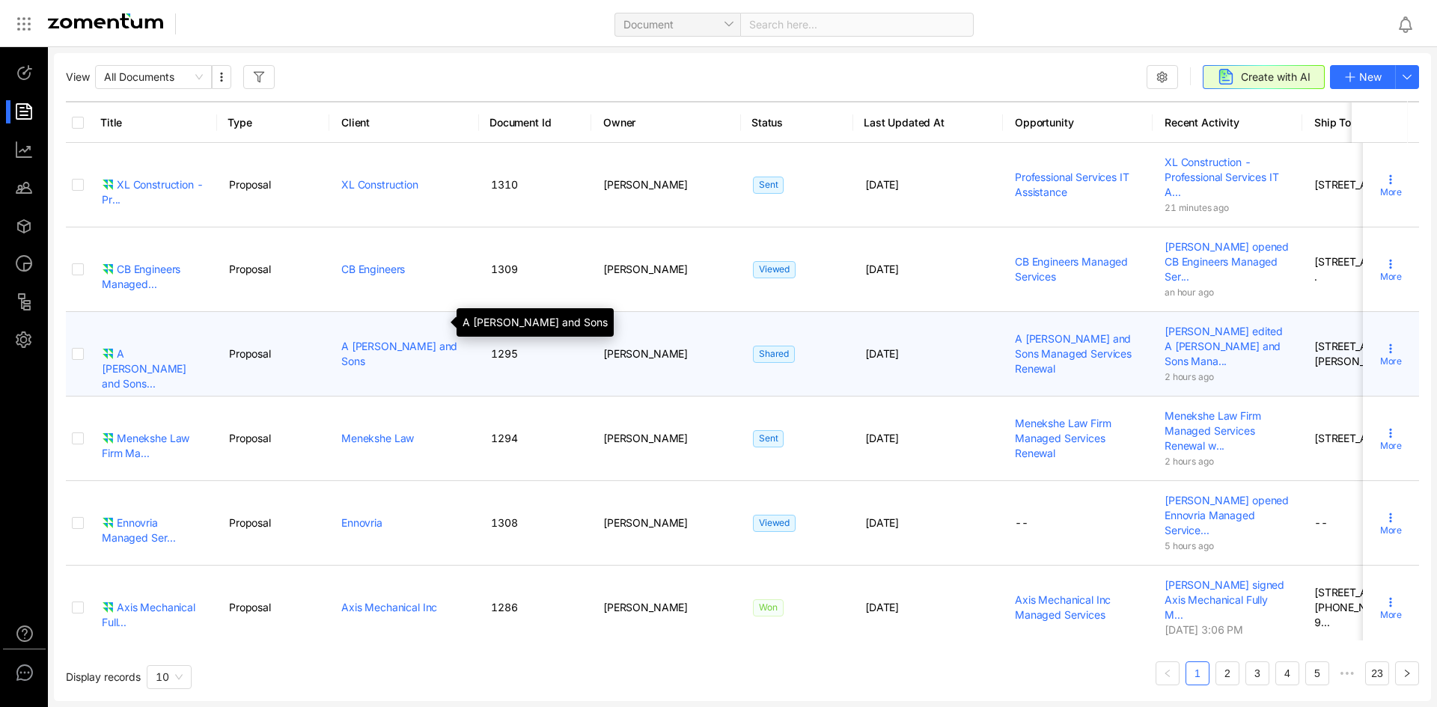
scroll to position [1, 0]
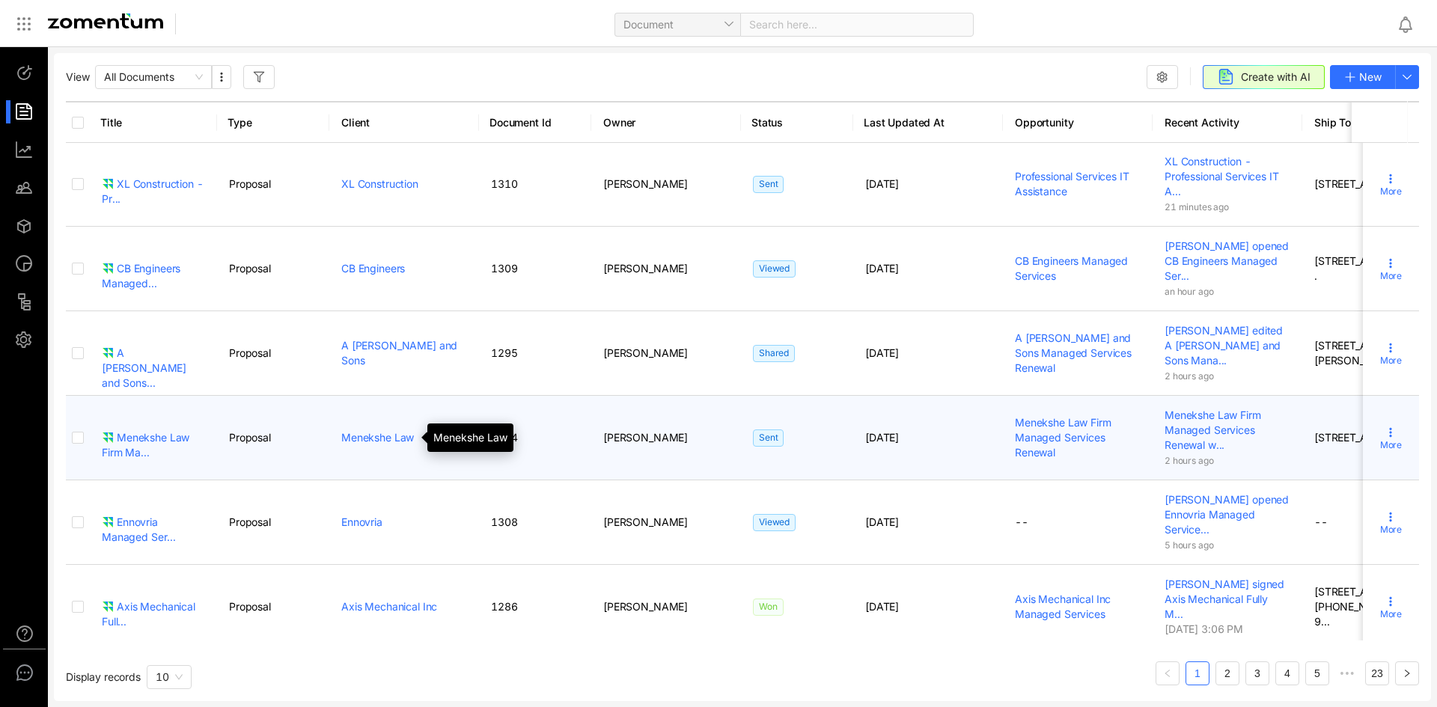
click at [372, 441] on link "Menekshe Law" at bounding box center [377, 437] width 73 height 13
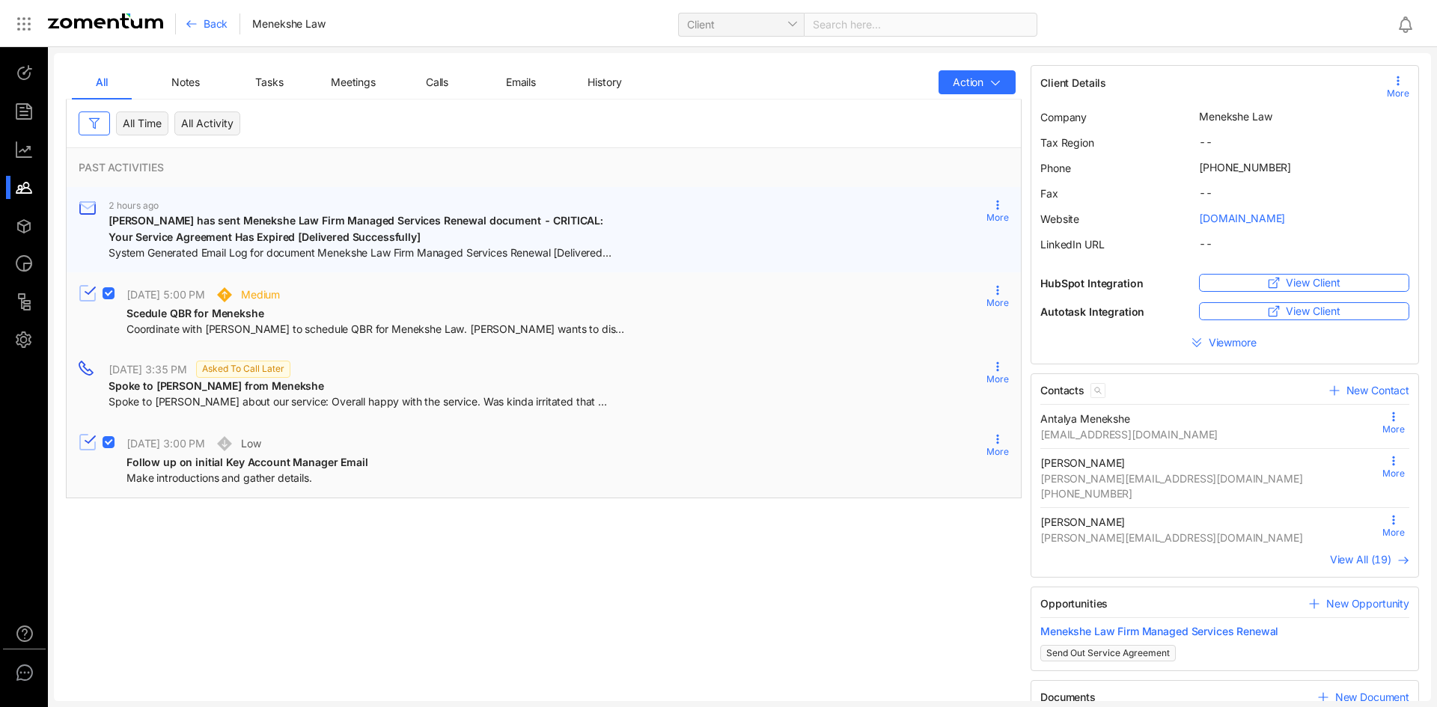
click at [206, 231] on span "[PERSON_NAME] has sent Menekshe Law Firm Managed Services Renewal document - CR…" at bounding box center [358, 228] width 498 height 29
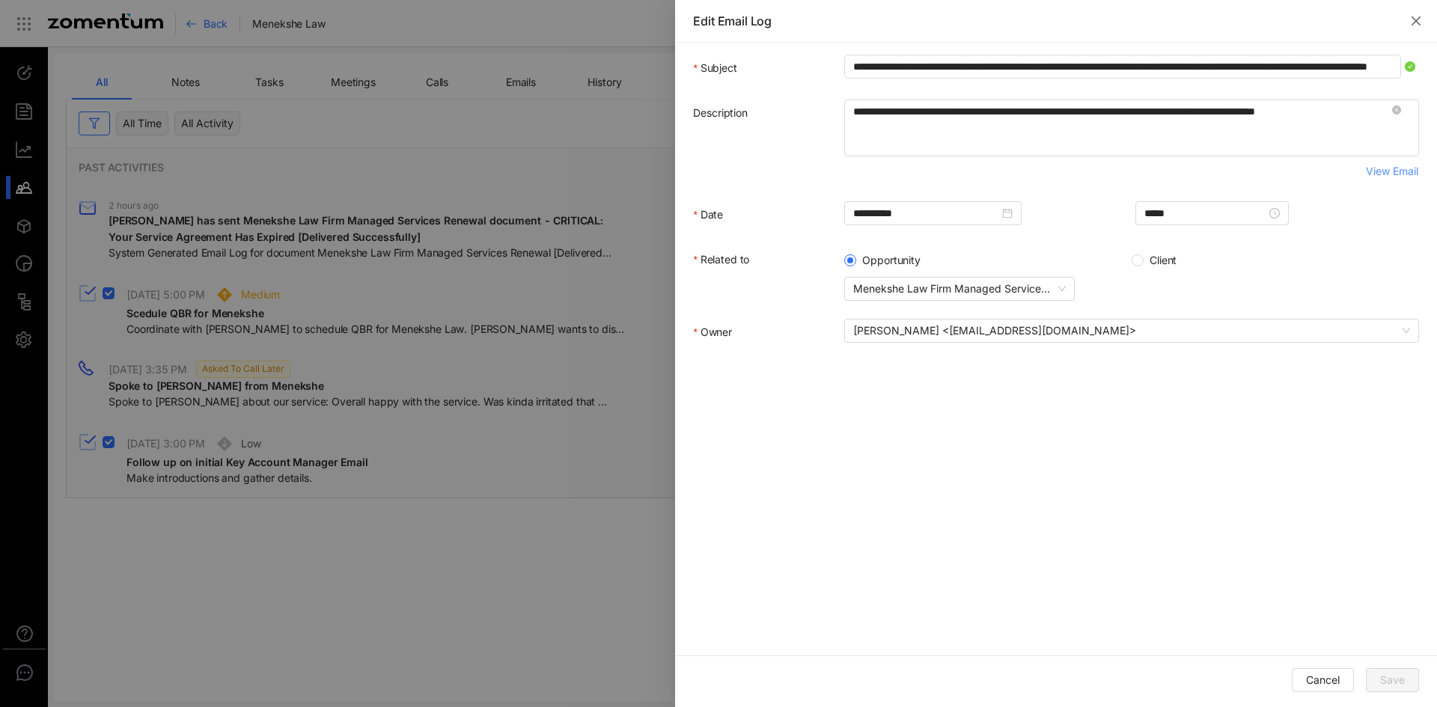
click at [1366, 174] on span "View Email" at bounding box center [1392, 171] width 52 height 16
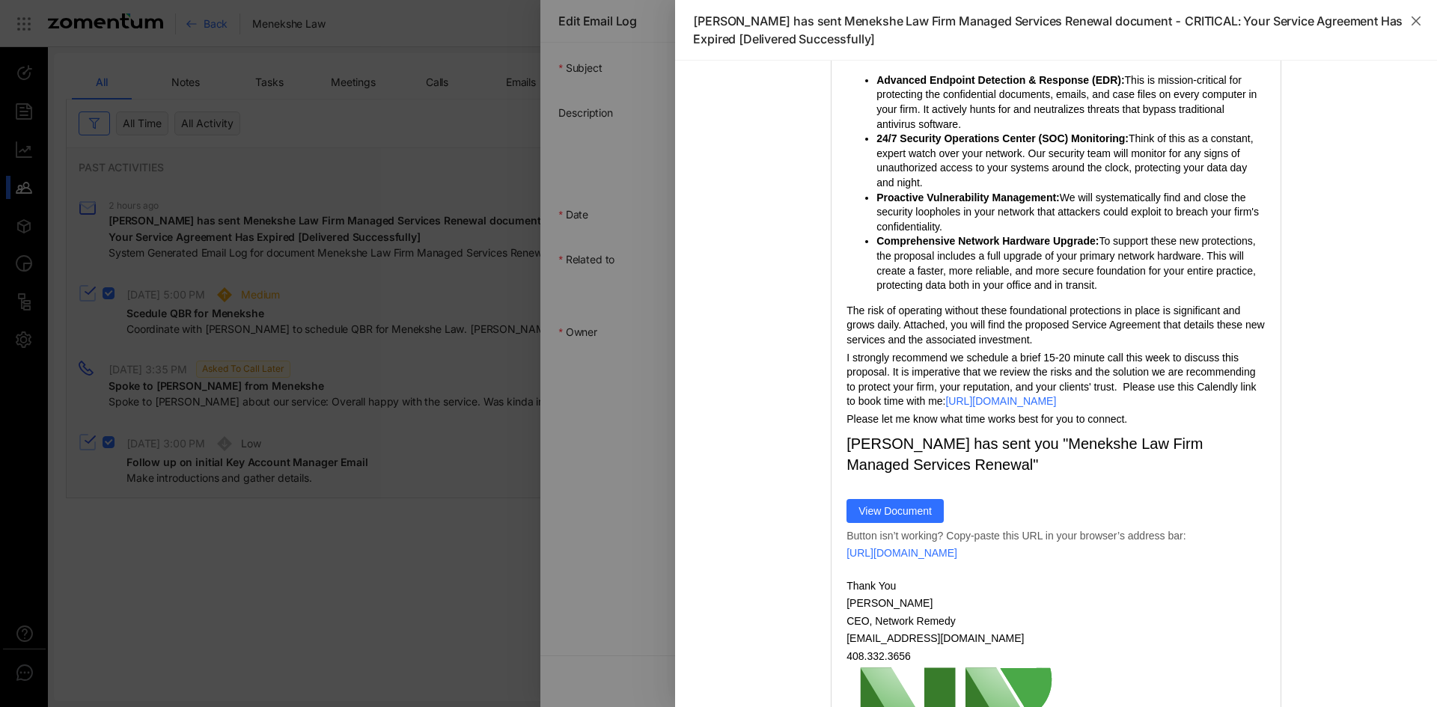
scroll to position [620, 0]
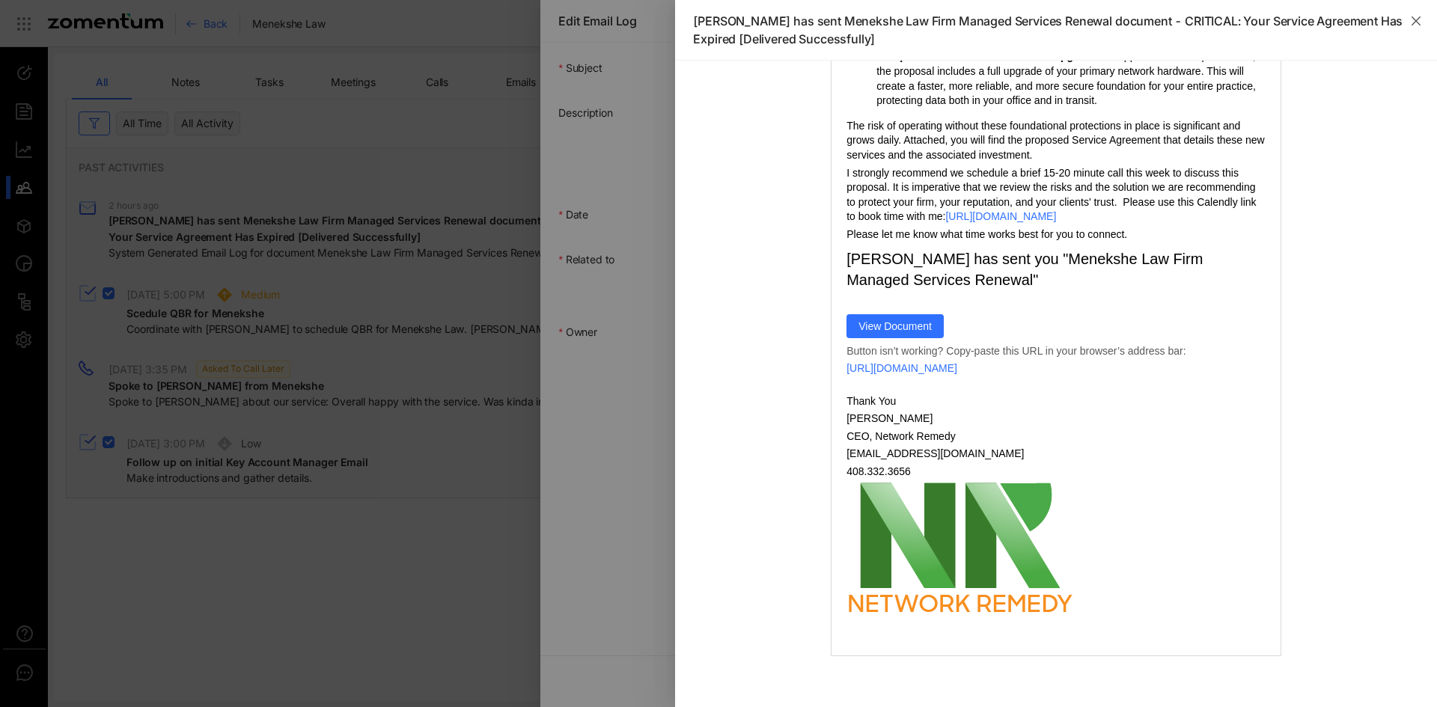
drag, startPoint x: 841, startPoint y: 251, endPoint x: 1126, endPoint y: 357, distance: 304.1
click at [1126, 357] on td at bounding box center [1056, 85] width 726 height 1144
click at [1142, 230] on p "Please let me know what time works best for you to connect." at bounding box center [1056, 235] width 419 height 15
drag, startPoint x: 1137, startPoint y: 235, endPoint x: 888, endPoint y: 102, distance: 282.0
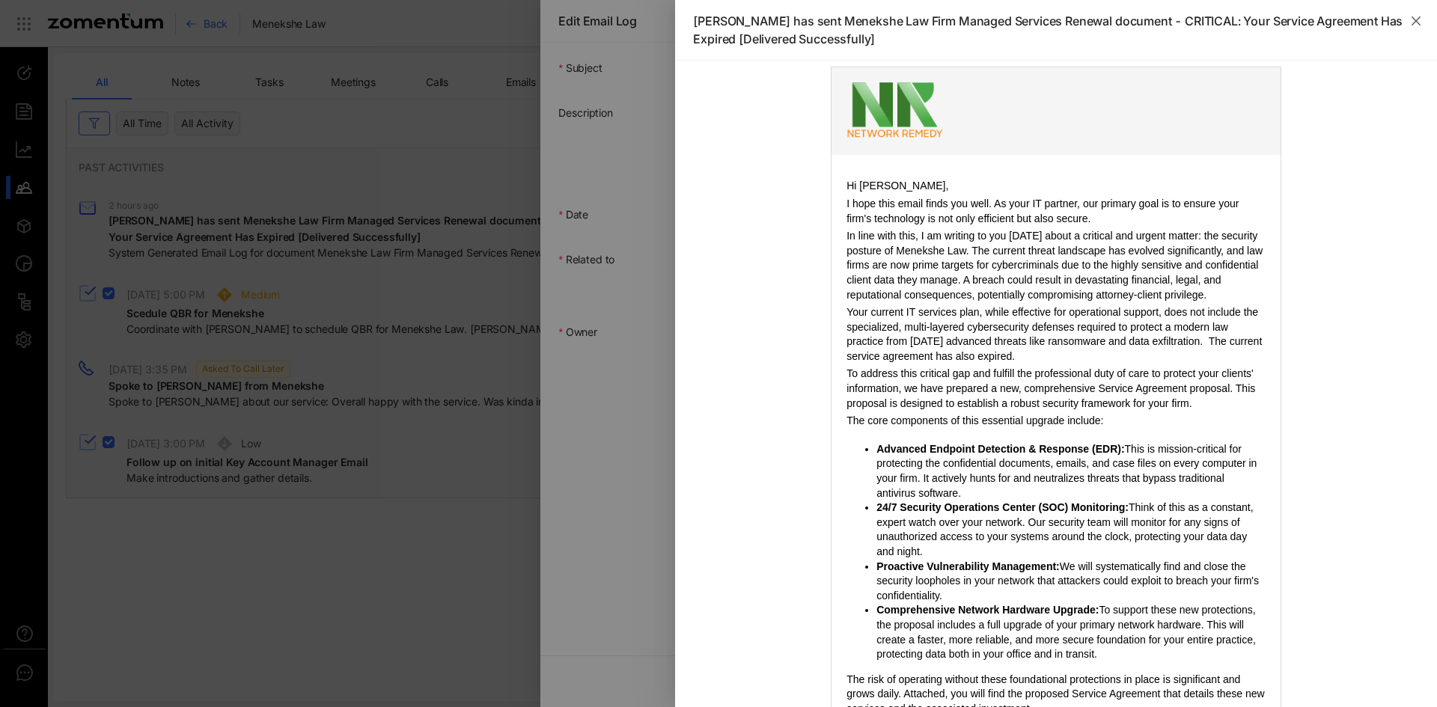
scroll to position [0, 0]
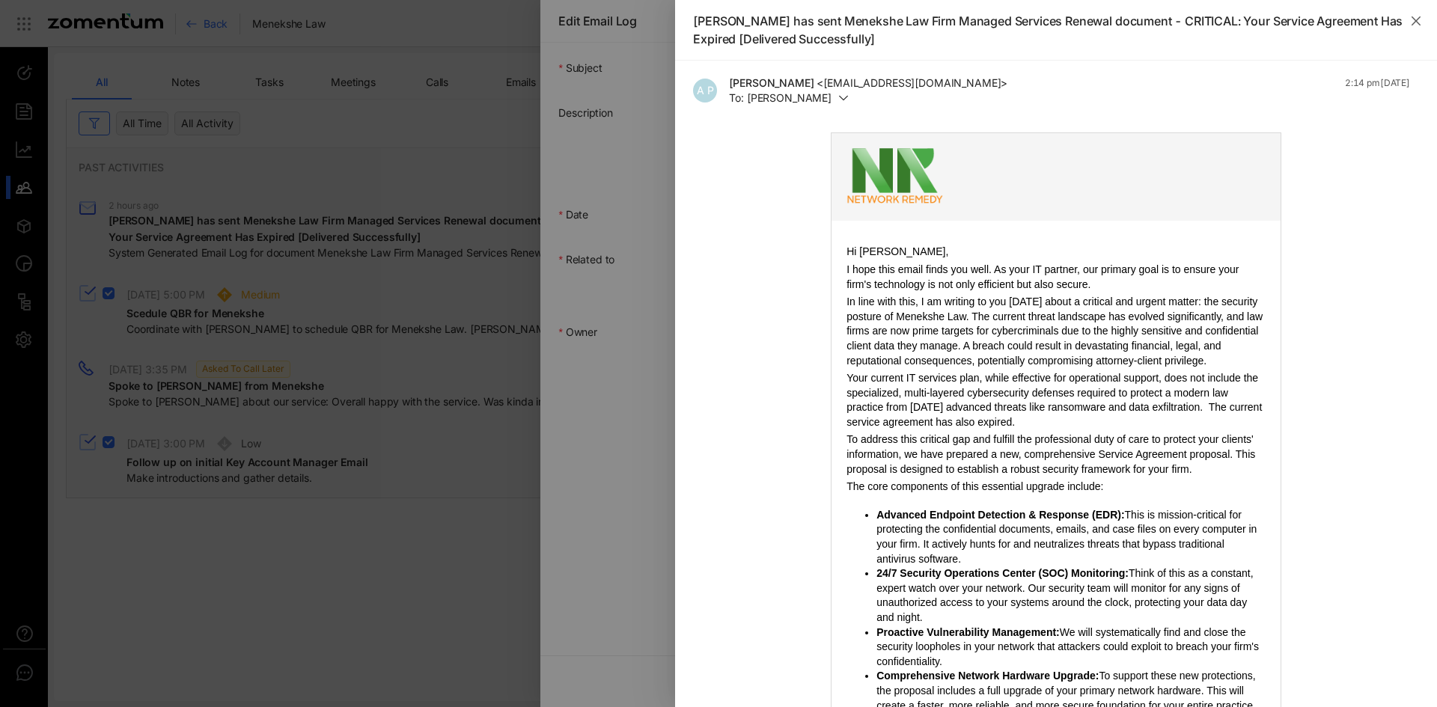
click at [835, 250] on td "Hi [PERSON_NAME], I hope this email finds you well. As your IT partner, our pri…" at bounding box center [1056, 553] width 449 height 617
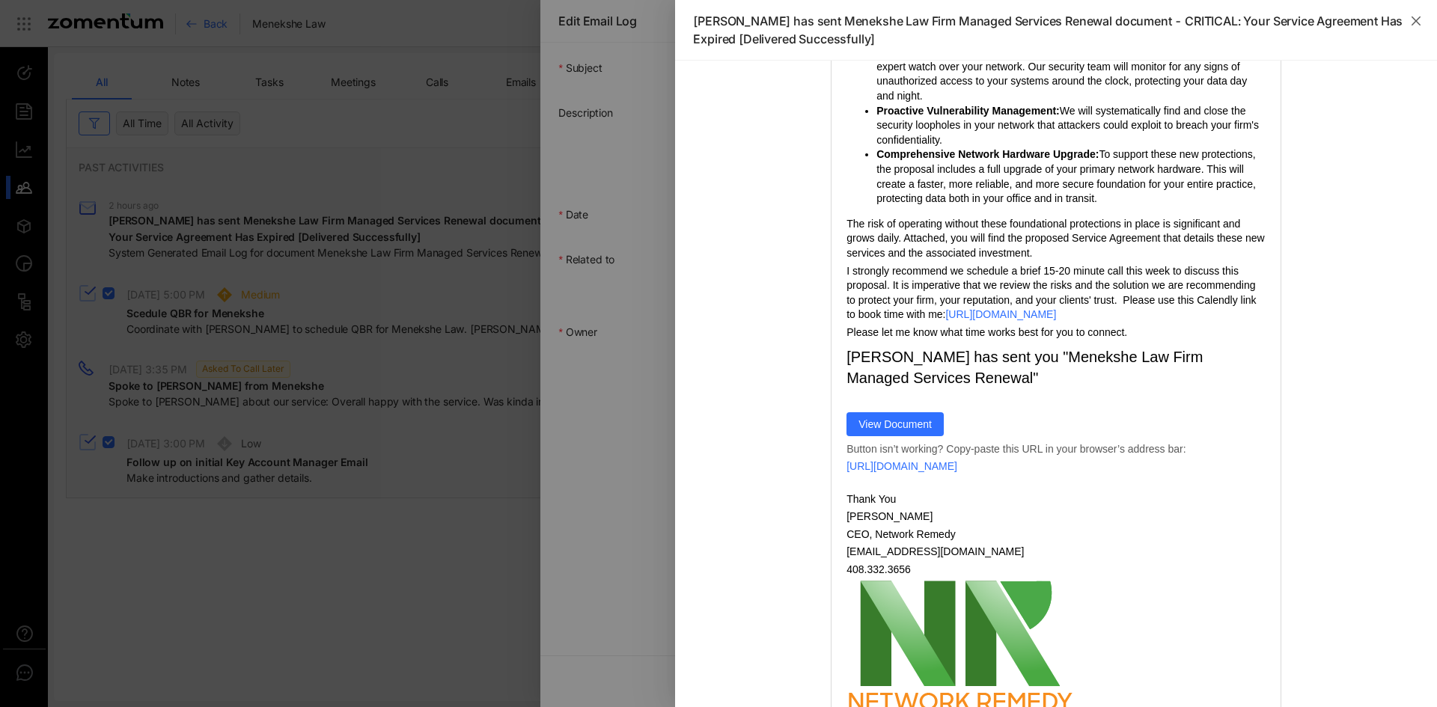
scroll to position [620, 0]
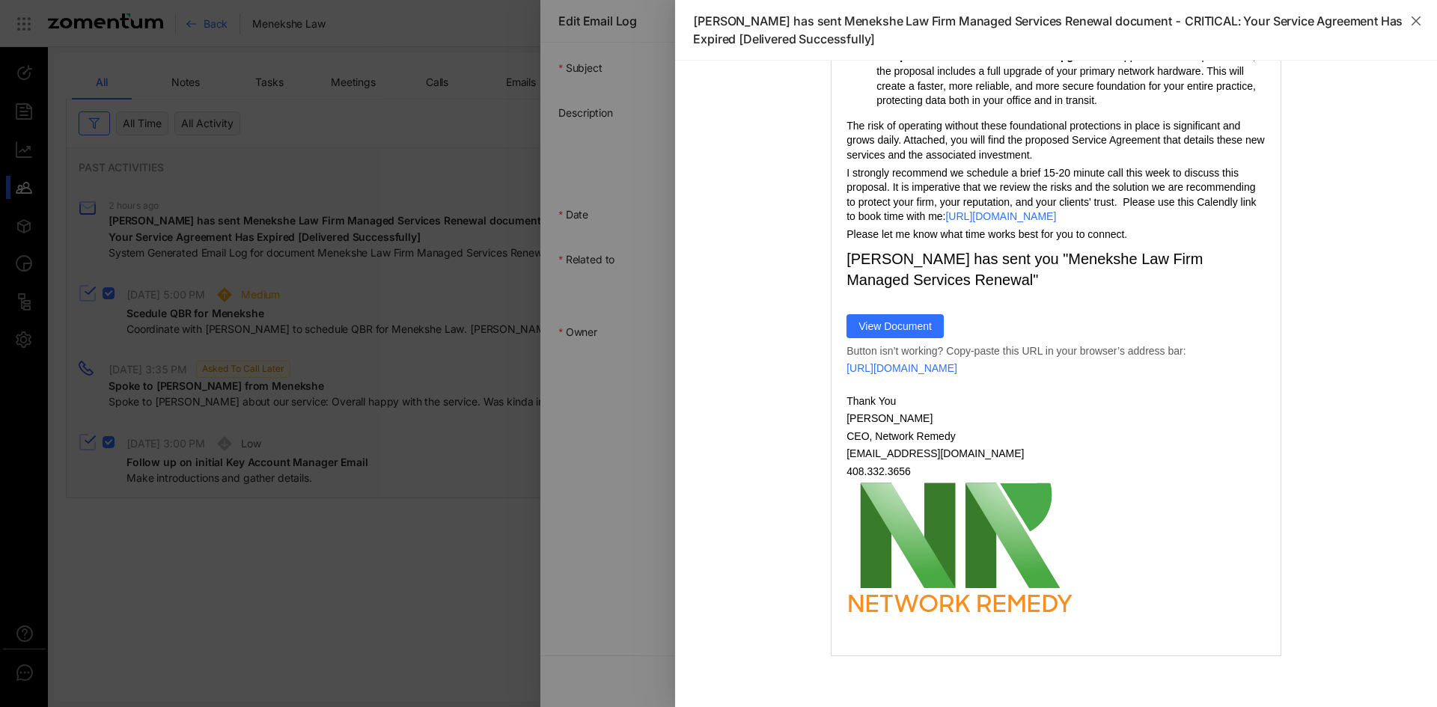
drag, startPoint x: 838, startPoint y: 250, endPoint x: 1159, endPoint y: 238, distance: 321.3
click at [1408, 19] on button "Close" at bounding box center [1416, 21] width 42 height 42
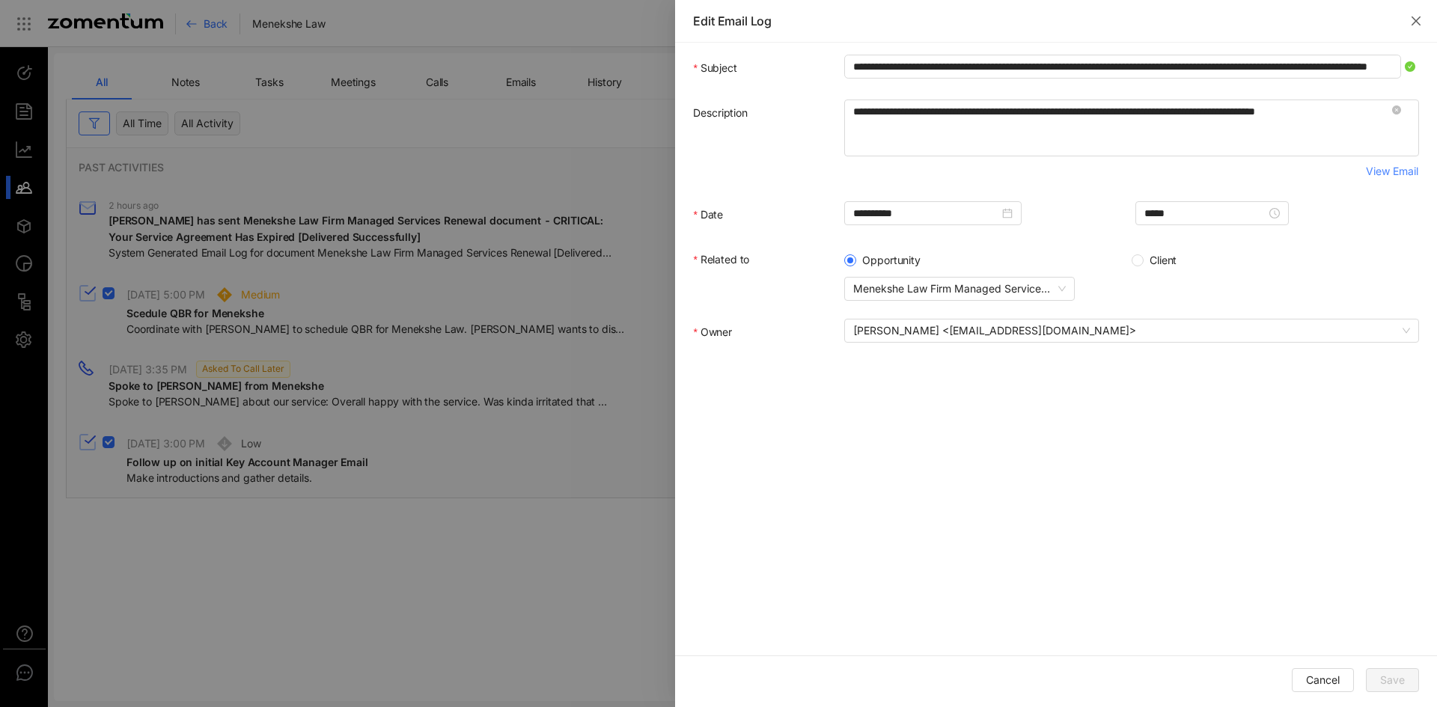
scroll to position [0, 0]
click at [1403, 16] on button "Close" at bounding box center [1416, 21] width 42 height 42
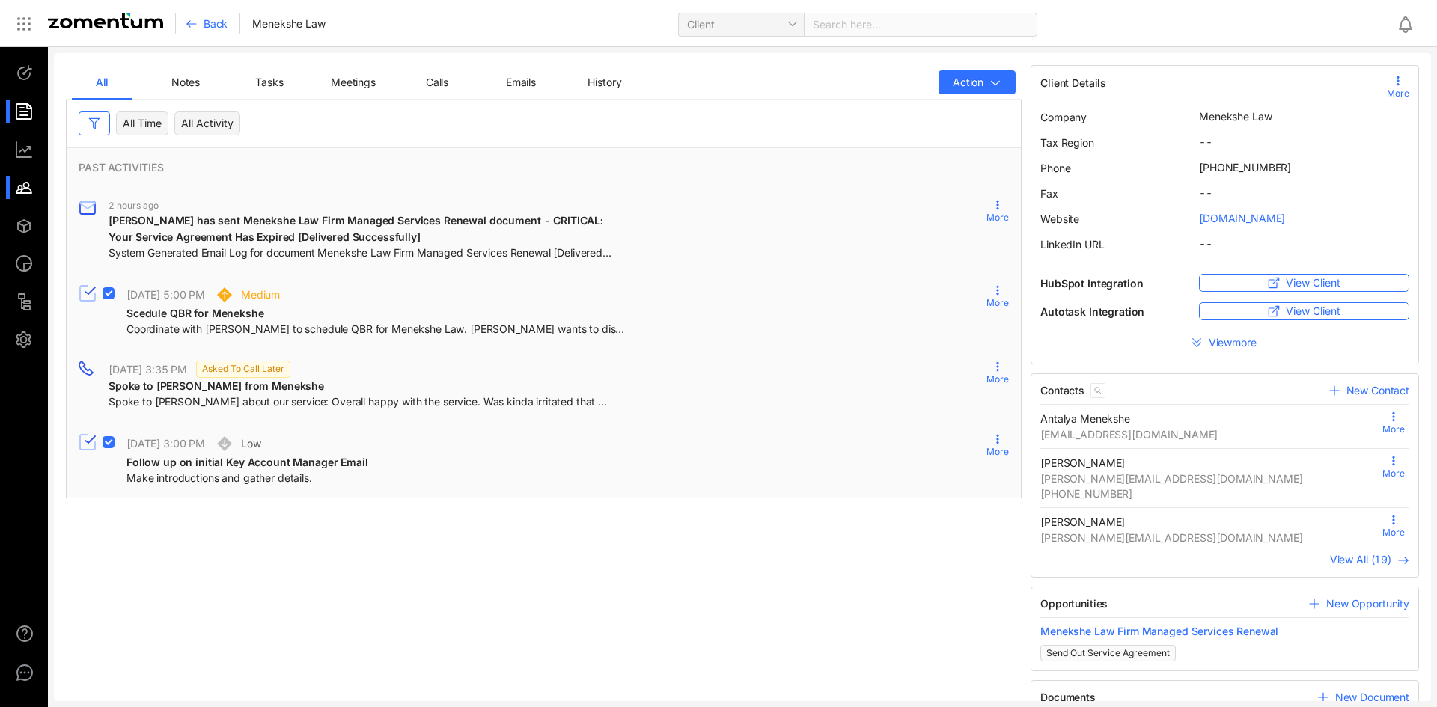
click at [7, 100] on li at bounding box center [24, 111] width 36 height 23
click at [15, 108] on div at bounding box center [31, 111] width 32 height 23
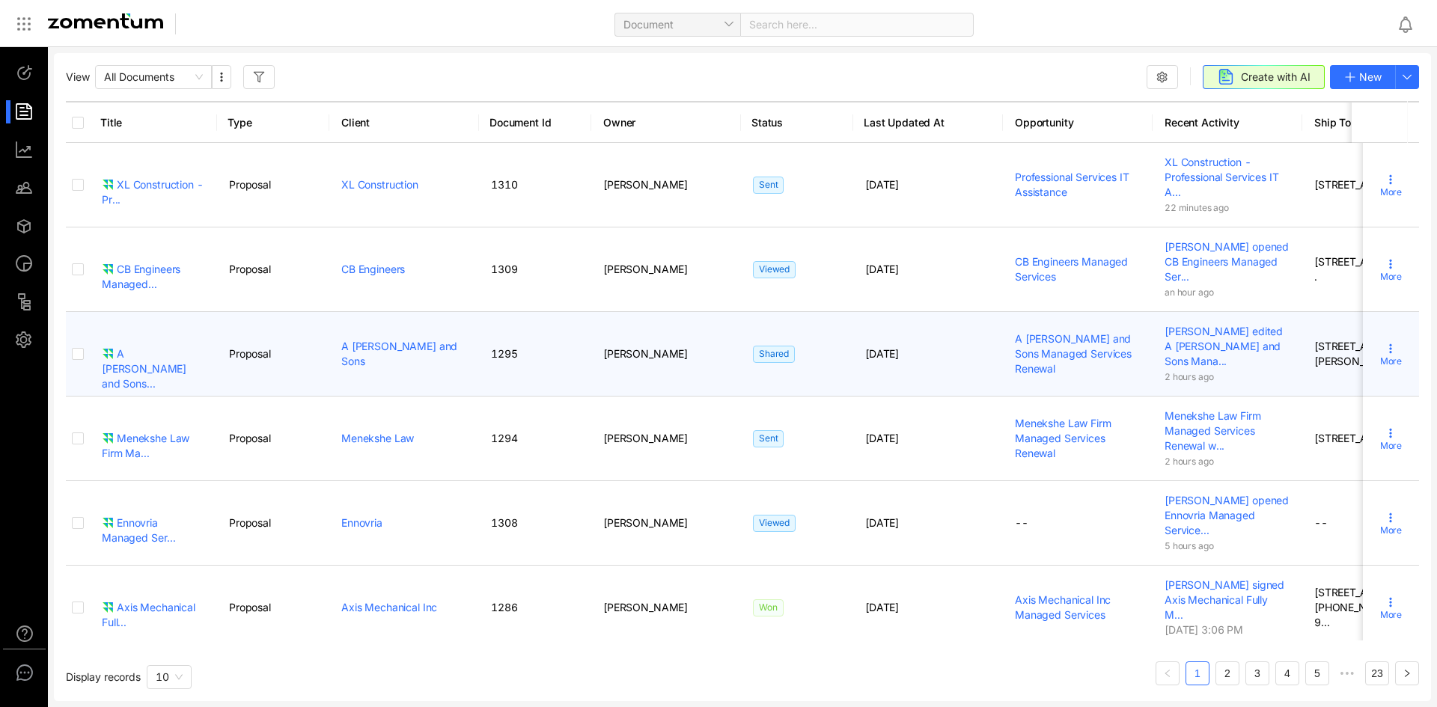
click at [164, 346] on td "A [PERSON_NAME] and Sons..." at bounding box center [153, 354] width 127 height 85
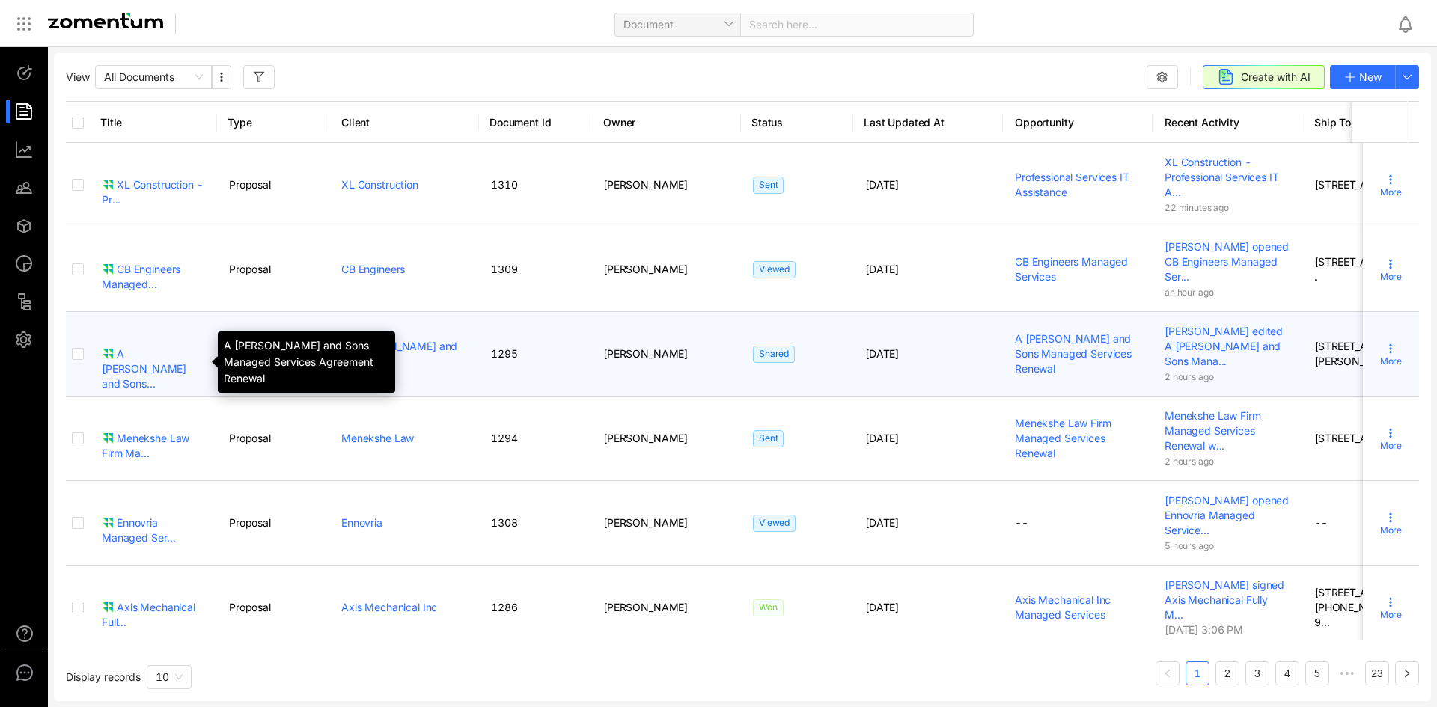
click at [165, 362] on div "A [PERSON_NAME] and Sons..." at bounding box center [153, 369] width 103 height 45
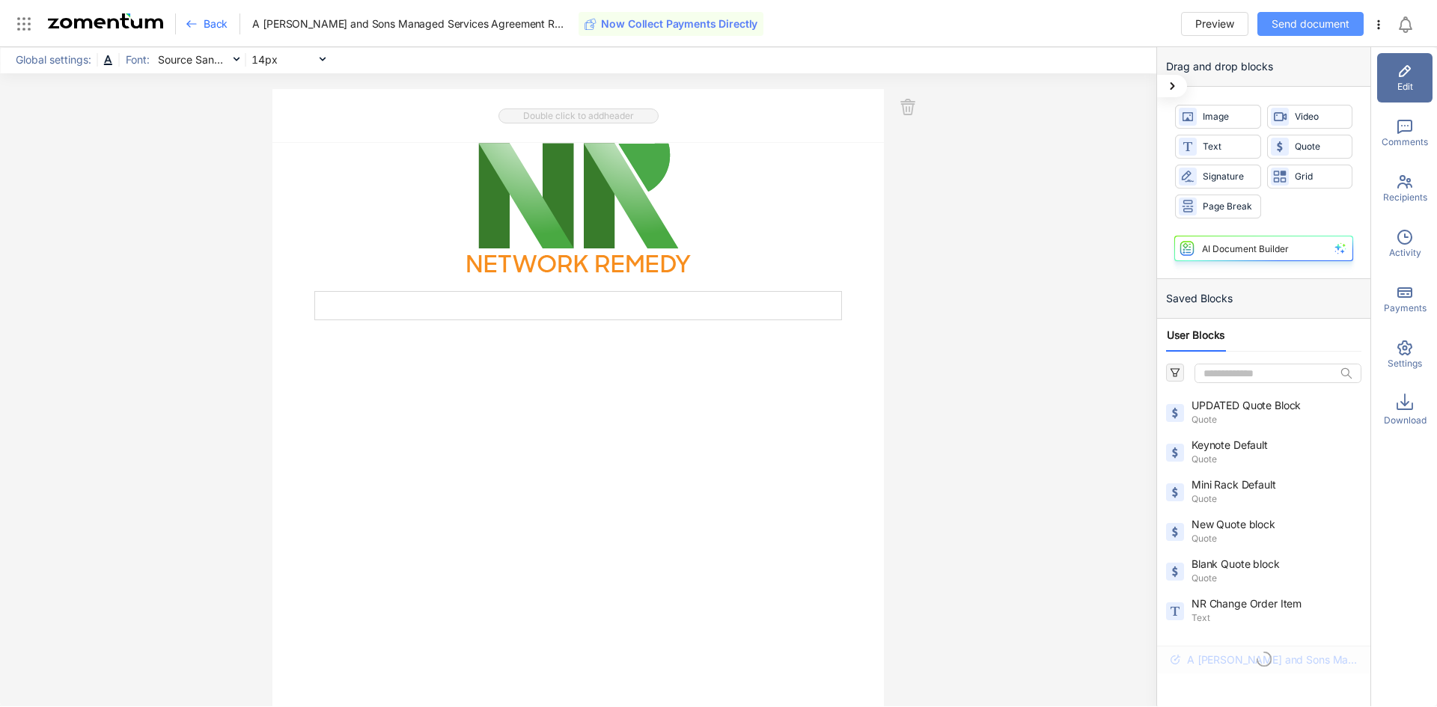
click at [1320, 20] on span "Send document" at bounding box center [1311, 24] width 78 height 16
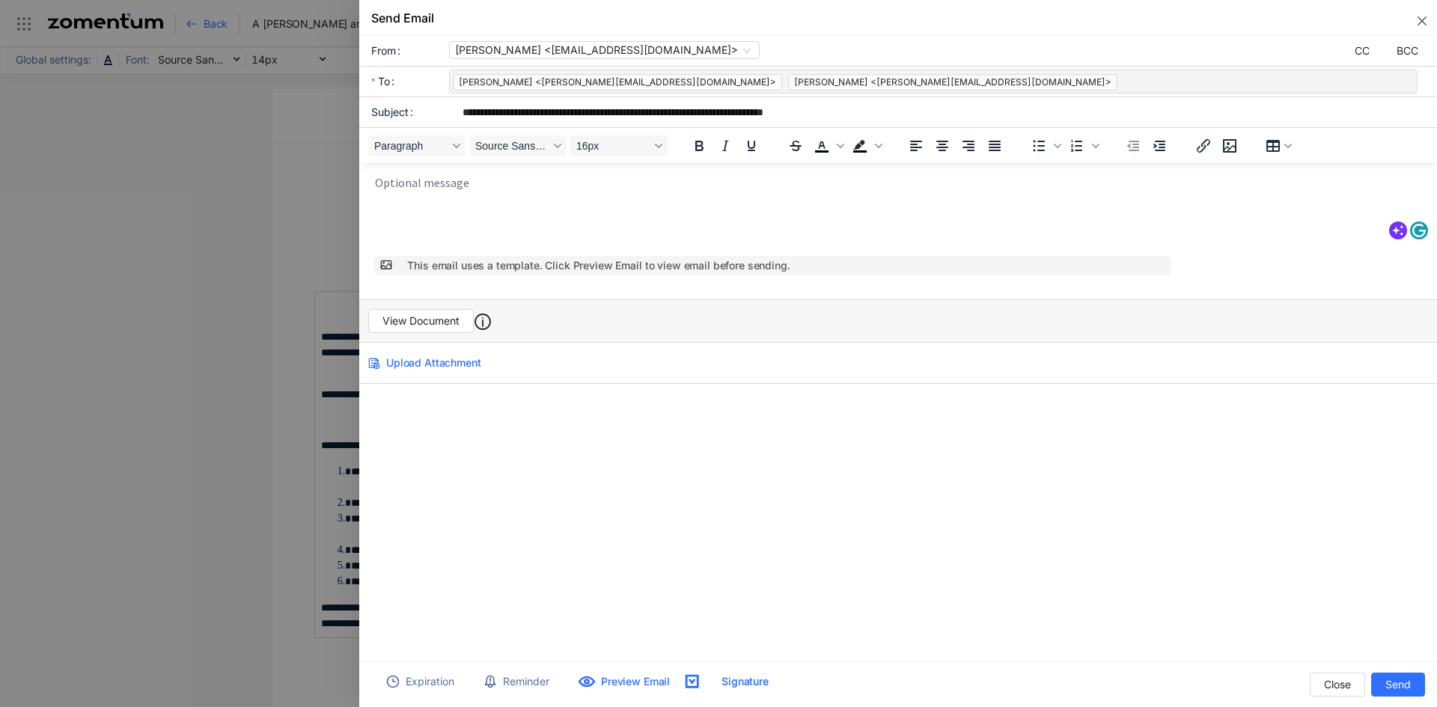
click at [486, 200] on body "Rich Text Area. Press ALT-0 for help." at bounding box center [902, 212] width 1057 height 75
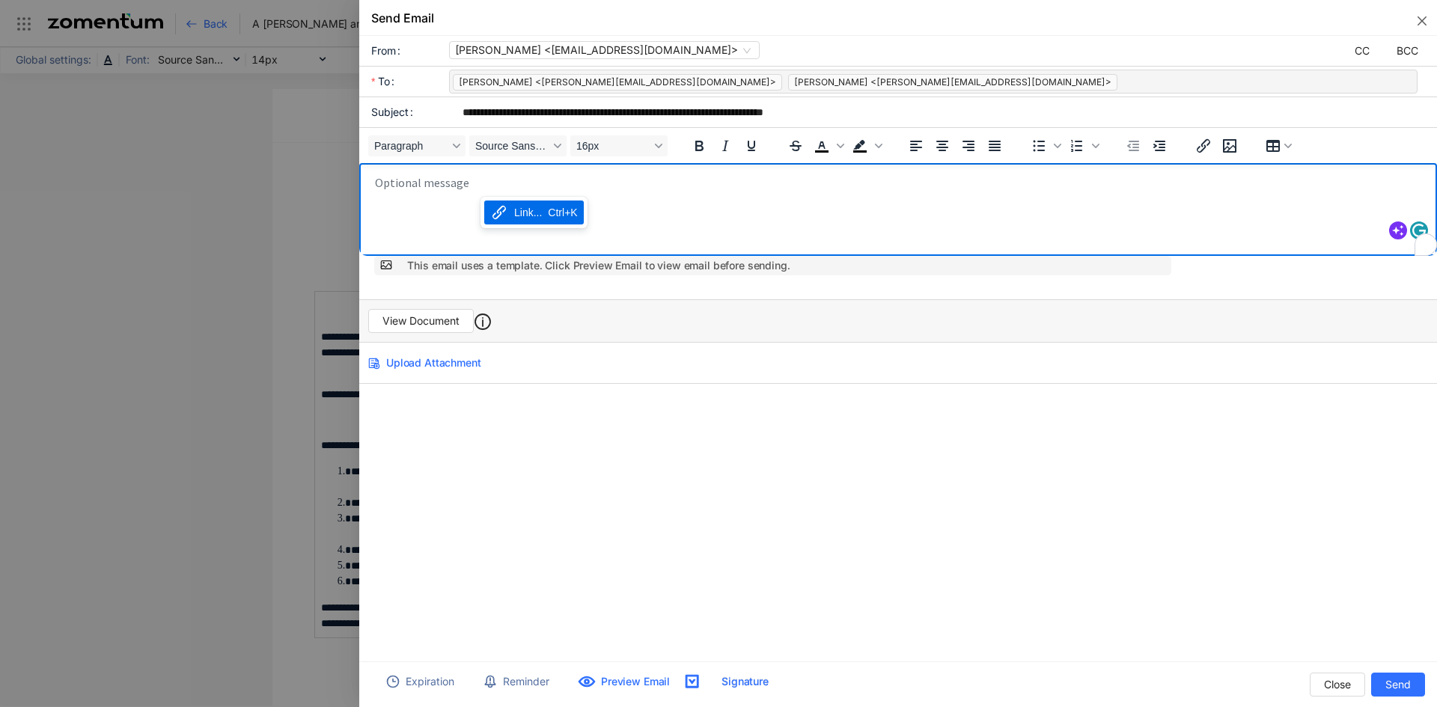
click at [421, 180] on body "To enrich screen reader interactions, please activate Accessibility in Grammarl…" at bounding box center [902, 212] width 1057 height 75
click at [392, 216] on gdiv at bounding box center [887, 238] width 1057 height 150
click at [391, 181] on gdiv at bounding box center [887, 238] width 1057 height 150
drag, startPoint x: 391, startPoint y: 181, endPoint x: 372, endPoint y: 189, distance: 20.2
click at [372, 189] on gdiv at bounding box center [887, 238] width 1057 height 150
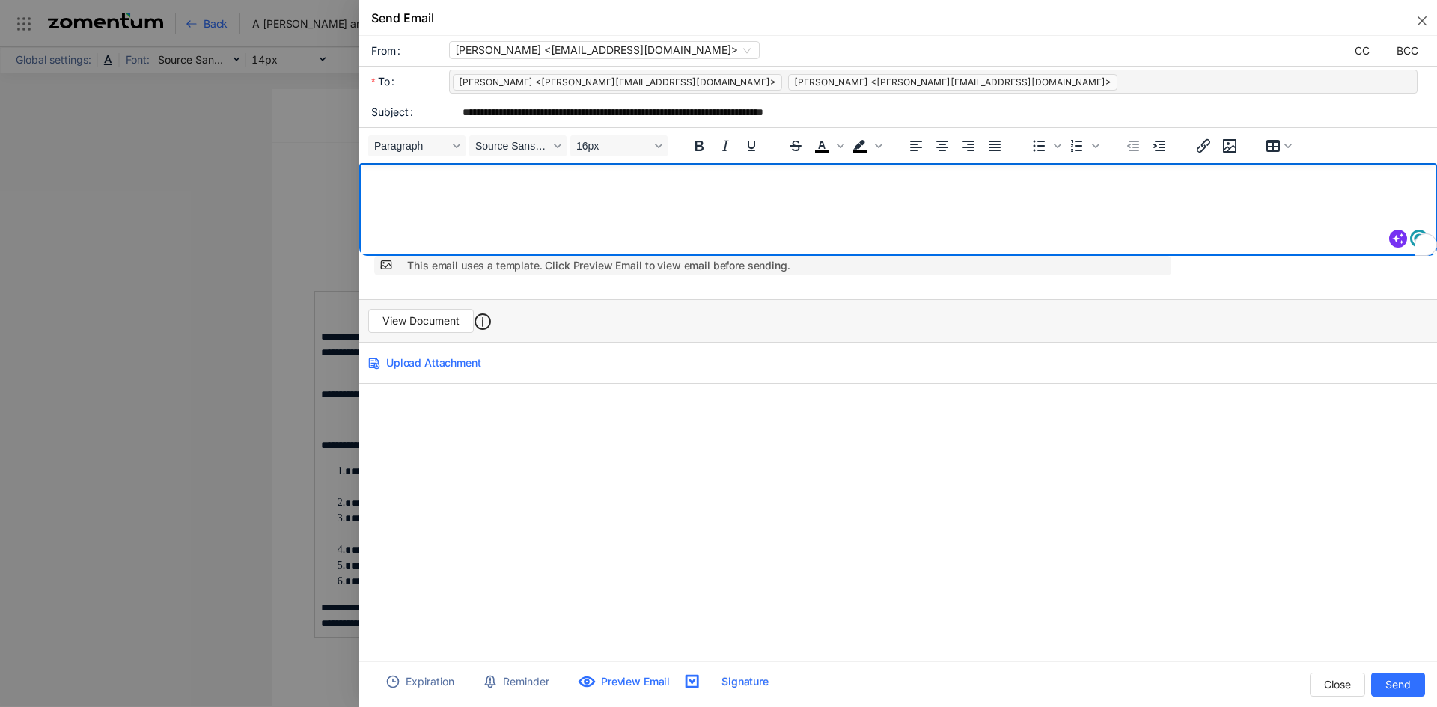
click at [462, 439] on div "**********" at bounding box center [898, 355] width 1078 height 639
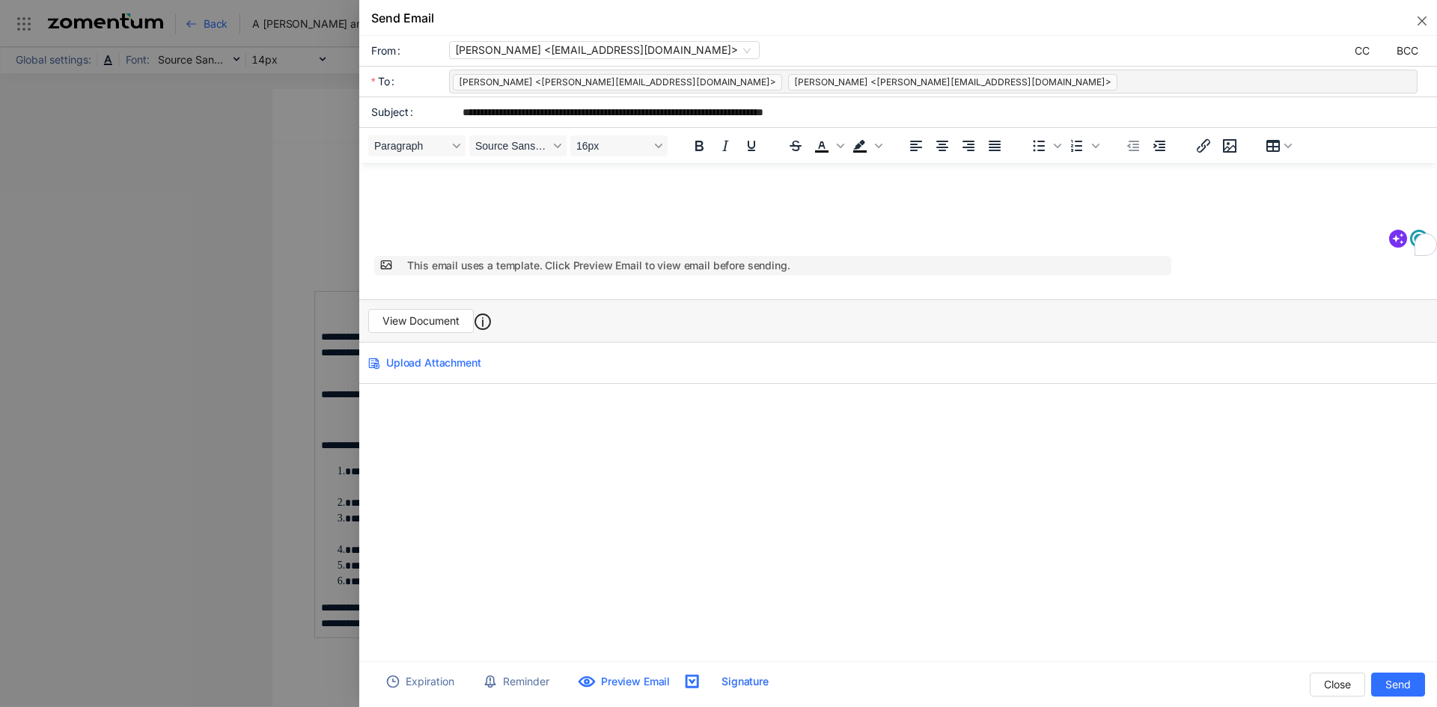
click at [462, 439] on div "**********" at bounding box center [898, 355] width 1078 height 639
click at [400, 176] on gdiv at bounding box center [887, 238] width 1057 height 150
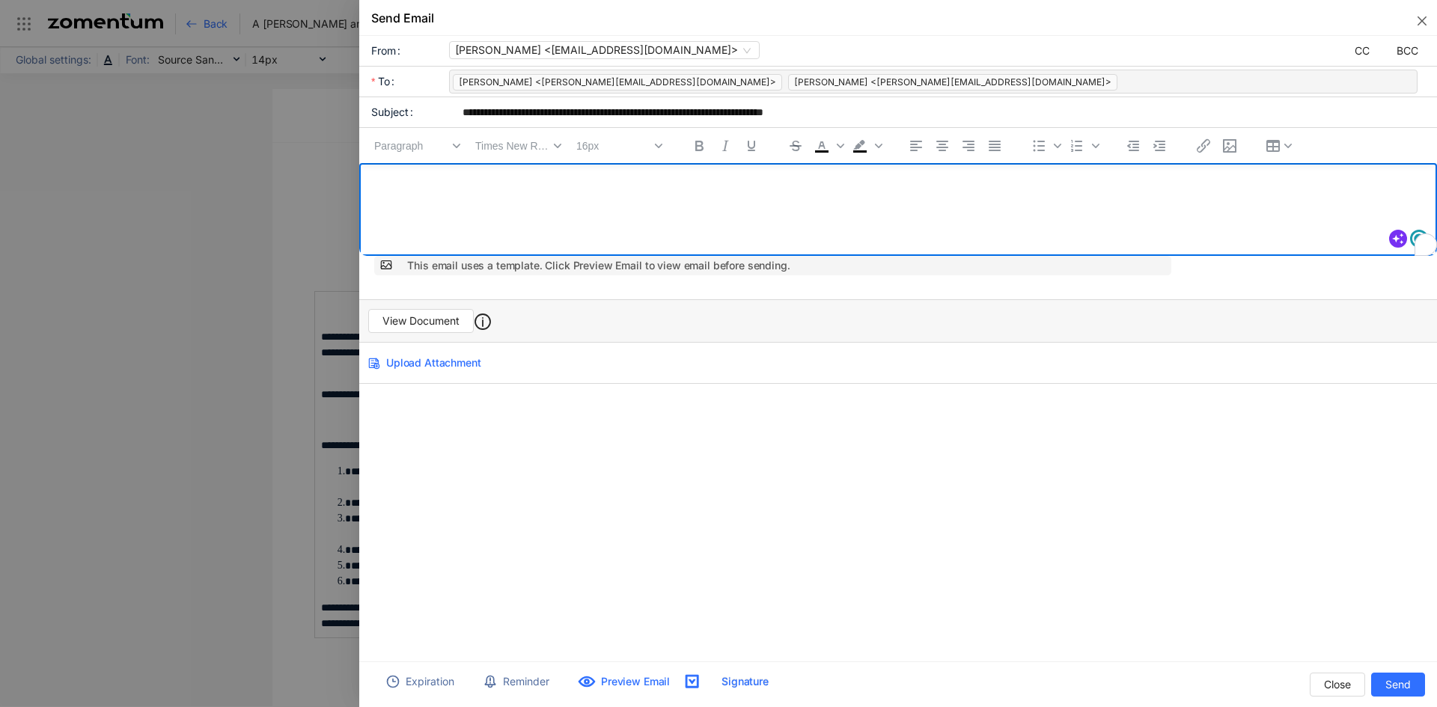
drag, startPoint x: 42, startPoint y: 29, endPoint x: 909, endPoint y: 265, distance: 899.0
click at [909, 265] on div "This email uses a template. Click Preview Email to view email before sending." at bounding box center [789, 265] width 764 height 16
click at [418, 161] on div "Paragraph Times New Roman 16px To open the popup, press Shift+Enter To open the…" at bounding box center [898, 145] width 1078 height 35
click at [495, 188] on gdiv at bounding box center [887, 238] width 1057 height 150
click at [513, 202] on gdiv at bounding box center [887, 238] width 1057 height 150
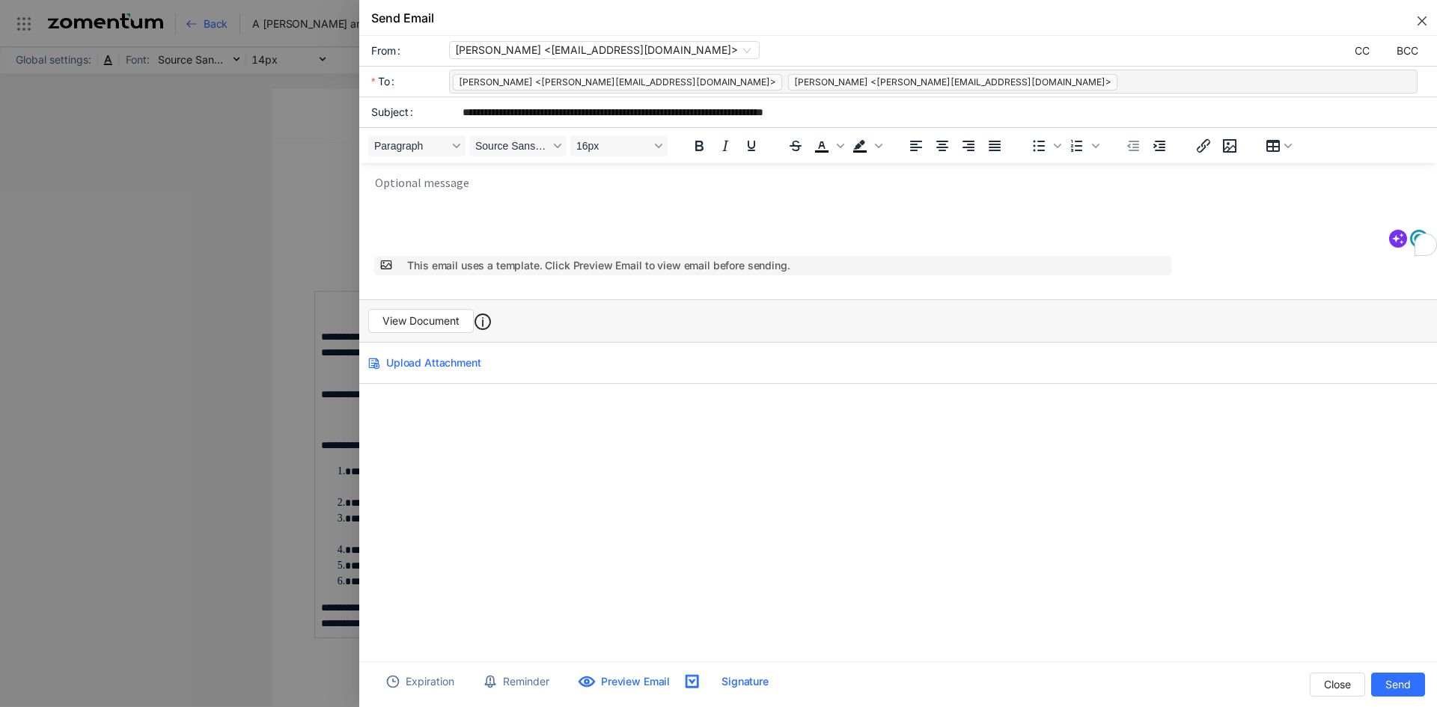
click at [1418, 32] on button "Close" at bounding box center [1419, 18] width 36 height 36
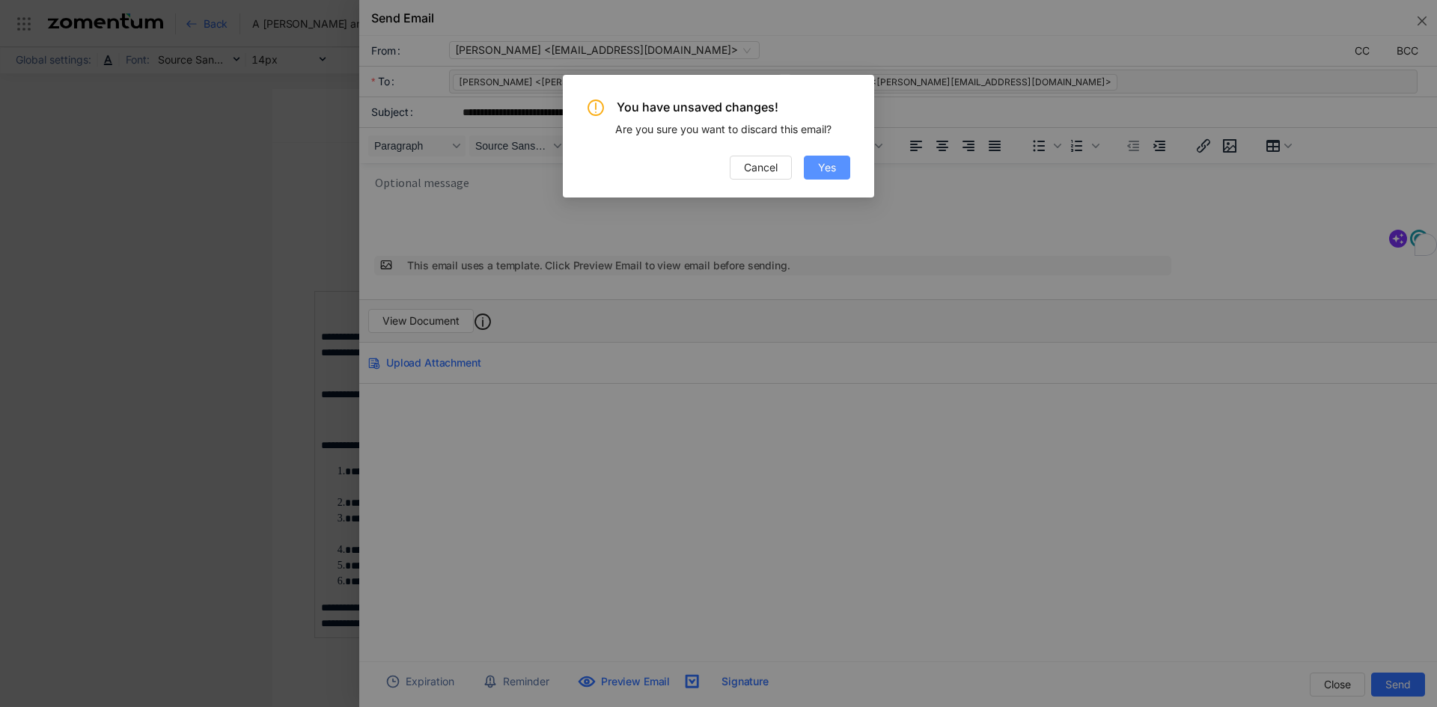
click at [835, 174] on span "Yes" at bounding box center [827, 167] width 18 height 16
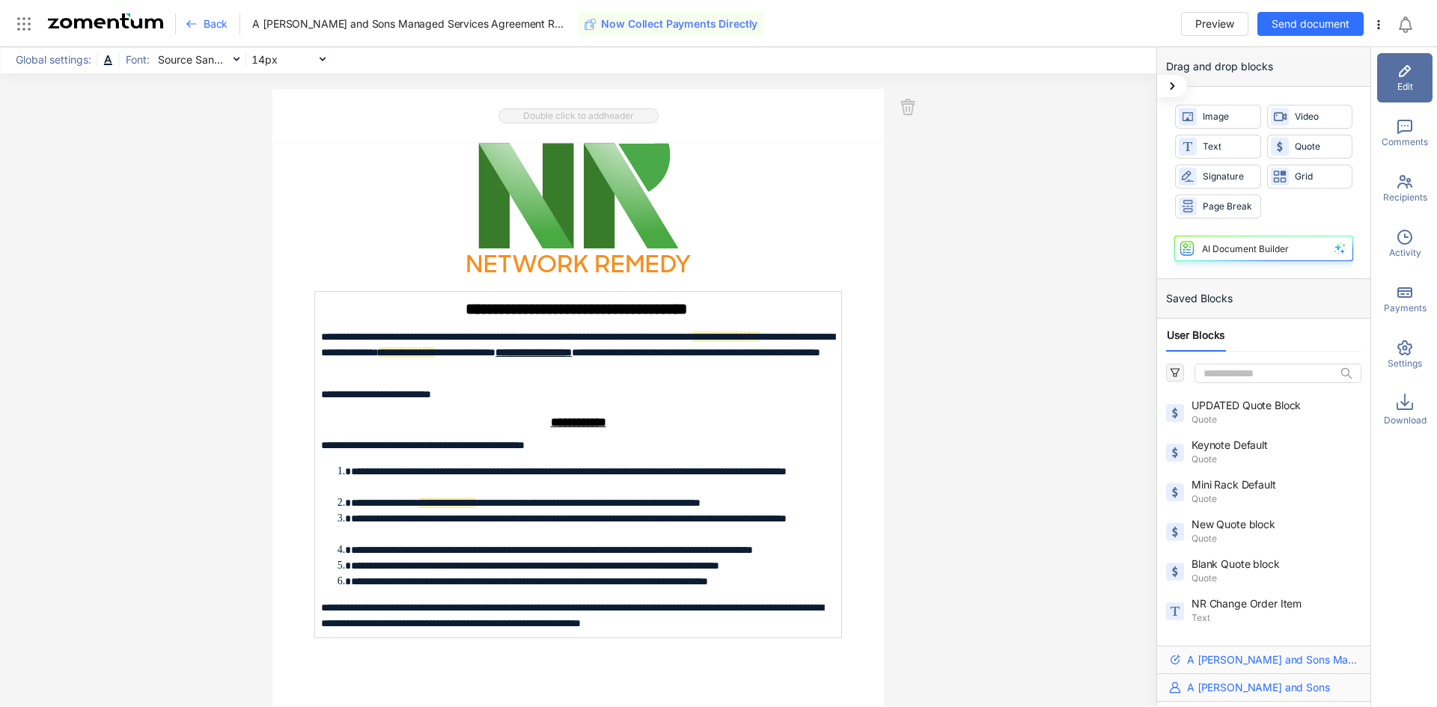
click at [210, 20] on span "Back" at bounding box center [216, 23] width 24 height 15
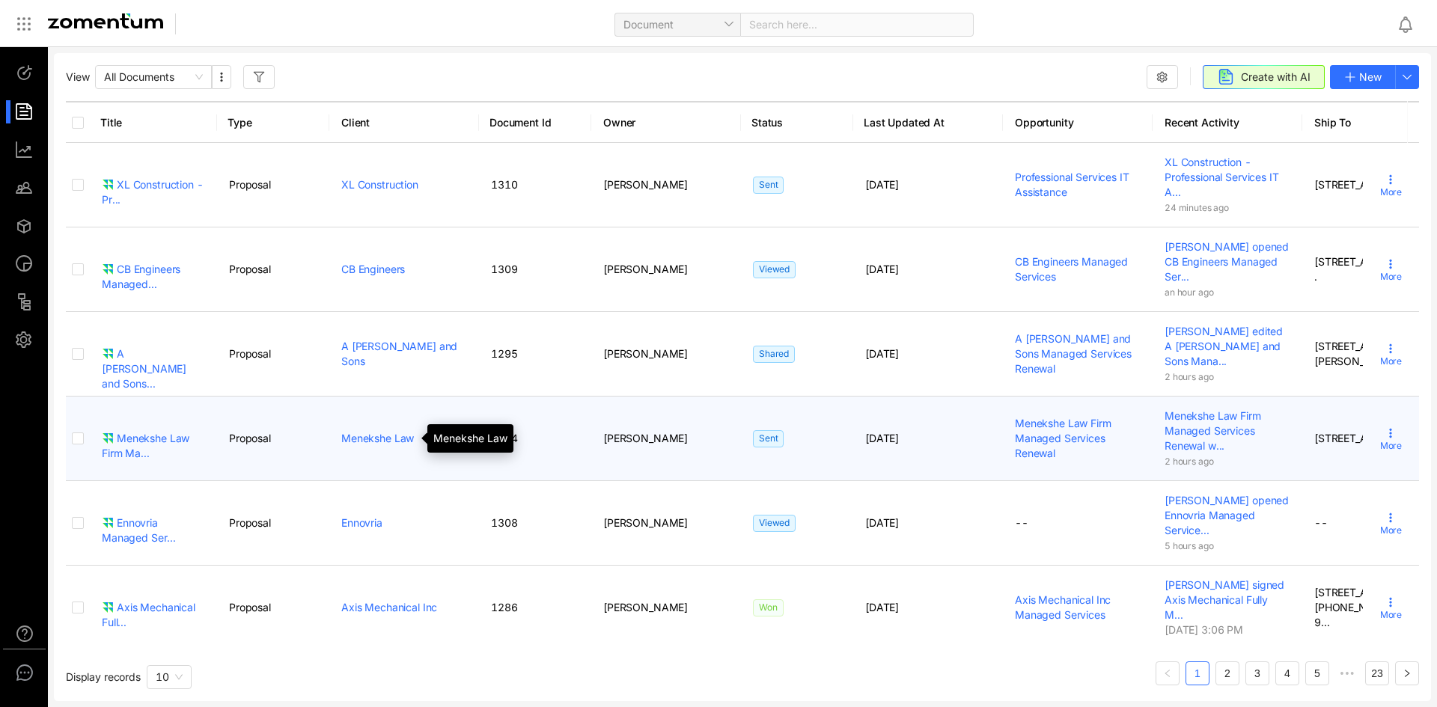
click at [376, 439] on link "Menekshe Law" at bounding box center [377, 438] width 73 height 13
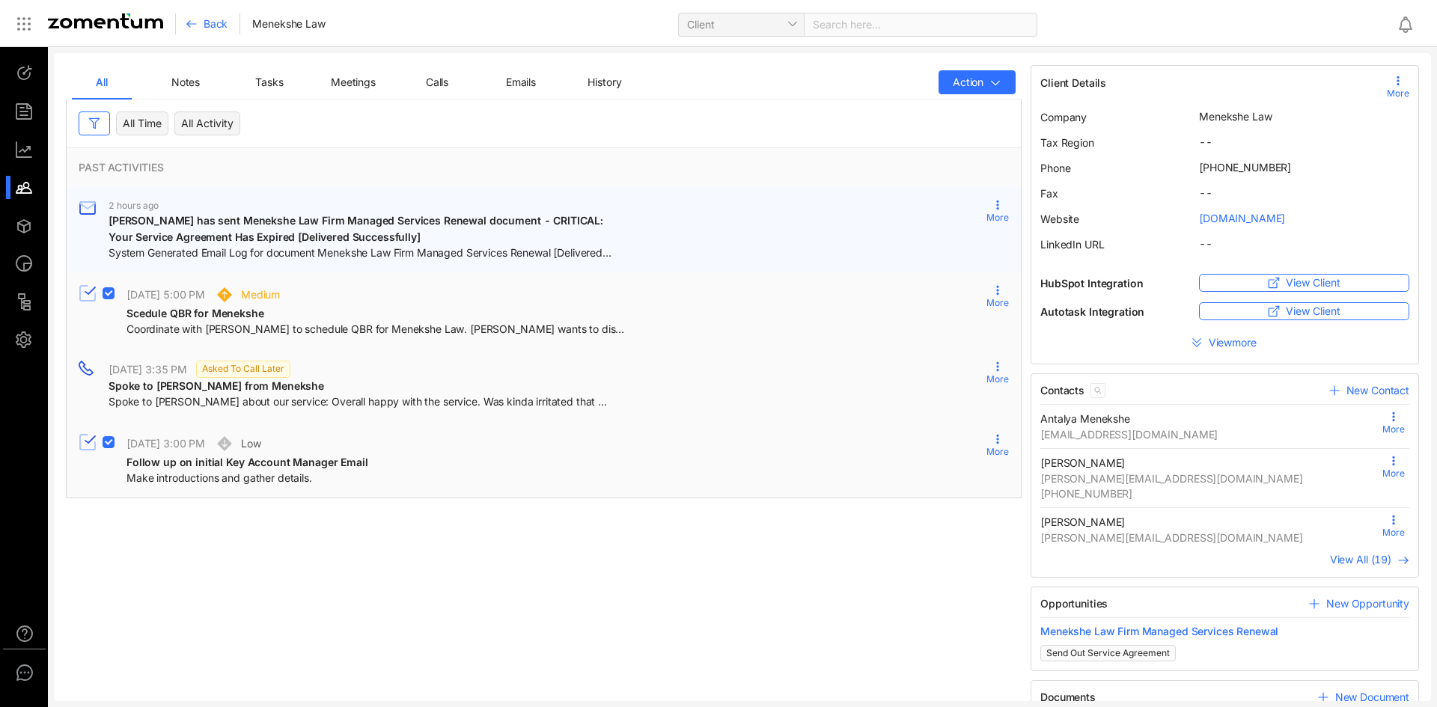
click at [543, 254] on span "System Generated Email Log for document Menekshe Law Firm Managed Services Rene…" at bounding box center [360, 253] width 503 height 15
click at [543, 219] on span "[PERSON_NAME] has sent Menekshe Law Firm Managed Services Renewal document - CR…" at bounding box center [358, 228] width 498 height 29
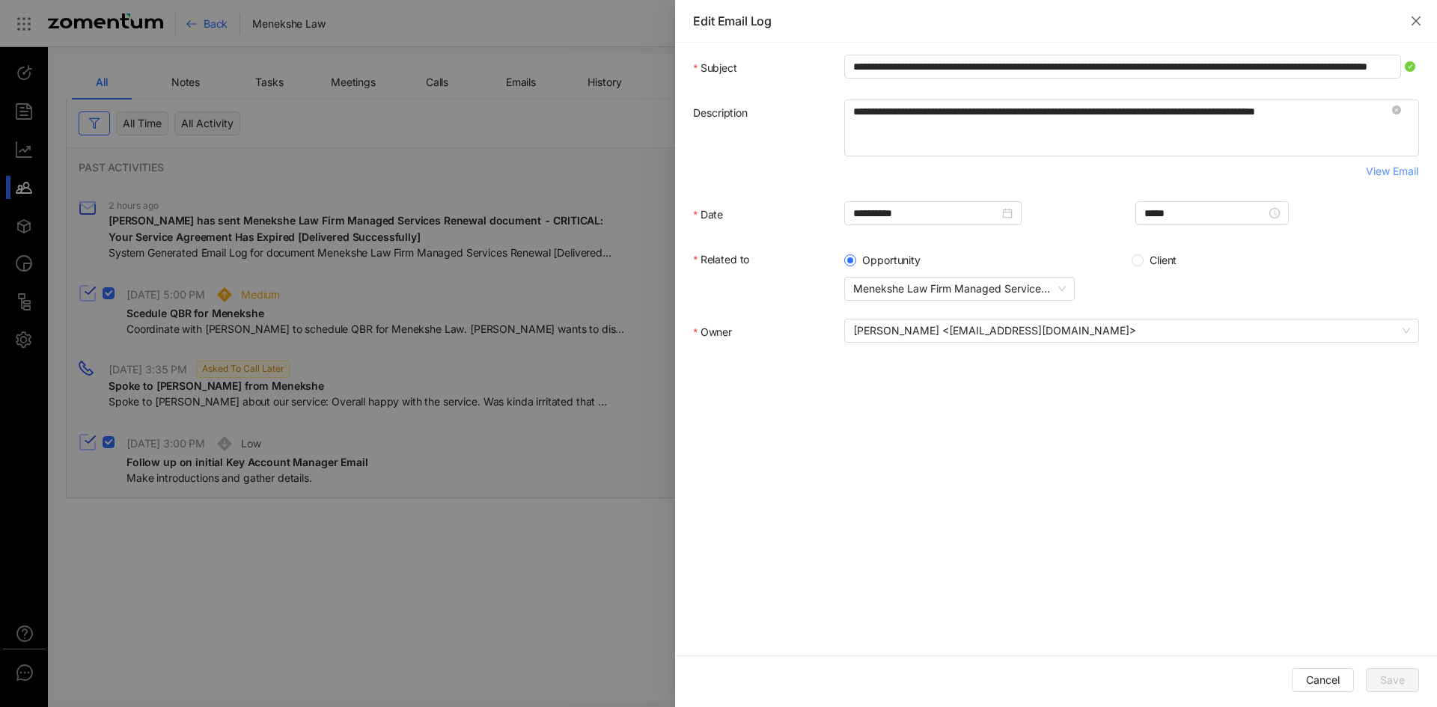
click at [1406, 162] on button "View Email" at bounding box center [1392, 171] width 54 height 24
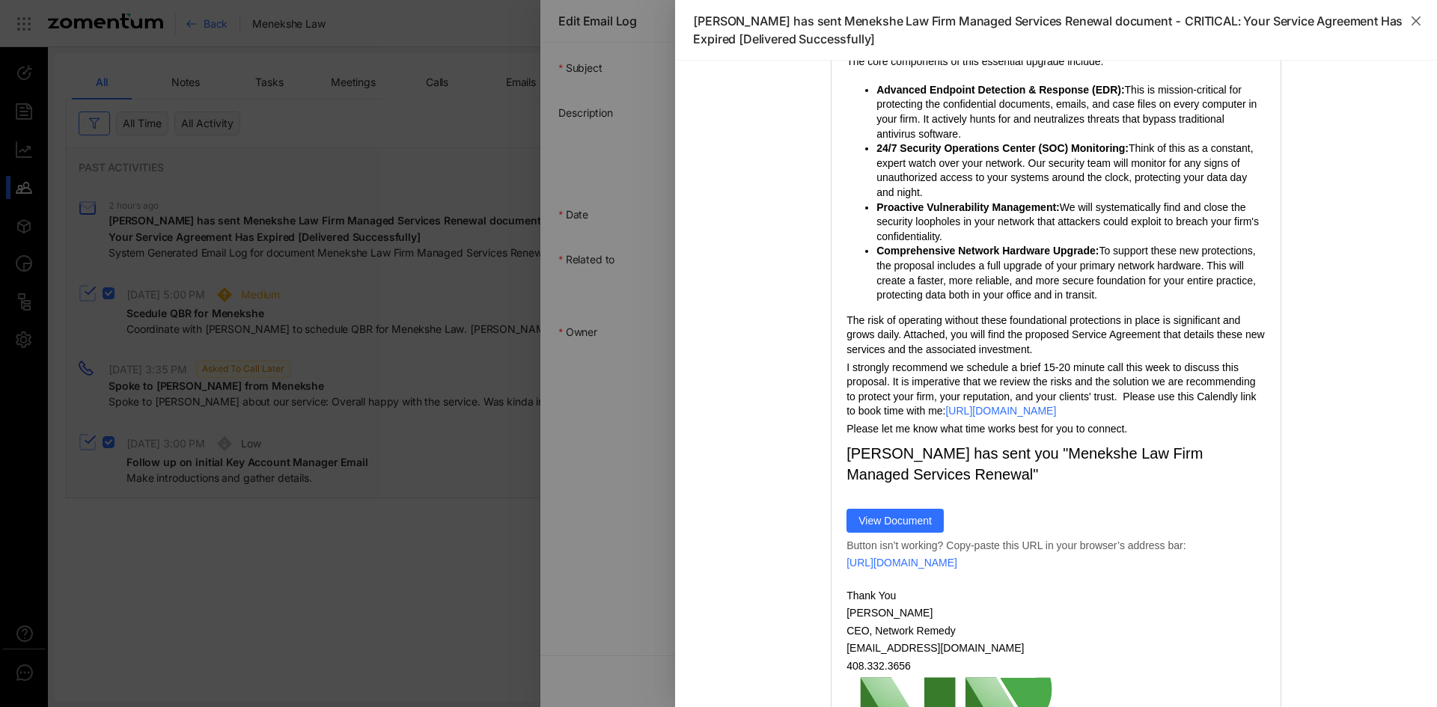
scroll to position [431, 0]
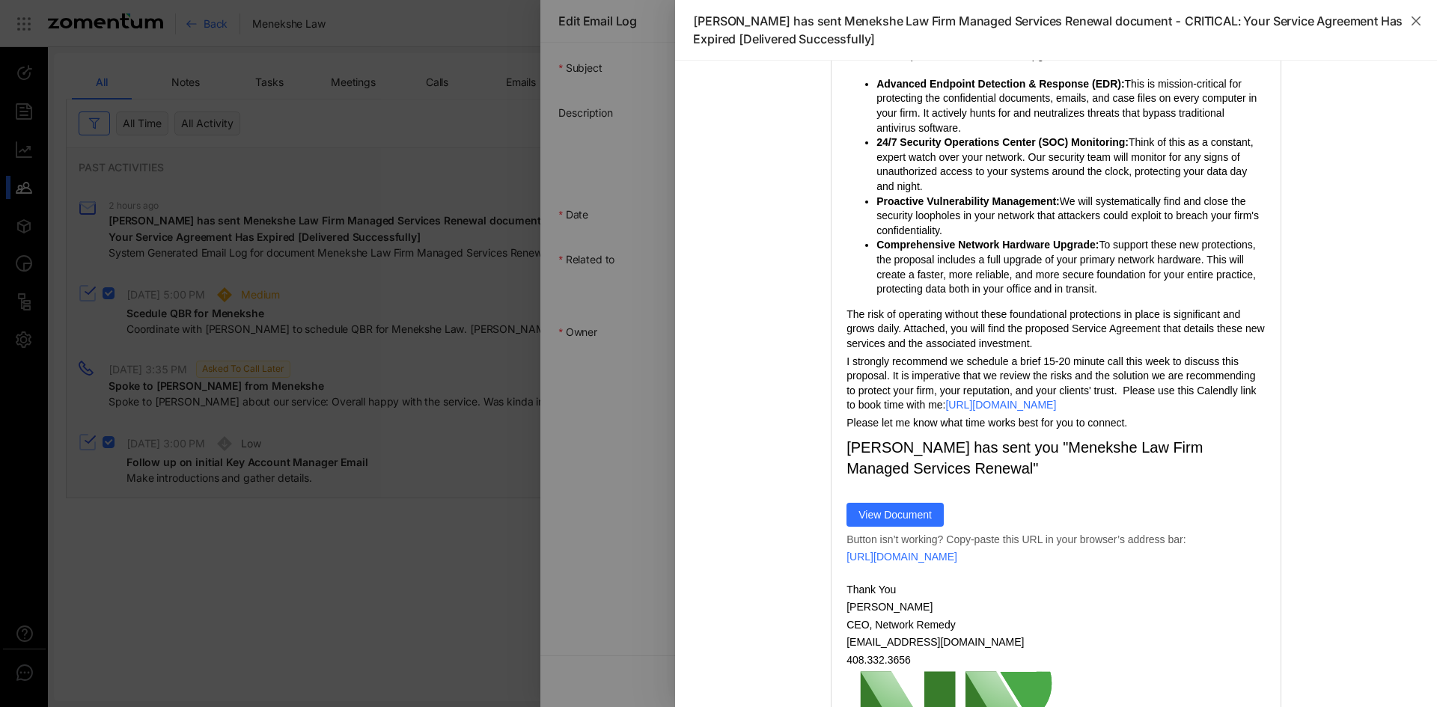
drag, startPoint x: 838, startPoint y: 248, endPoint x: 1167, endPoint y: 421, distance: 372.0
click at [1167, 421] on td "Hi [PERSON_NAME], I hope this email finds you well. As your IT partner, our pri…" at bounding box center [1056, 122] width 449 height 617
click at [1427, 12] on button "Close" at bounding box center [1416, 21] width 42 height 42
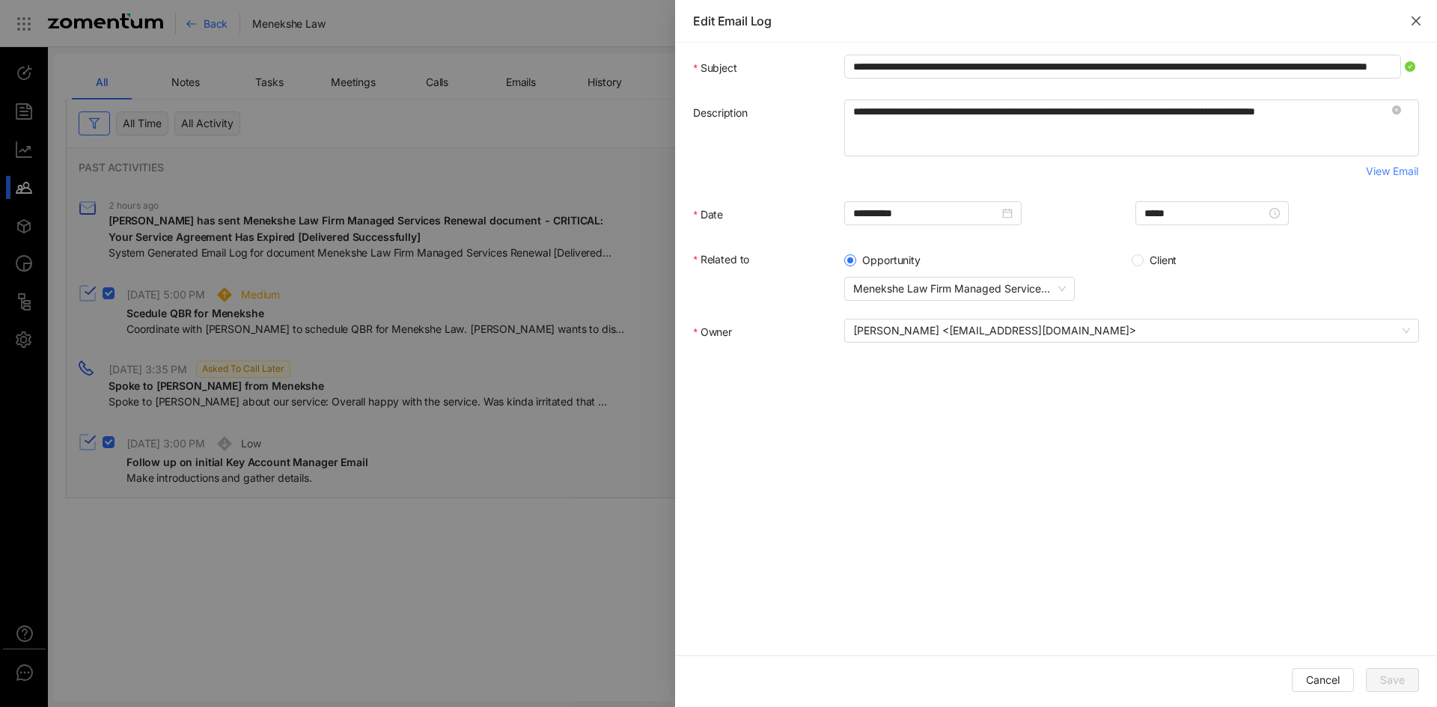
click at [1419, 7] on button "Close" at bounding box center [1416, 21] width 42 height 42
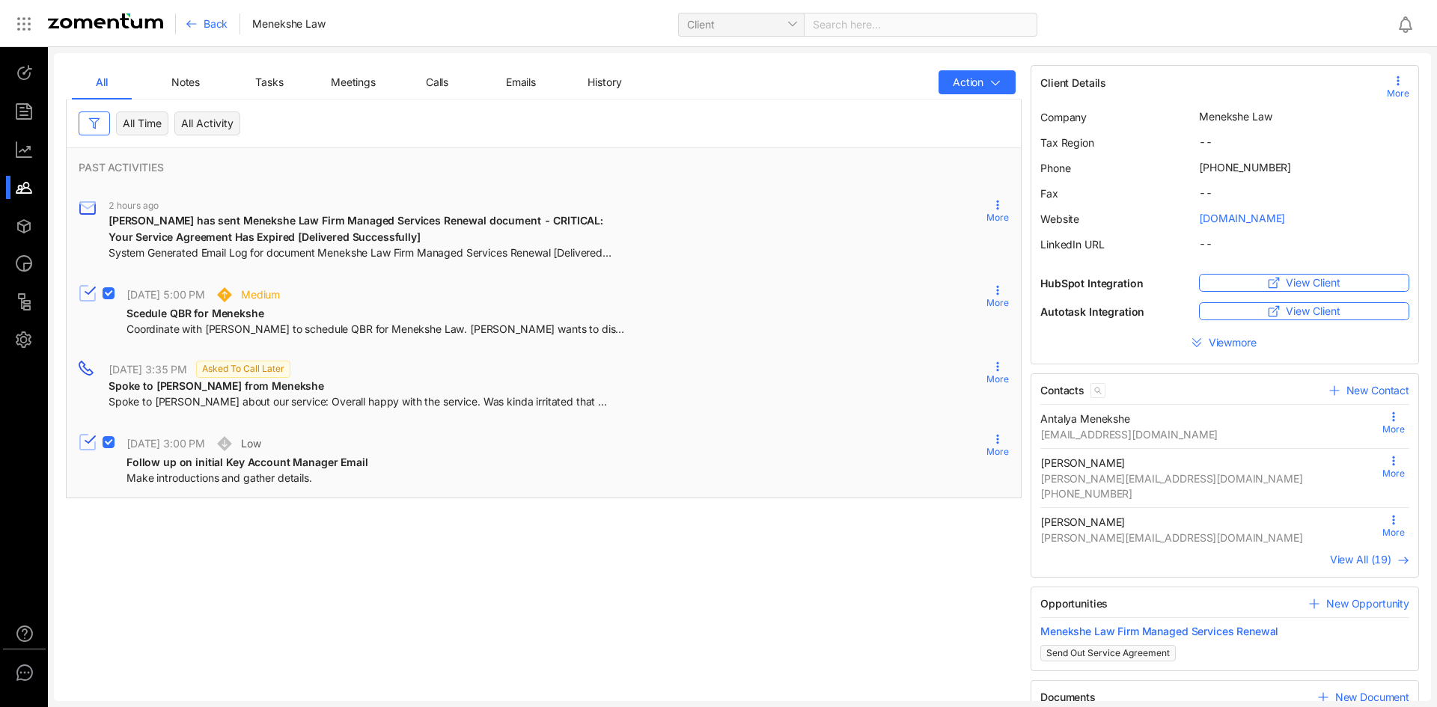
click at [215, 33] on div "Back" at bounding box center [213, 23] width 55 height 21
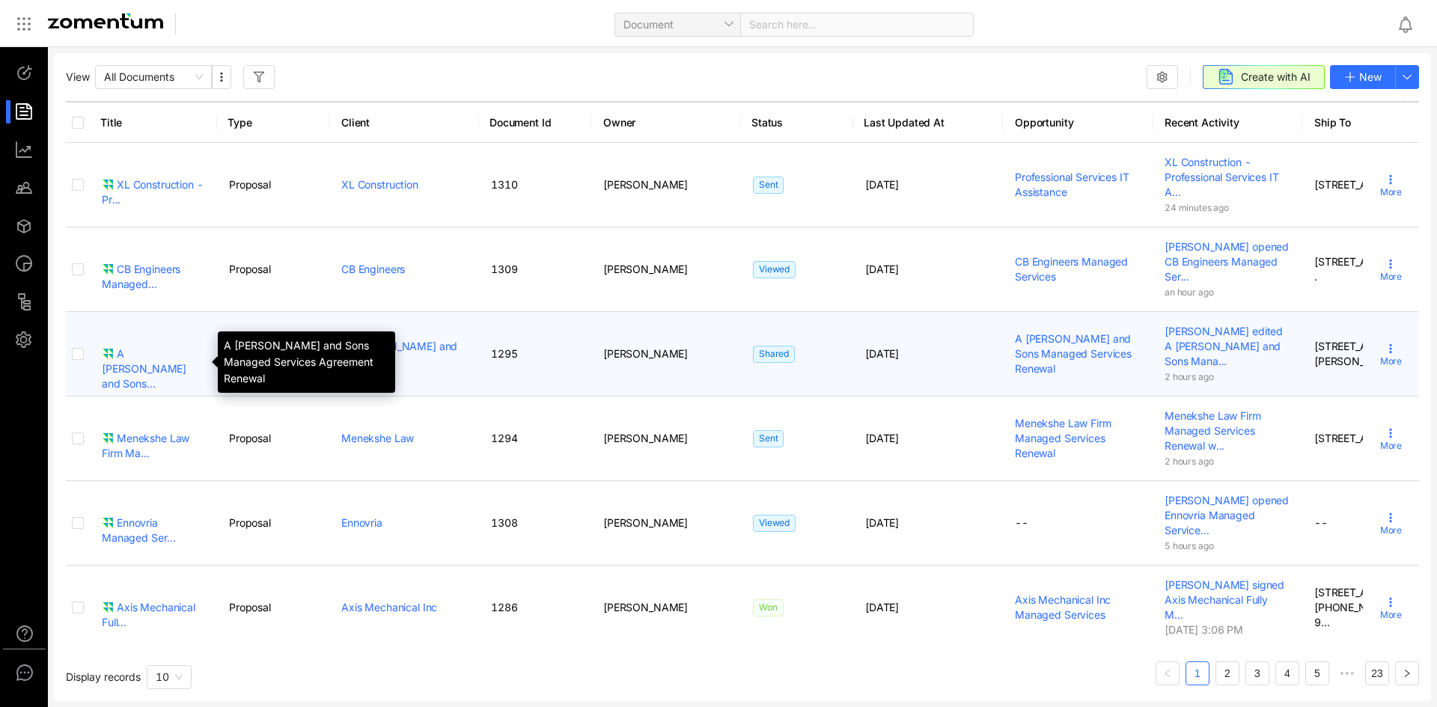
click at [180, 348] on div "A [PERSON_NAME] and Sons..." at bounding box center [153, 369] width 103 height 45
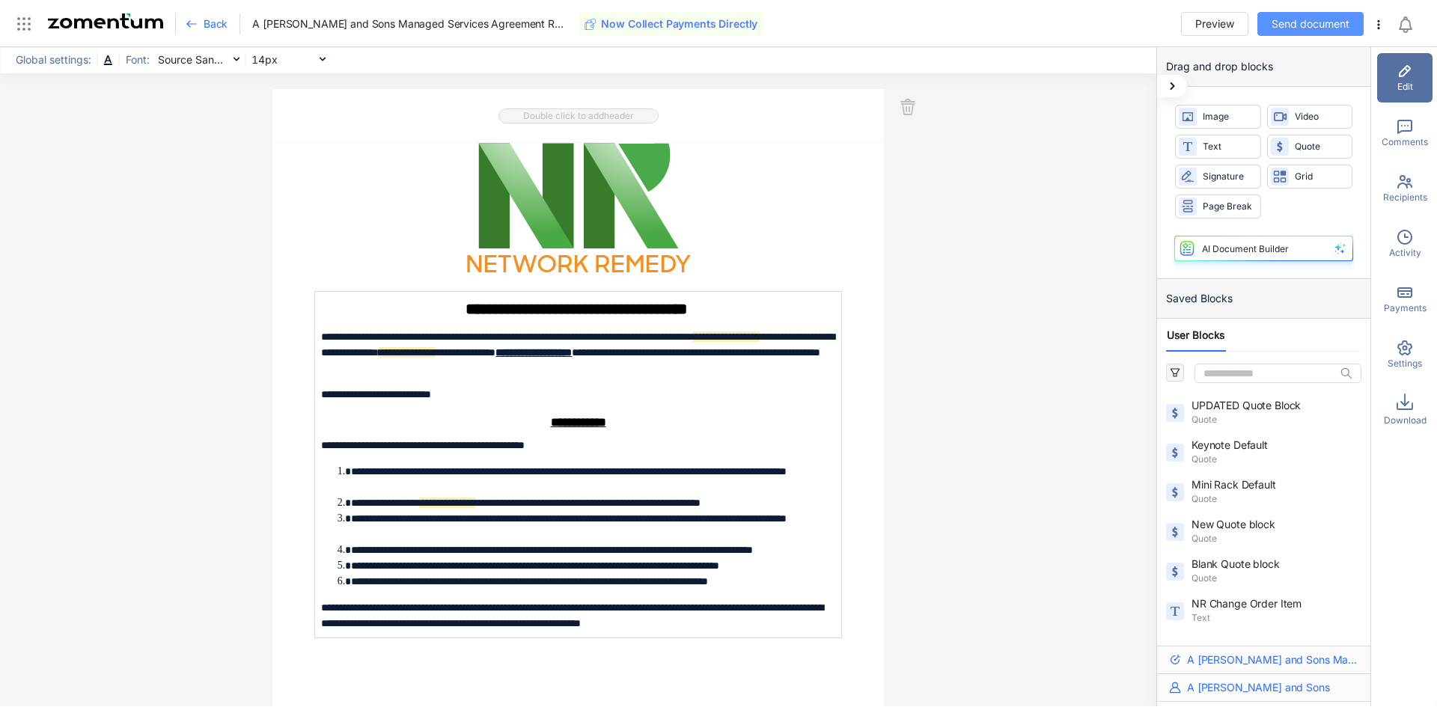
click at [1356, 31] on button "Send document" at bounding box center [1310, 24] width 106 height 24
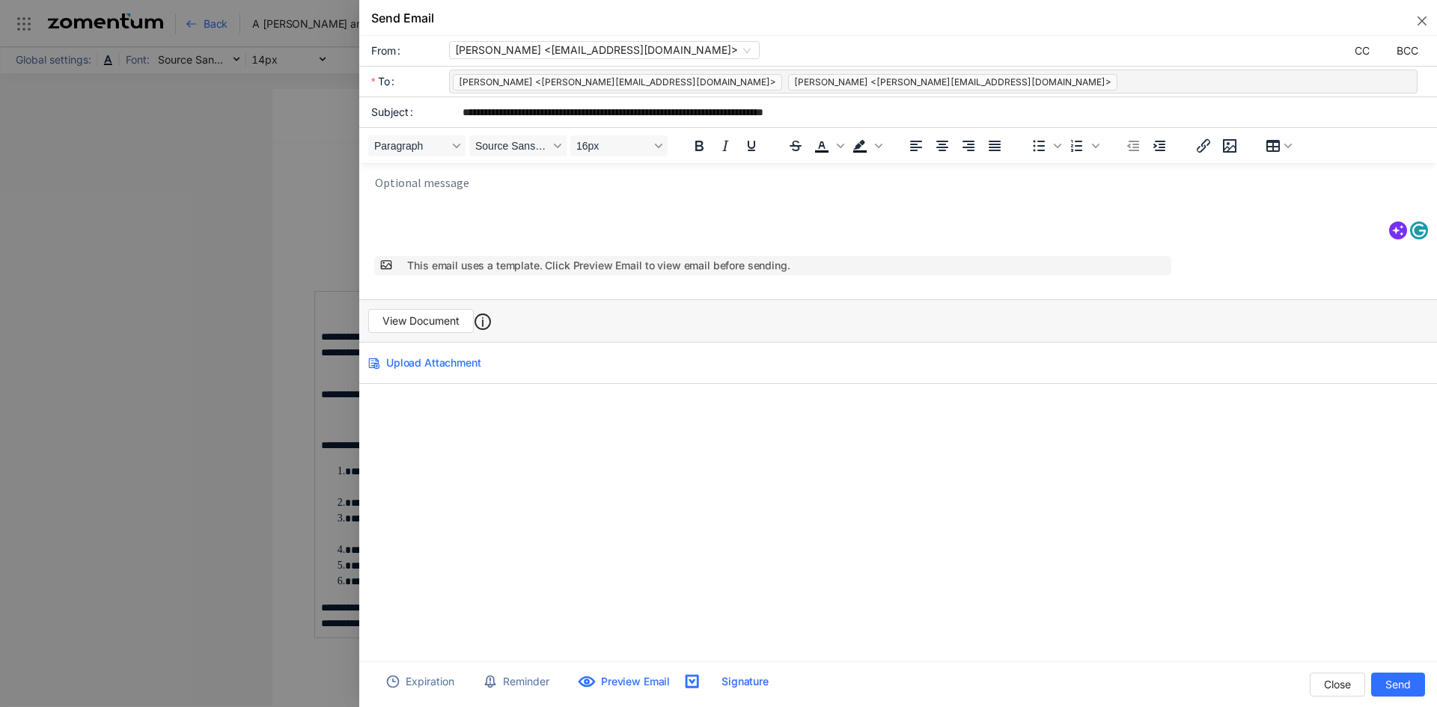
click at [380, 269] on icon at bounding box center [386, 265] width 12 height 12
click at [488, 181] on p "Rich Text Area. Press ALT-0 for help." at bounding box center [902, 181] width 1055 height 13
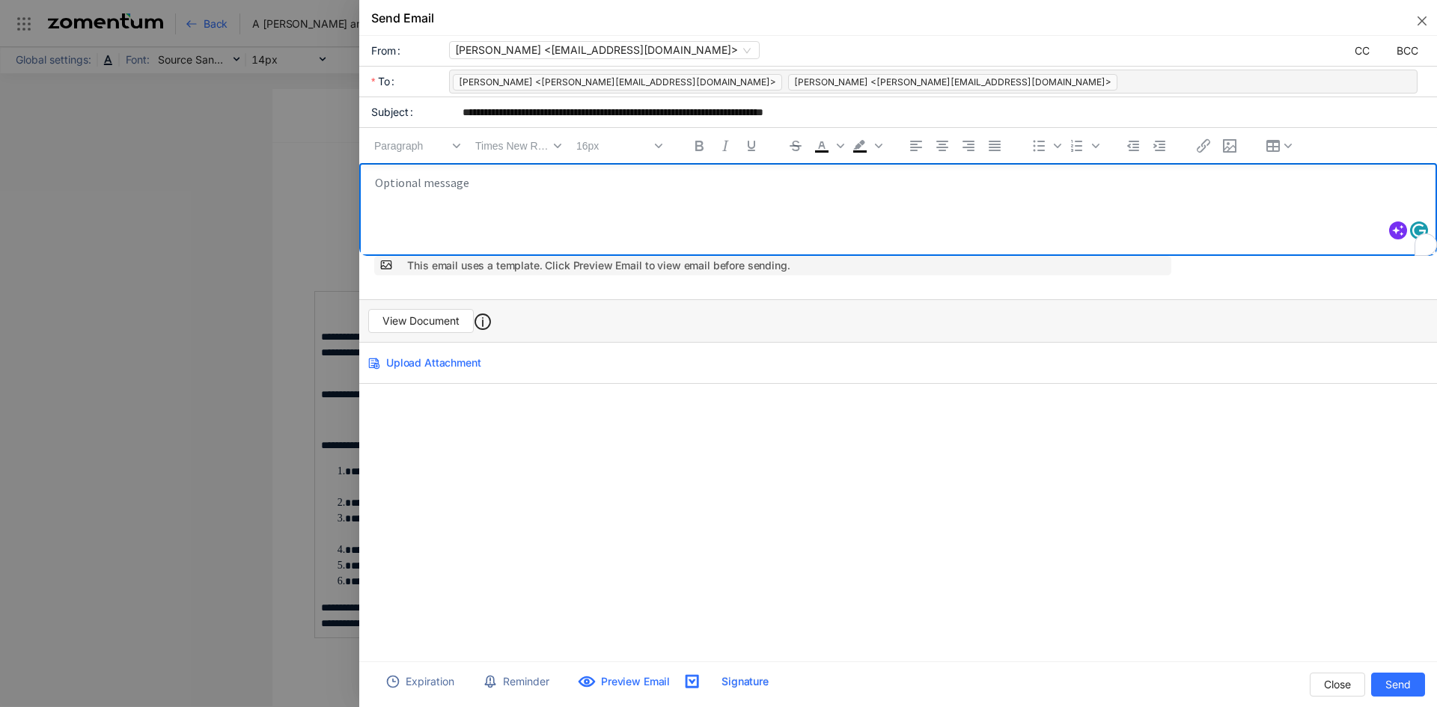
click at [495, 200] on body "To enrich screen reader interactions, please activate Accessibility in Grammarl…" at bounding box center [902, 212] width 1057 height 75
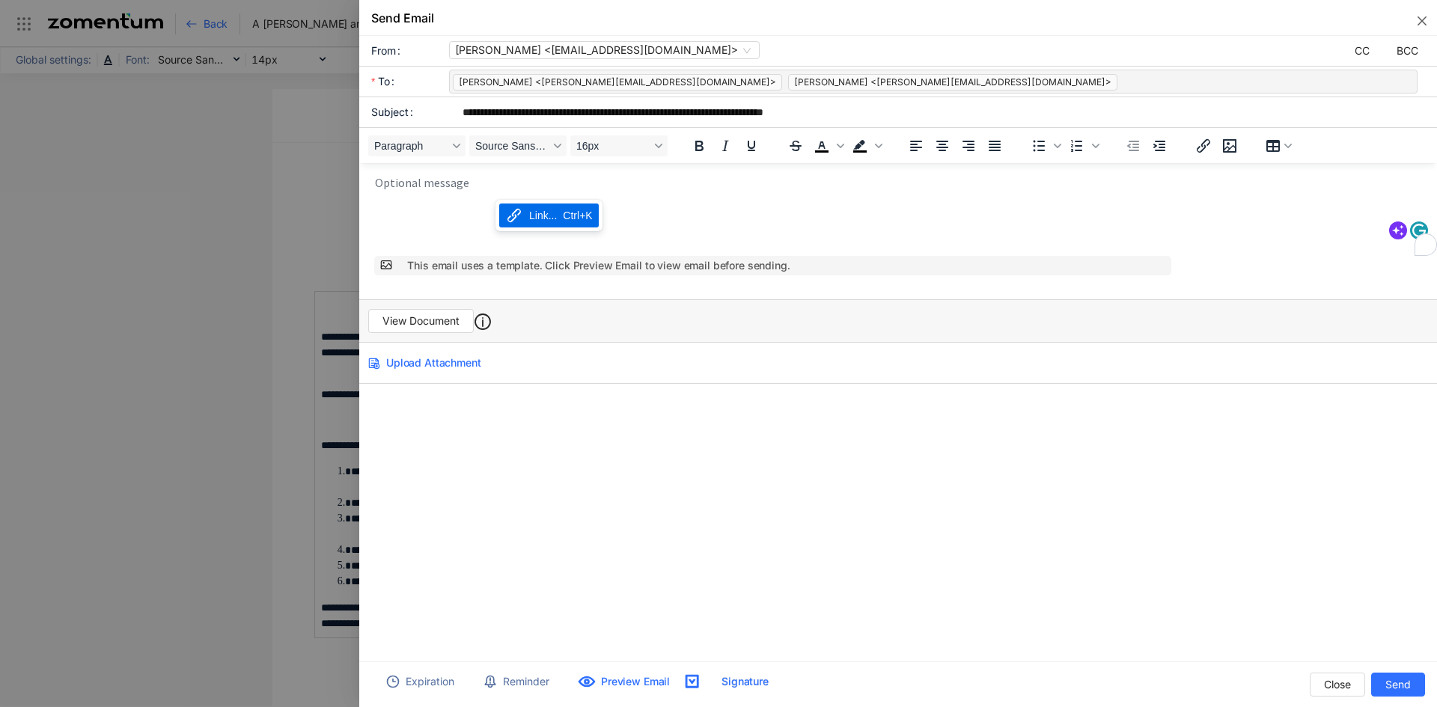
click at [538, 226] on div "Link... Ctrl+K" at bounding box center [549, 216] width 100 height 24
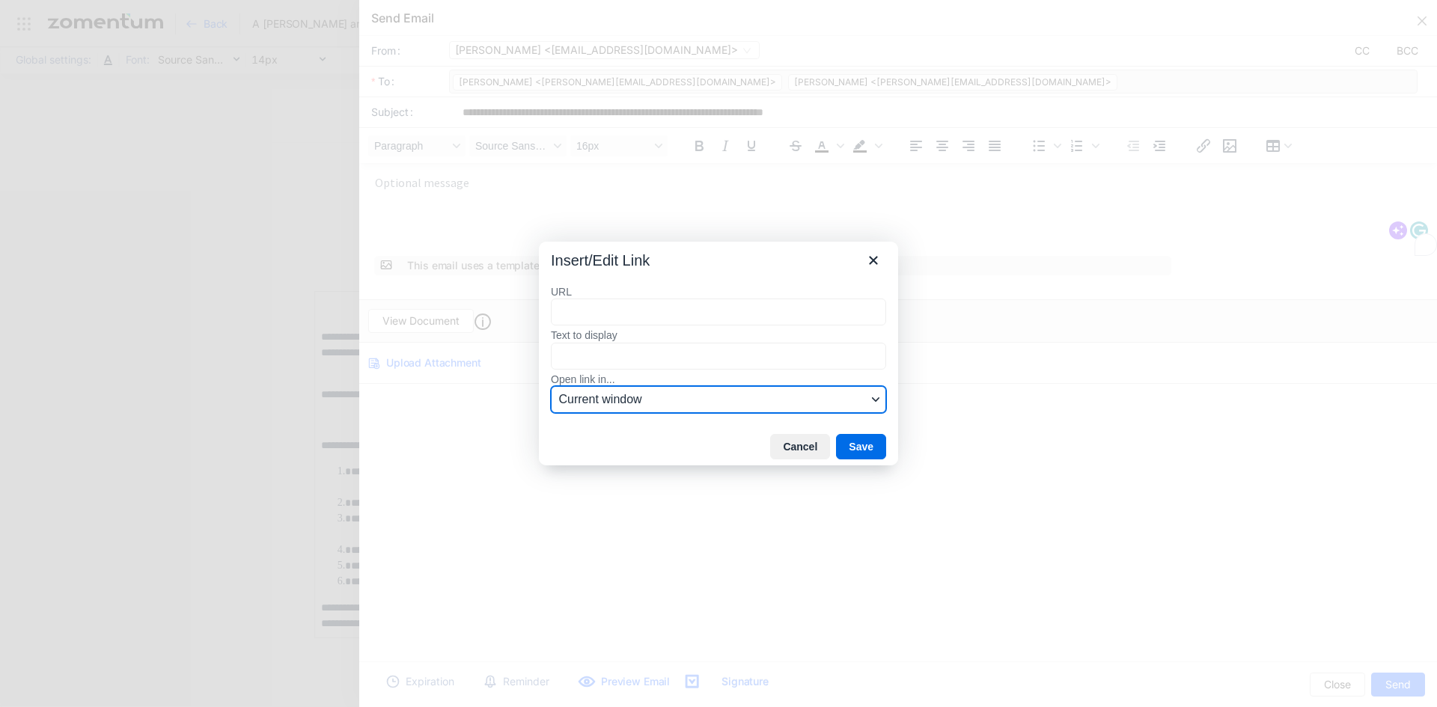
click at [573, 404] on span "Current window" at bounding box center [713, 400] width 308 height 18
click at [870, 263] on icon "Close" at bounding box center [873, 261] width 8 height 8
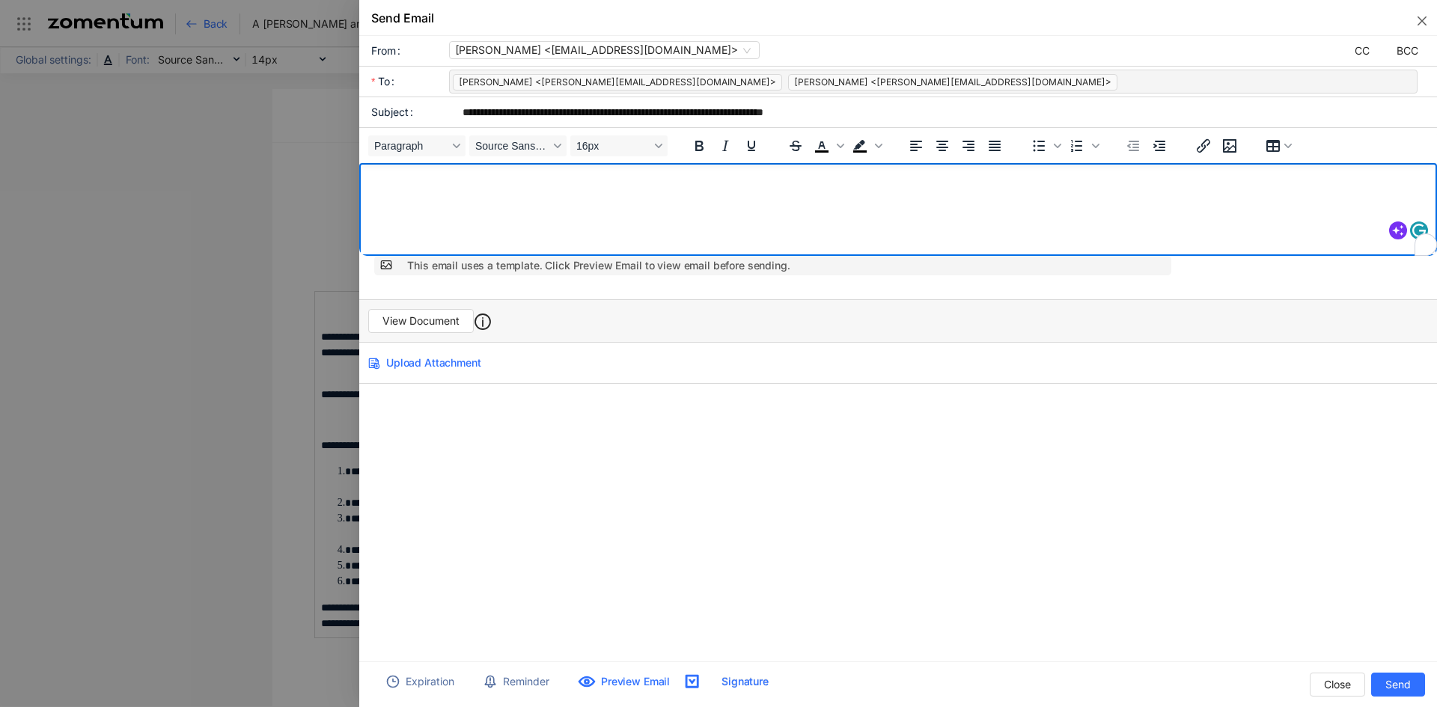
click at [389, 216] on gdiv at bounding box center [887, 238] width 1057 height 150
click at [406, 199] on gdiv at bounding box center [887, 238] width 1057 height 150
drag, startPoint x: 34, startPoint y: 34, endPoint x: 784, endPoint y: 383, distance: 827.4
click at [784, 383] on div "Upload Attachment" at bounding box center [898, 363] width 1078 height 42
click at [591, 227] on gdiv at bounding box center [887, 238] width 1057 height 150
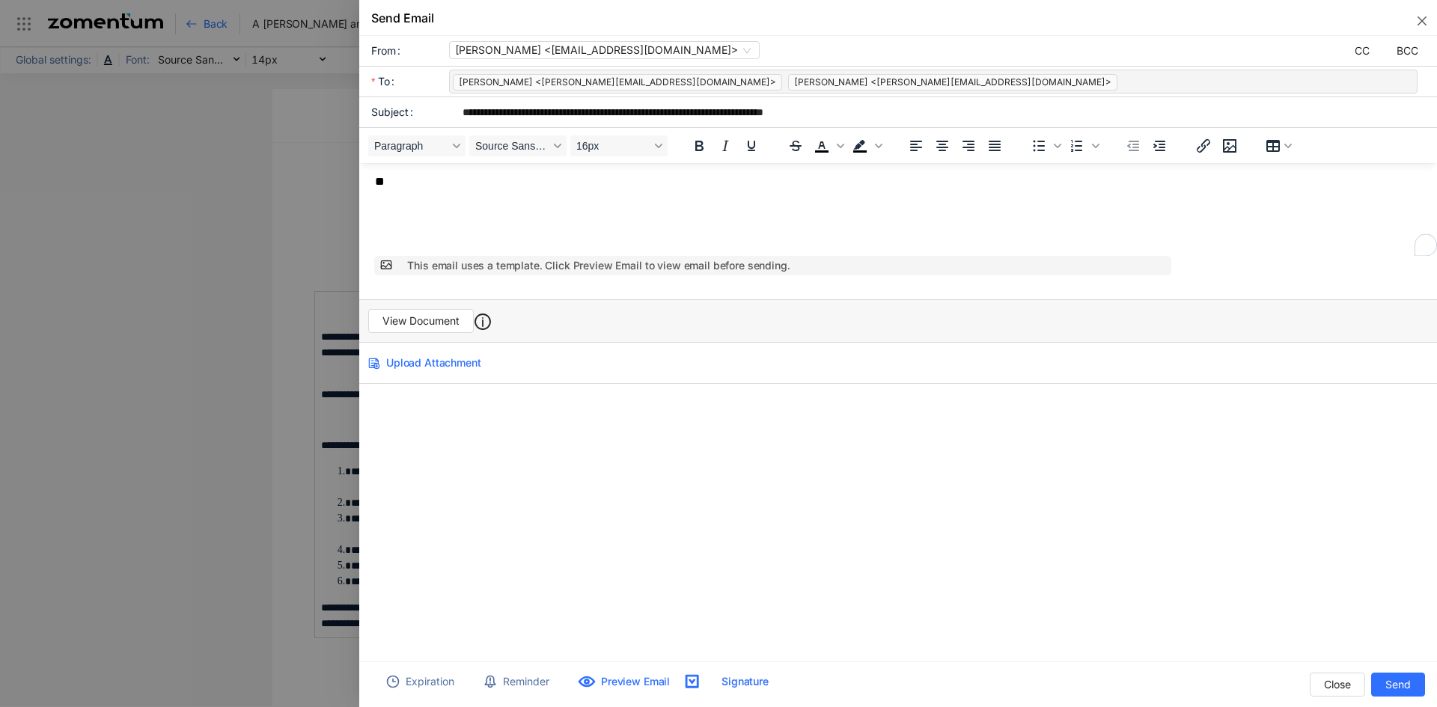
click at [600, 258] on div "This email uses a template. Click Preview Email to view email before sending." at bounding box center [789, 265] width 764 height 16
click at [546, 306] on div "View Document" at bounding box center [898, 320] width 1078 height 43
click at [474, 186] on gdiv at bounding box center [887, 238] width 1057 height 150
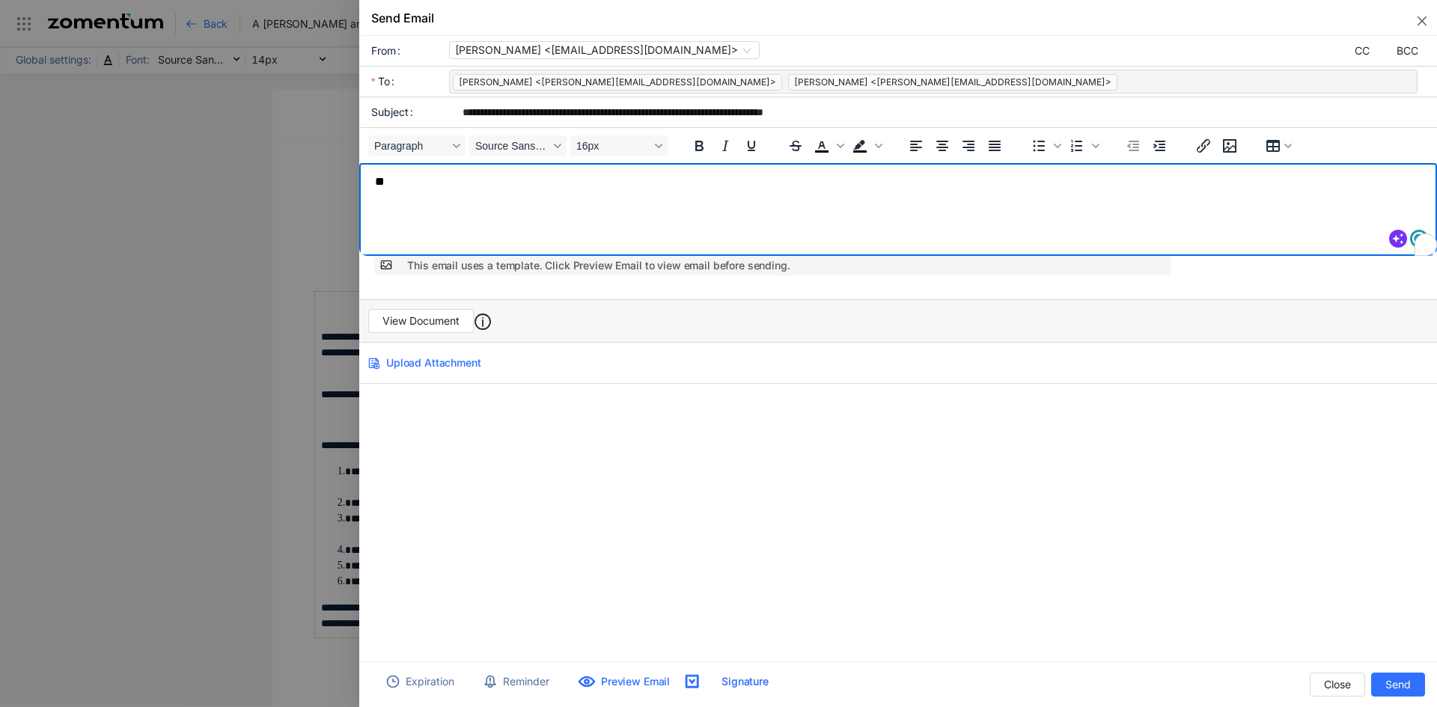
click at [451, 192] on gdiv at bounding box center [887, 238] width 1057 height 150
drag, startPoint x: 386, startPoint y: 180, endPoint x: 661, endPoint y: 322, distance: 309.0
click at [359, 163] on html "Enable Ginger Cannot connect to Ginger Check your internet connection or reload…" at bounding box center [898, 209] width 1078 height 93
click at [403, 209] on gdiv at bounding box center [887, 238] width 1057 height 150
click at [417, 192] on gdiv at bounding box center [887, 238] width 1057 height 150
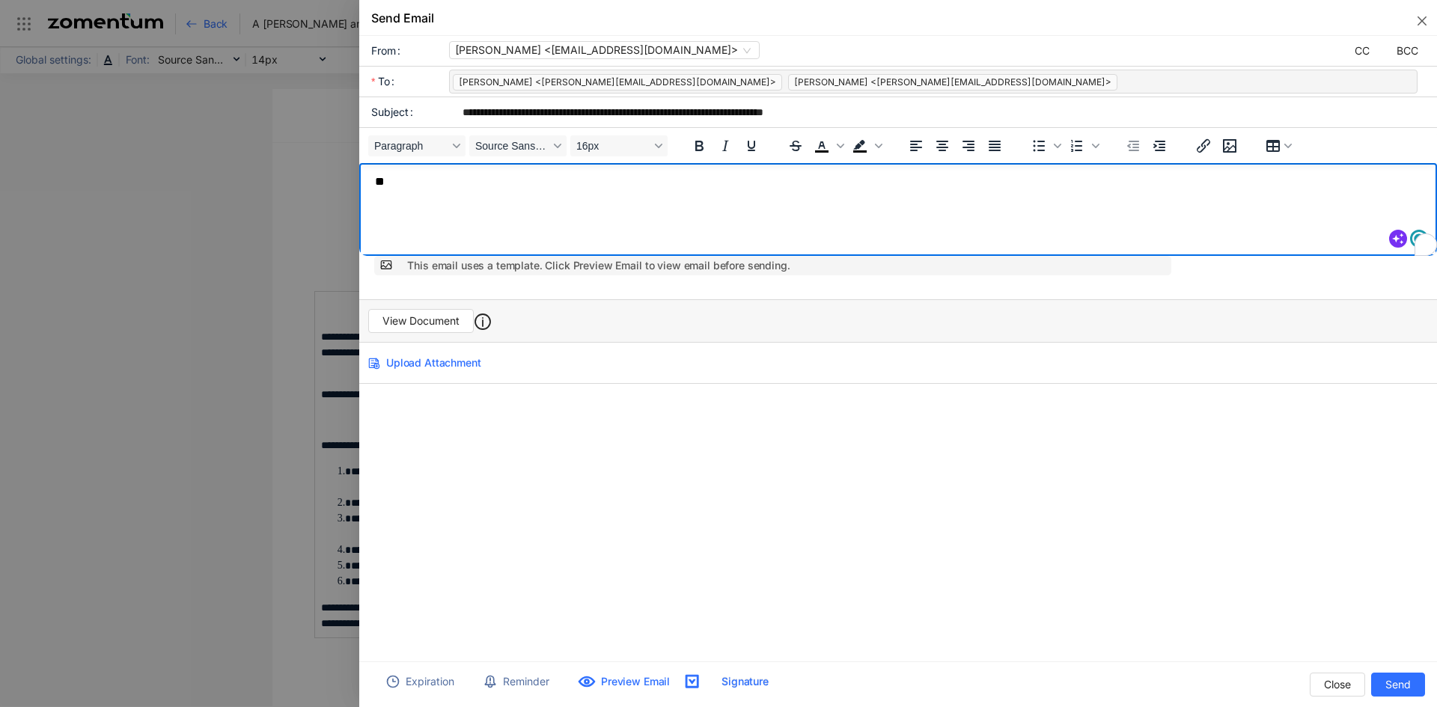
click at [417, 192] on gdiv at bounding box center [887, 238] width 1057 height 150
drag, startPoint x: 384, startPoint y: 182, endPoint x: 365, endPoint y: 183, distance: 18.8
click at [365, 183] on gdiv at bounding box center [887, 238] width 1057 height 150
drag, startPoint x: 392, startPoint y: 190, endPoint x: 374, endPoint y: 183, distance: 19.2
click at [374, 183] on gdiv at bounding box center [887, 238] width 1057 height 150
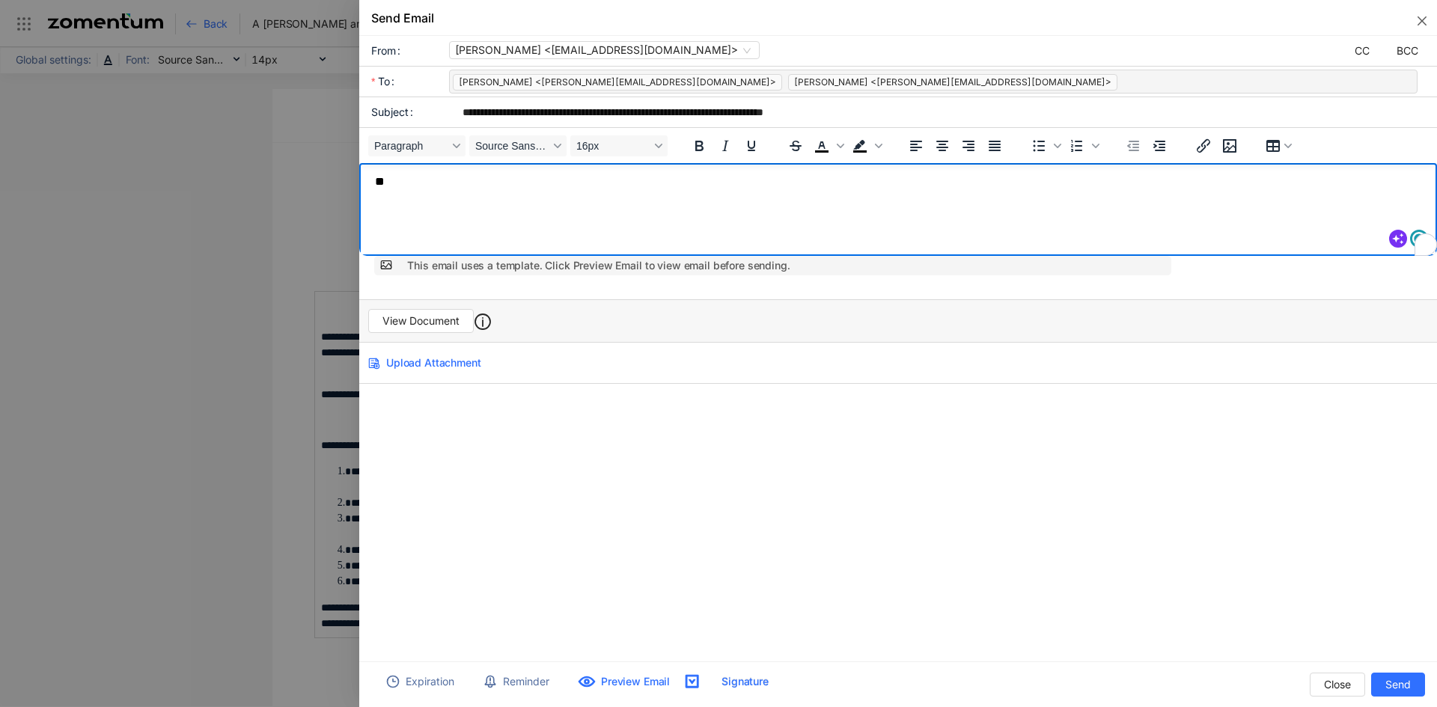
click at [385, 183] on gdiv at bounding box center [887, 238] width 1057 height 150
click at [396, 194] on gdiv at bounding box center [887, 238] width 1057 height 150
click at [369, 219] on gdiv at bounding box center [887, 238] width 1057 height 150
click at [445, 197] on gdiv at bounding box center [887, 238] width 1057 height 150
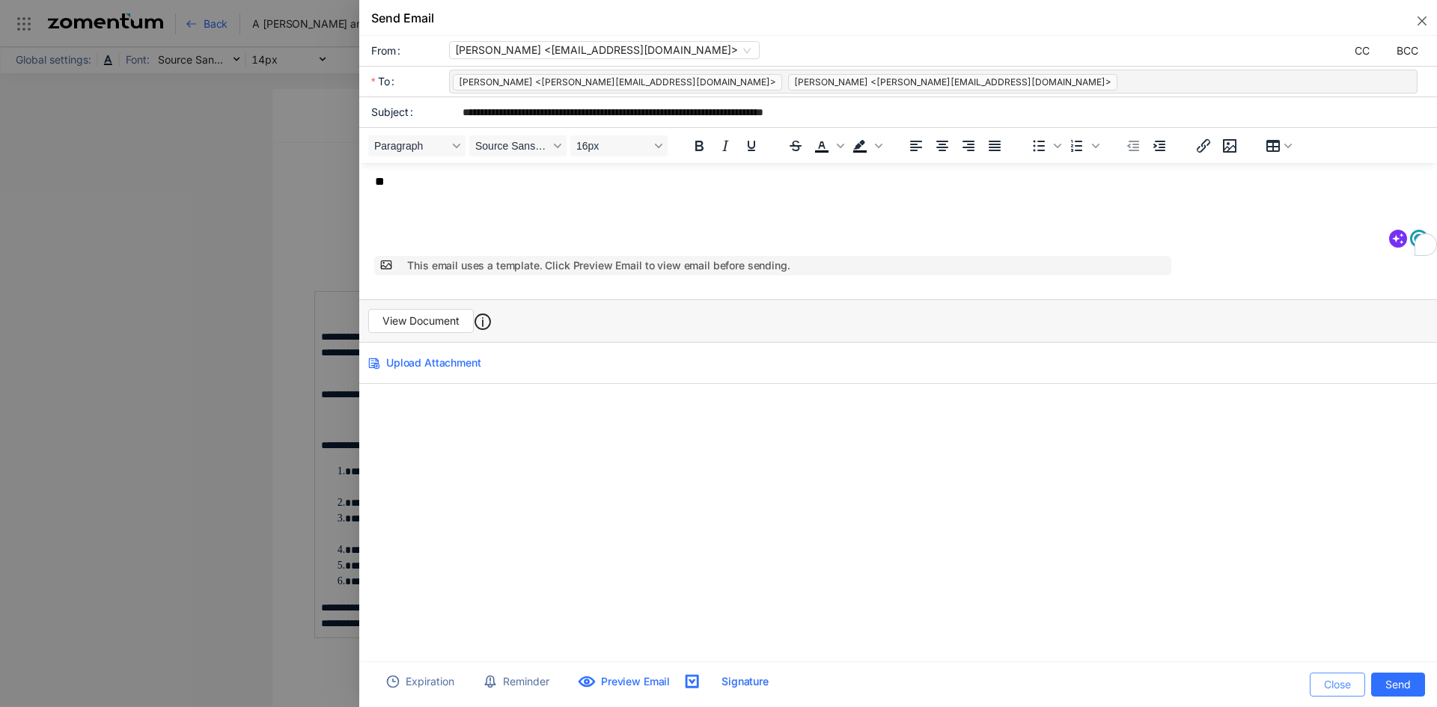
click at [1338, 674] on button "Close" at bounding box center [1337, 685] width 55 height 24
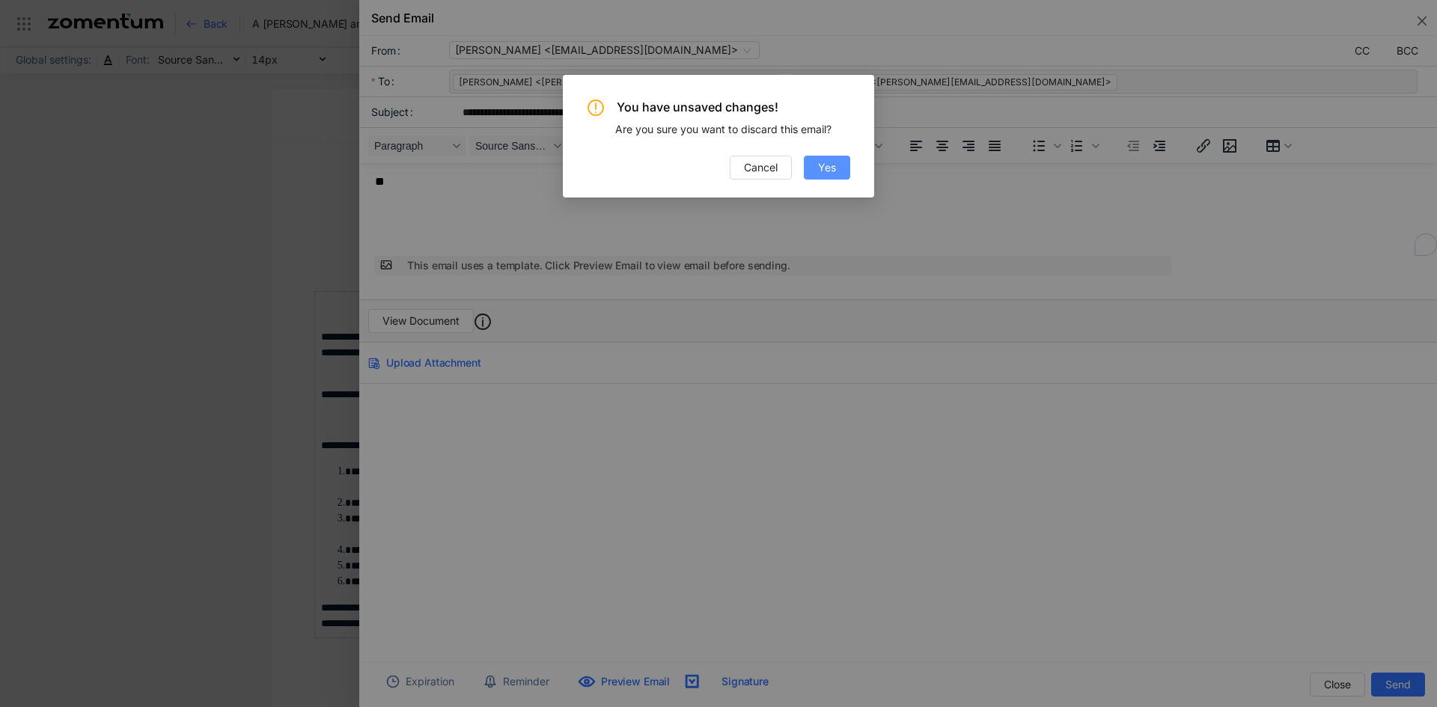
click at [824, 166] on span "Yes" at bounding box center [827, 167] width 18 height 16
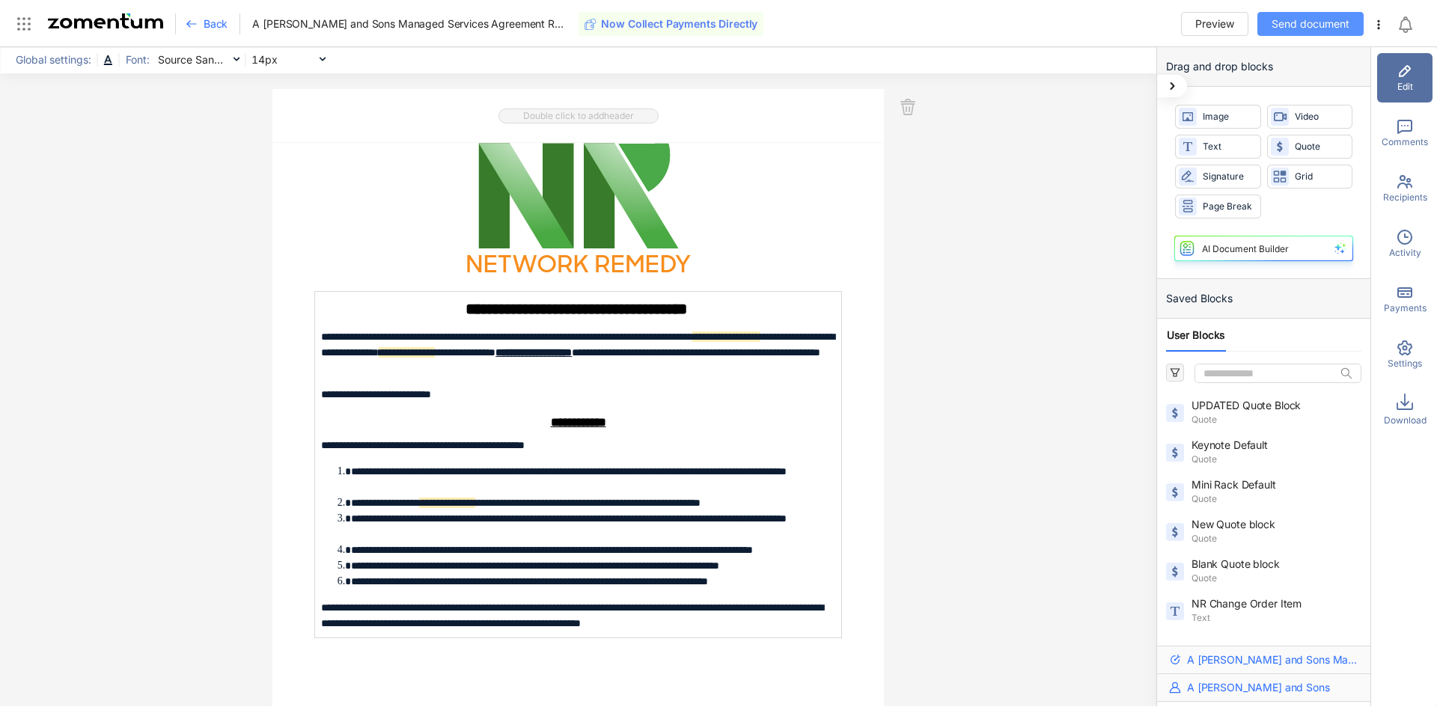
click at [1289, 23] on span "Send document" at bounding box center [1311, 24] width 78 height 16
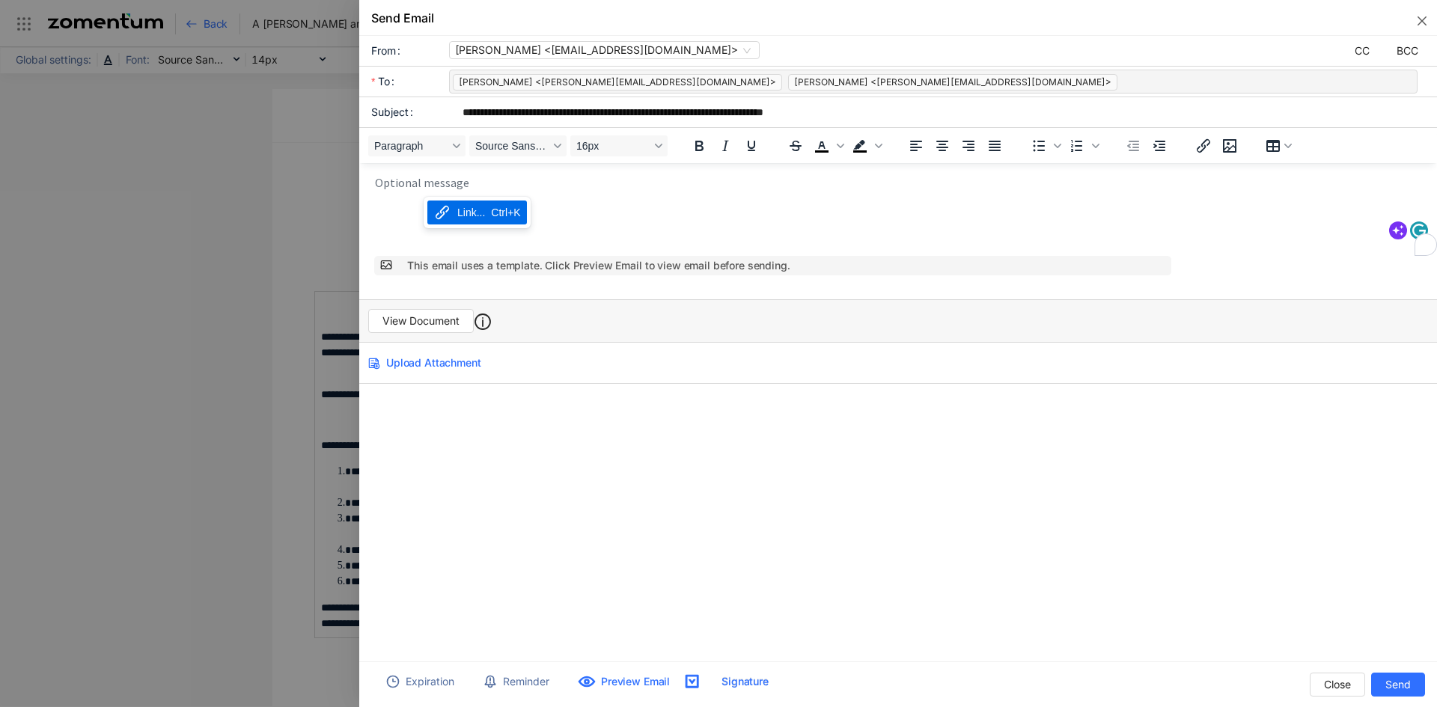
click at [534, 176] on p "To enrich screen reader interactions, please activate Accessibility in Grammarl…" at bounding box center [902, 181] width 1055 height 13
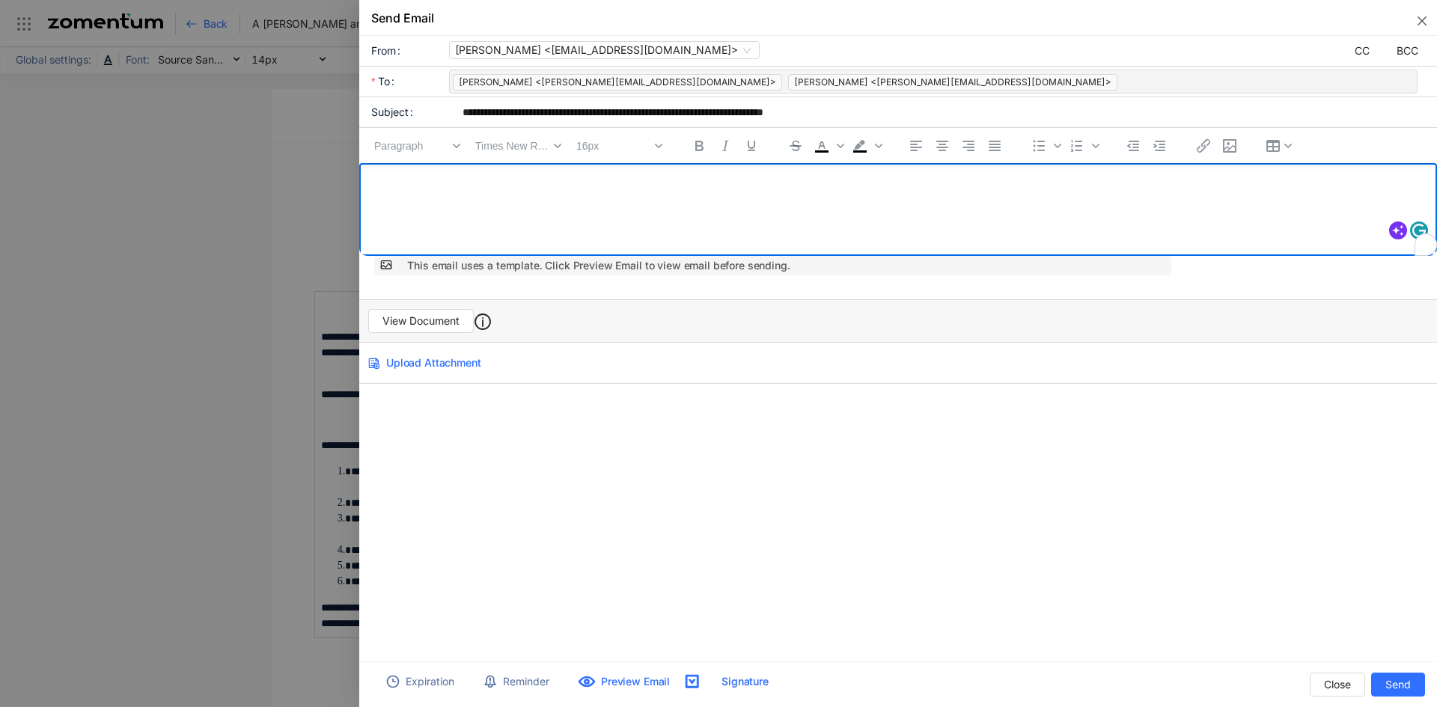
drag, startPoint x: 403, startPoint y: 211, endPoint x: 856, endPoint y: 212, distance: 453.6
click at [856, 212] on gdiv at bounding box center [887, 238] width 1057 height 150
drag, startPoint x: 431, startPoint y: 207, endPoint x: 403, endPoint y: 211, distance: 28.1
click at [403, 211] on gdiv at bounding box center [887, 238] width 1057 height 150
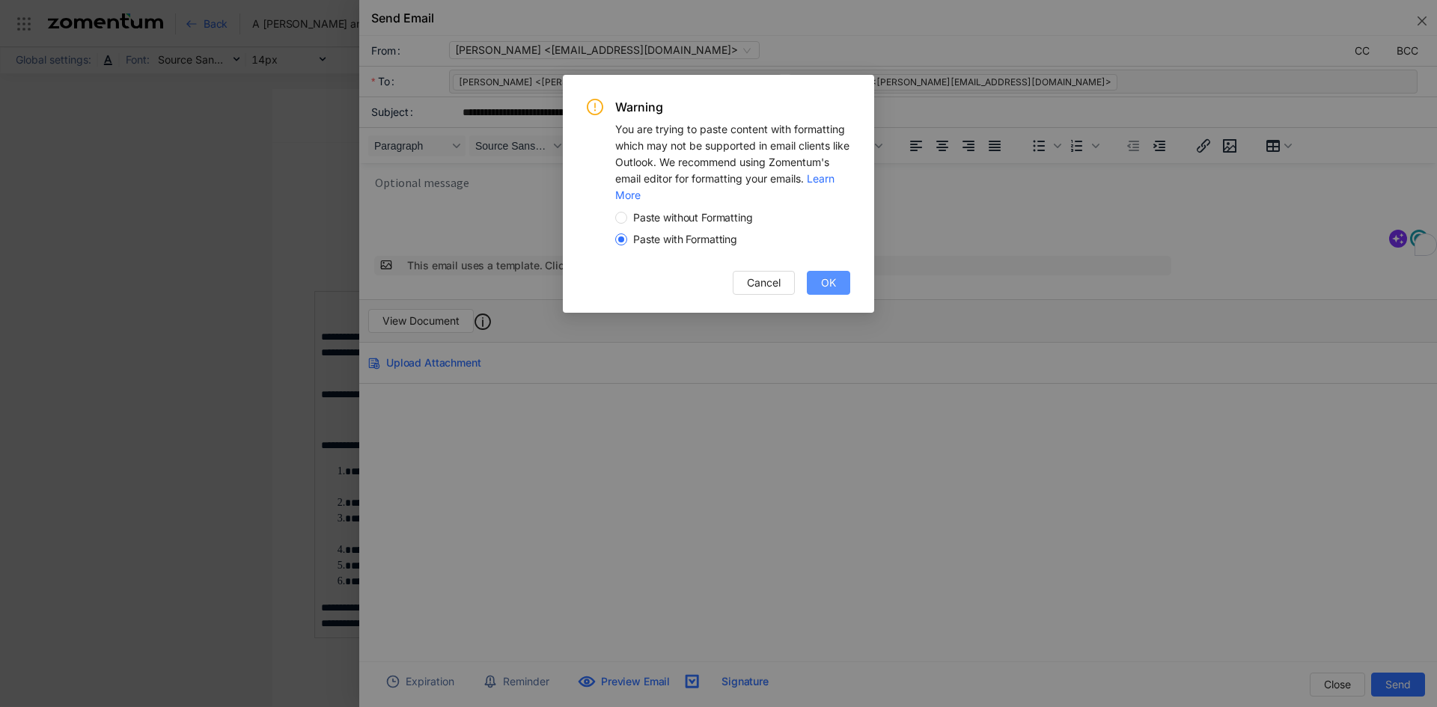
click at [827, 286] on span "OK" at bounding box center [828, 283] width 15 height 16
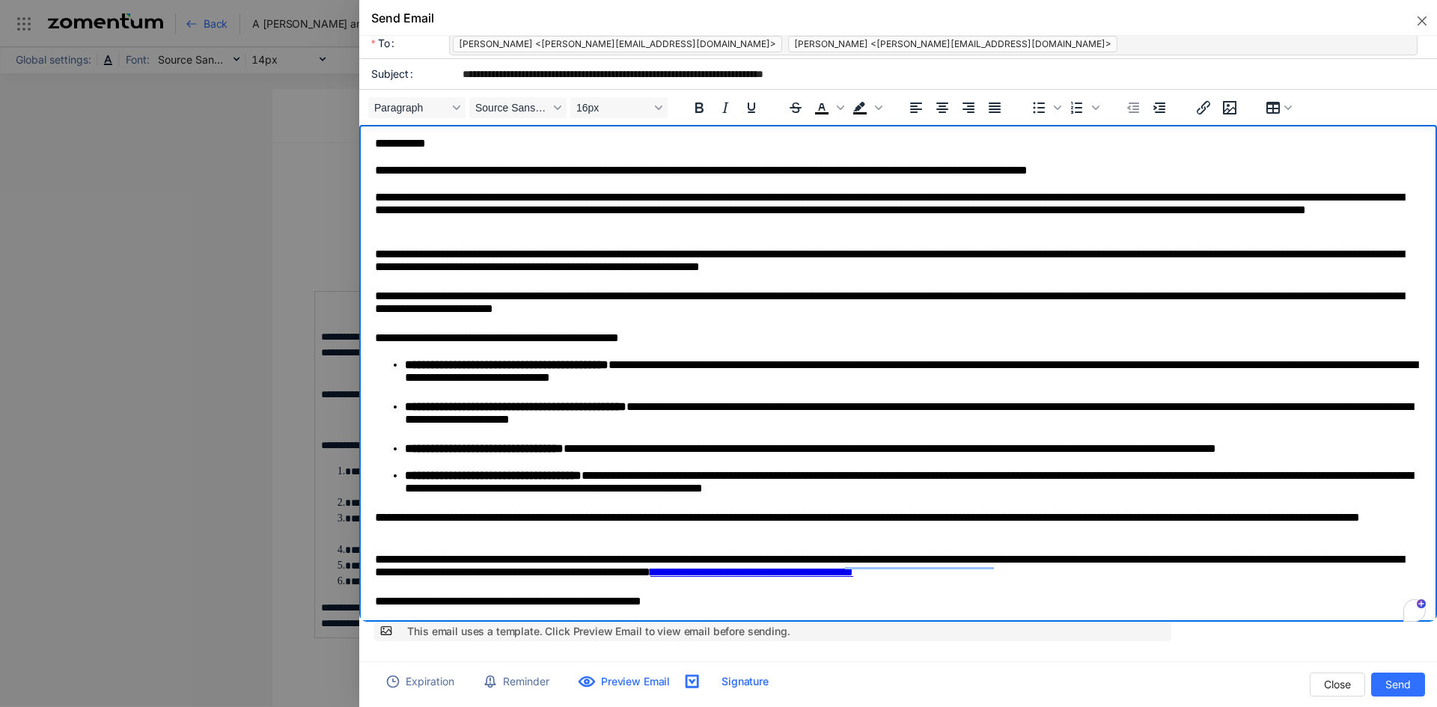
scroll to position [39, 0]
click at [427, 142] on gdiv at bounding box center [882, 597] width 1046 height 946
click at [428, 147] on gdiv at bounding box center [882, 597] width 1046 height 946
click at [427, 137] on gdiv at bounding box center [882, 597] width 1046 height 946
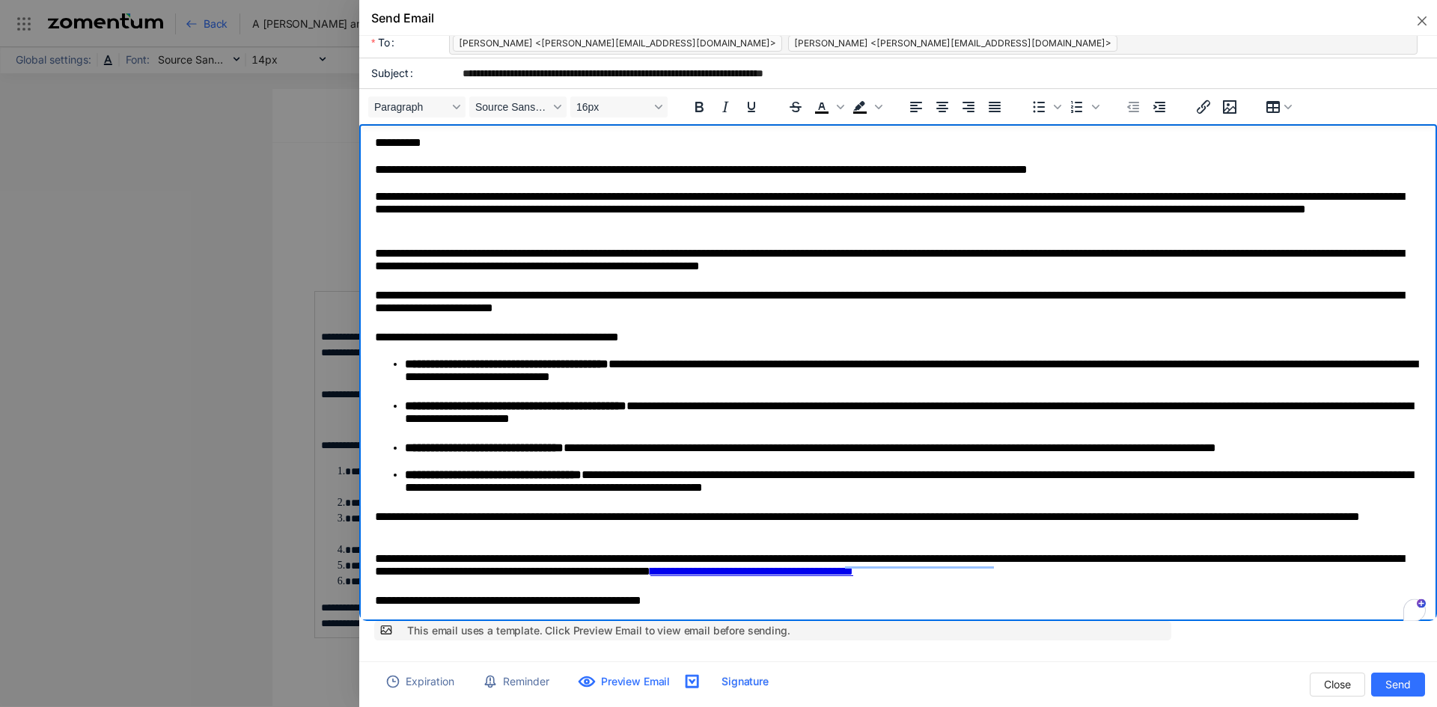
click at [454, 144] on gdiv at bounding box center [882, 597] width 1046 height 946
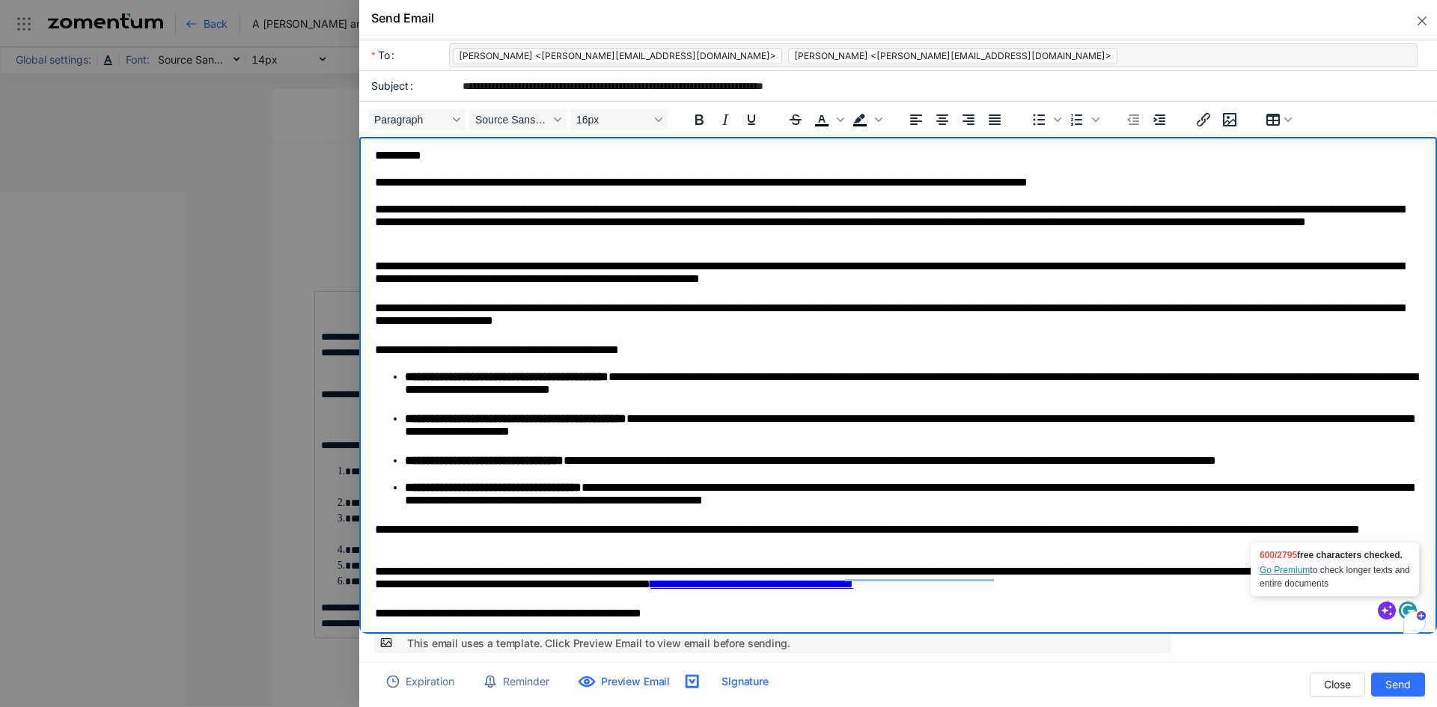
scroll to position [0, 0]
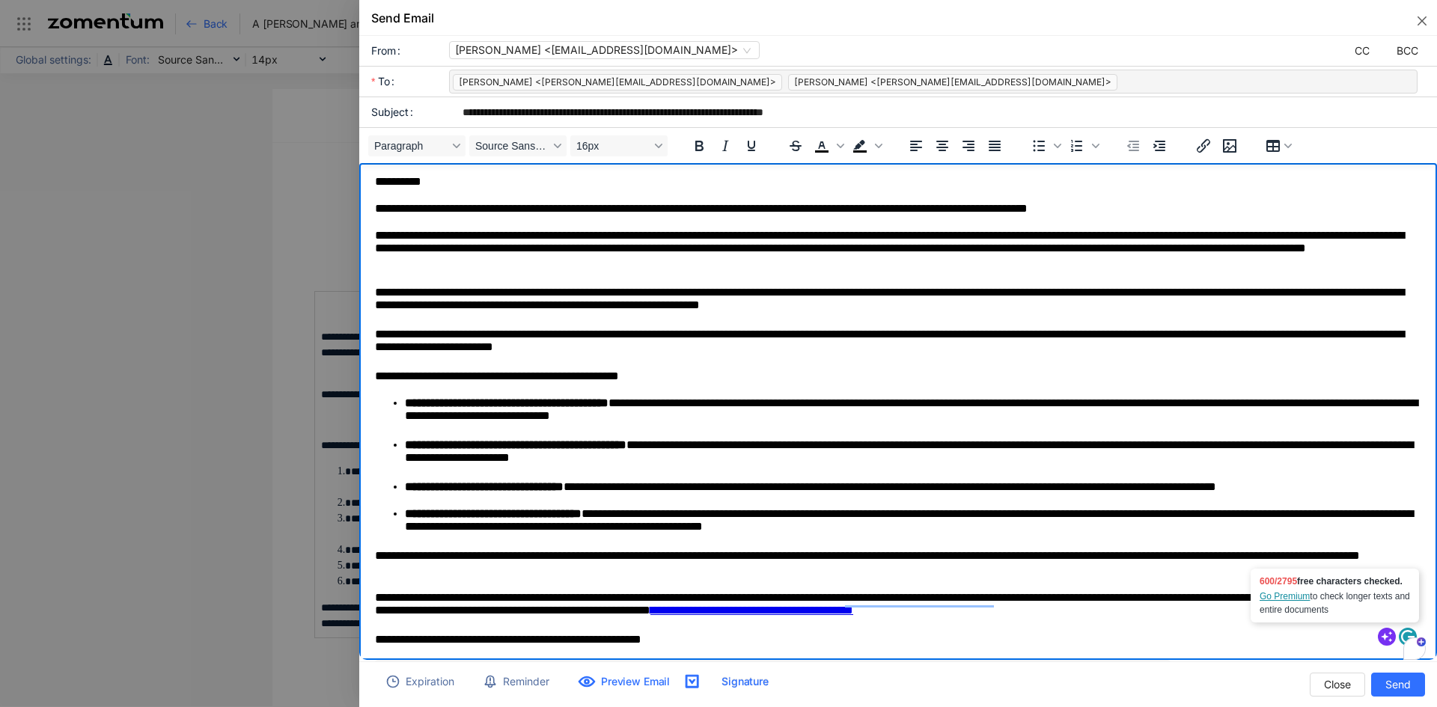
drag, startPoint x: 873, startPoint y: 240, endPoint x: 906, endPoint y: 240, distance: 32.9
click at [905, 237] on gdiv at bounding box center [882, 636] width 1046 height 946
click at [939, 240] on gdiv at bounding box center [882, 636] width 1046 height 946
click at [942, 237] on gdiv at bounding box center [882, 636] width 1046 height 946
click at [936, 240] on gdiv at bounding box center [882, 636] width 1046 height 946
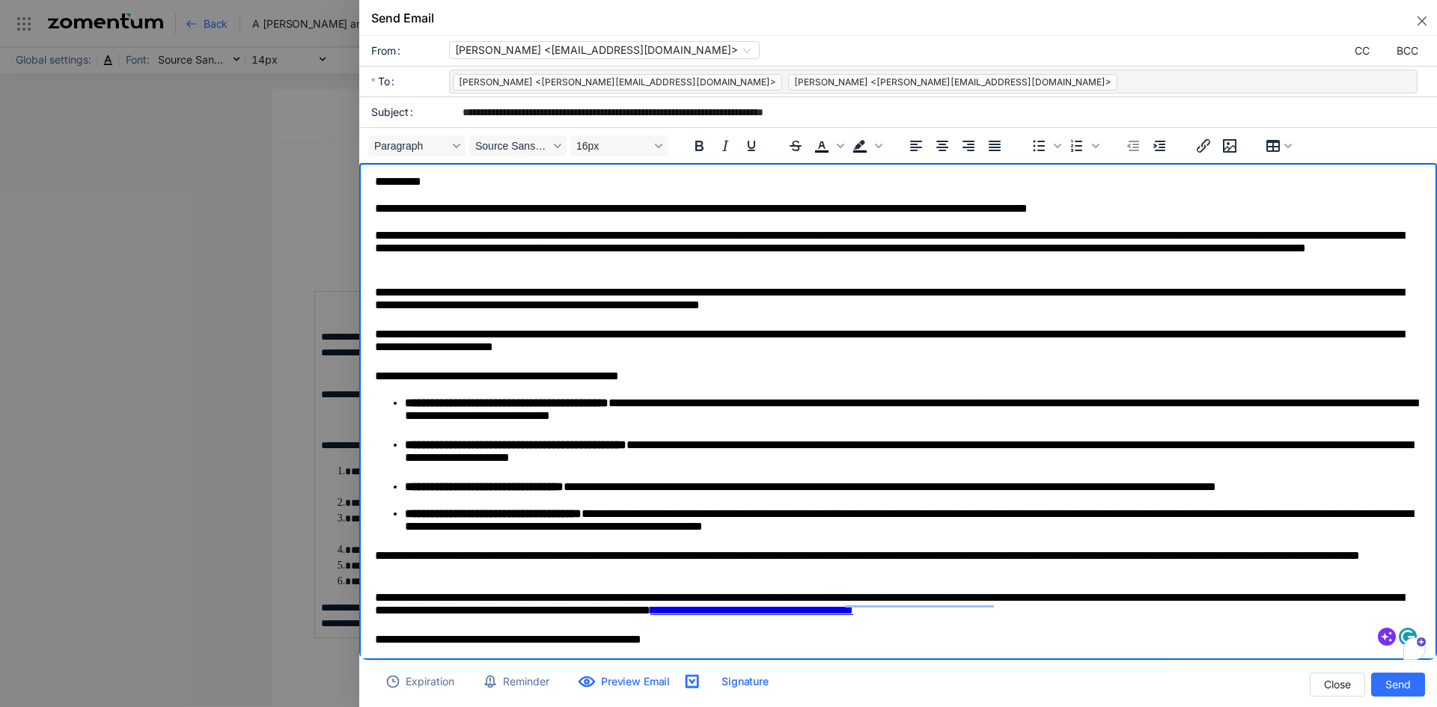
click at [936, 240] on gdiv at bounding box center [882, 636] width 1046 height 946
click at [927, 233] on gdiv at bounding box center [882, 636] width 1046 height 946
click at [927, 234] on gdiv at bounding box center [882, 636] width 1046 height 946
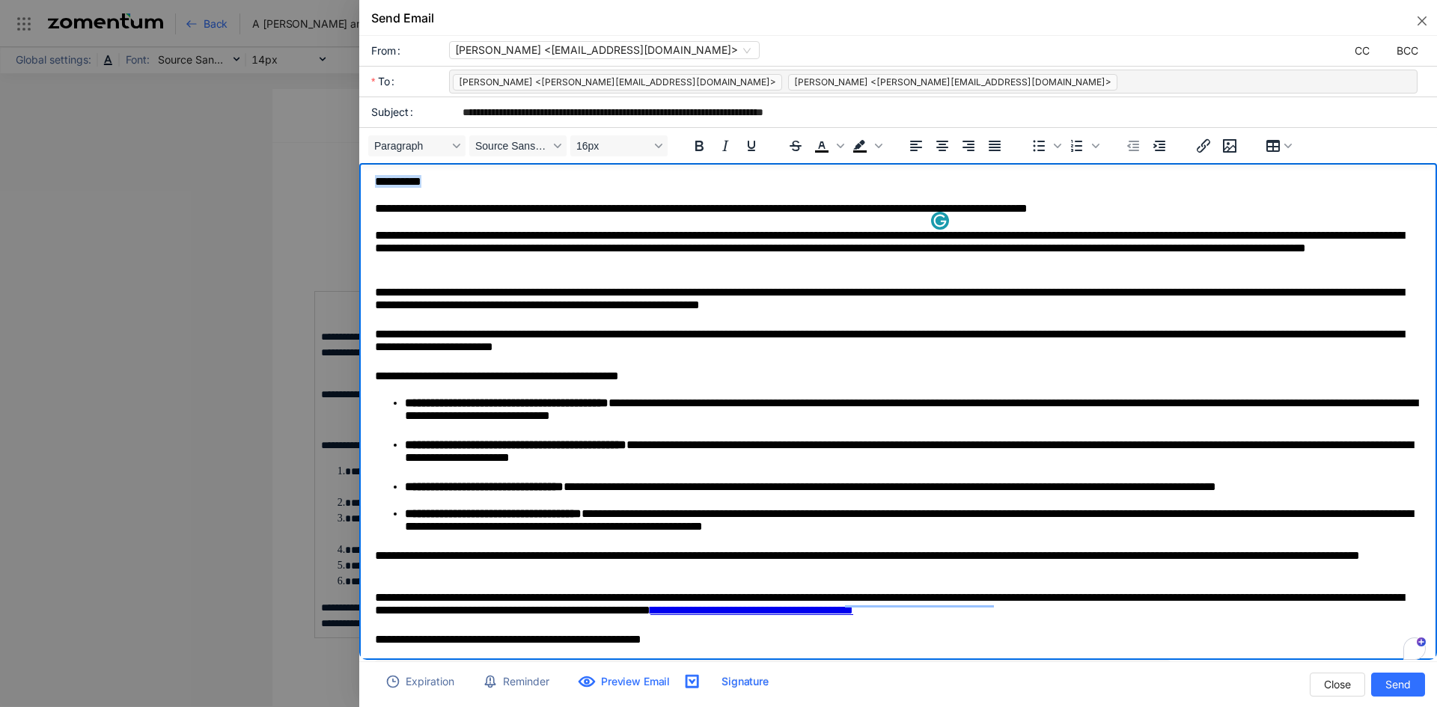
click at [927, 234] on gdiv at bounding box center [882, 636] width 1046 height 946
click at [922, 242] on gdiv at bounding box center [882, 636] width 1046 height 946
click at [865, 234] on gdiv at bounding box center [882, 636] width 1046 height 946
click at [878, 234] on gdiv at bounding box center [882, 636] width 1046 height 946
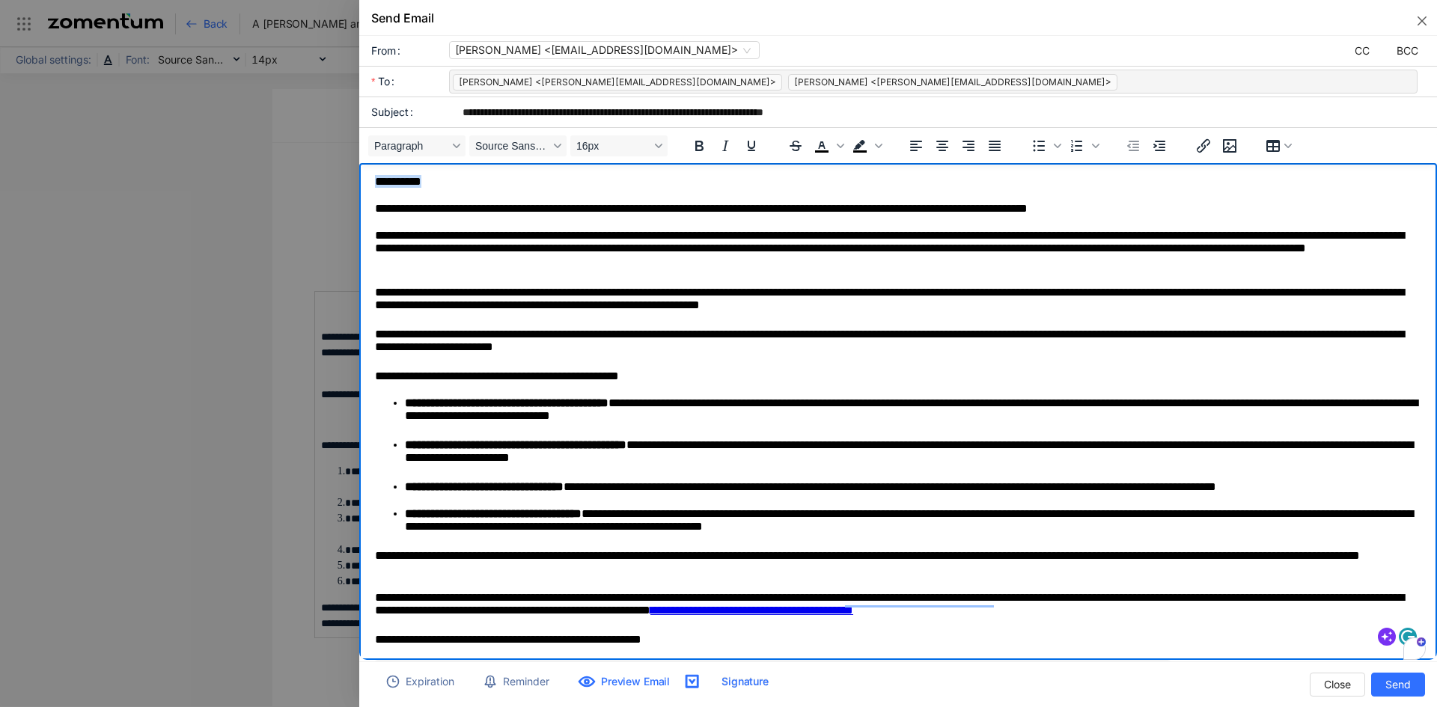
click at [878, 234] on gdiv at bounding box center [882, 636] width 1046 height 946
click at [1409, 649] on div "1" at bounding box center [1415, 649] width 20 height 20
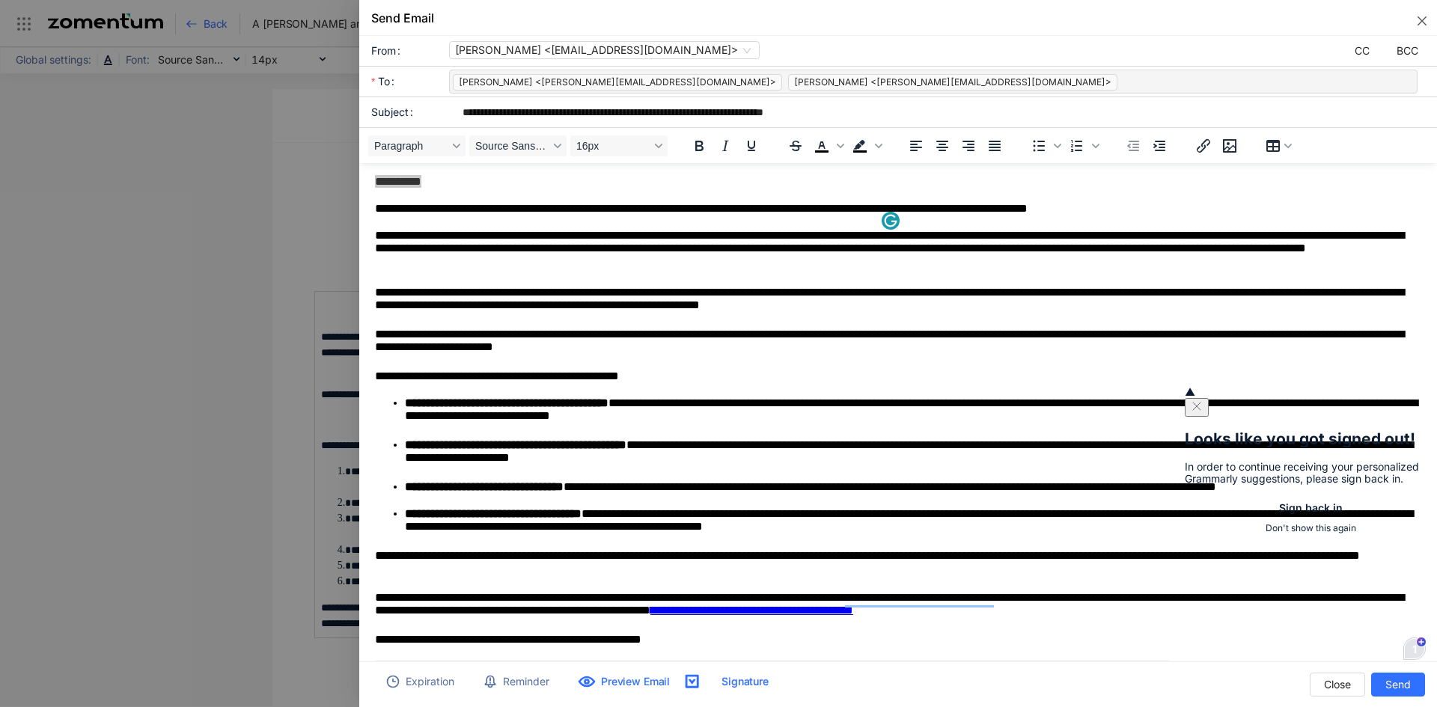
click at [1412, 650] on div "1" at bounding box center [1415, 649] width 18 height 18
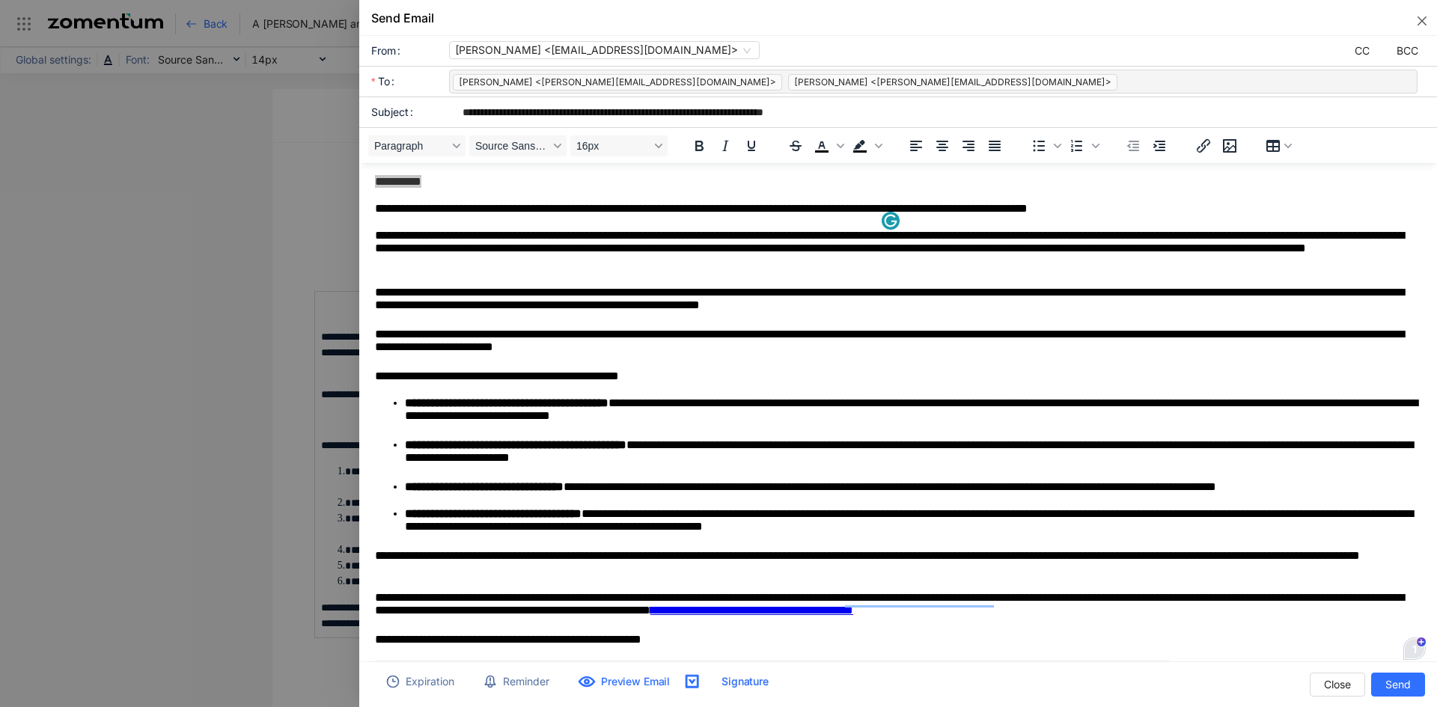
click at [1412, 650] on div "1" at bounding box center [1414, 648] width 19 height 19
click at [1415, 650] on div "1" at bounding box center [1414, 649] width 22 height 22
click at [1414, 656] on div "2" at bounding box center [1414, 649] width 16 height 16
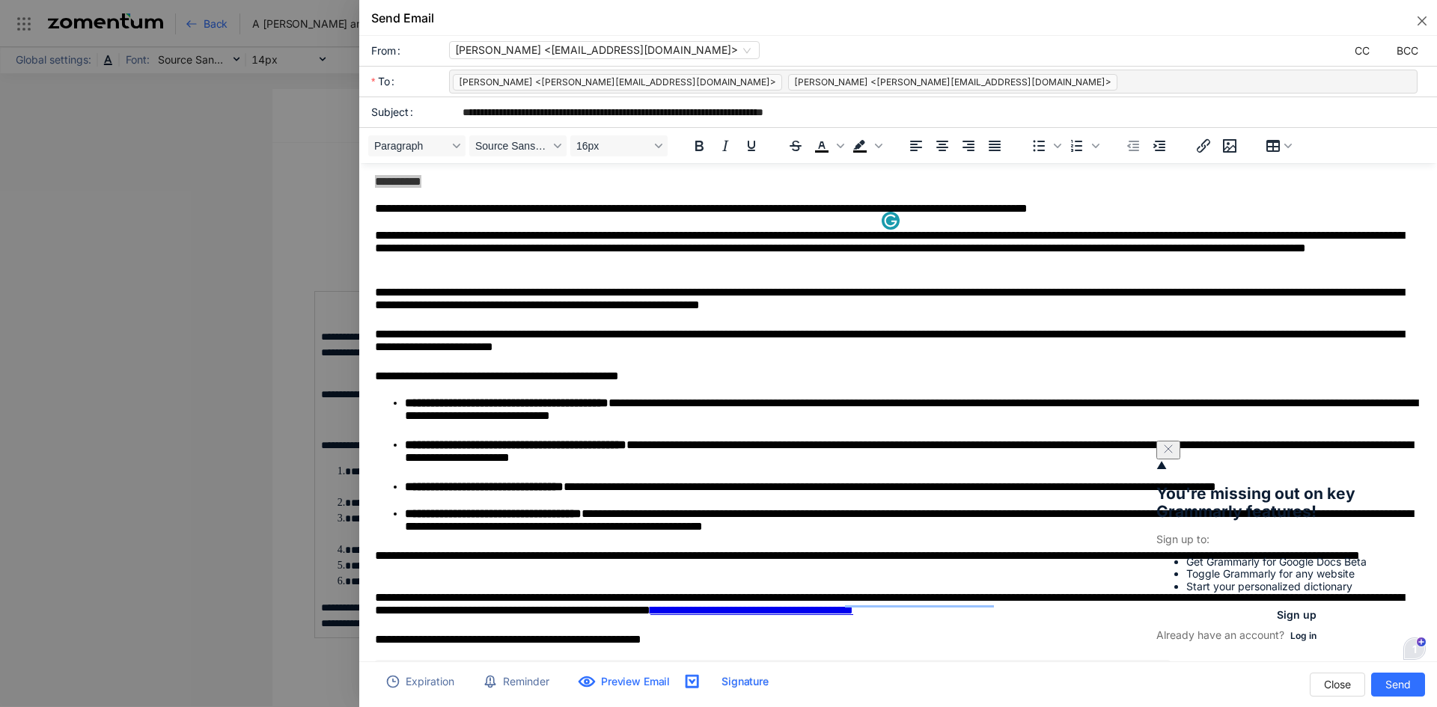
click at [1174, 455] on icon "Close" at bounding box center [1168, 449] width 12 height 12
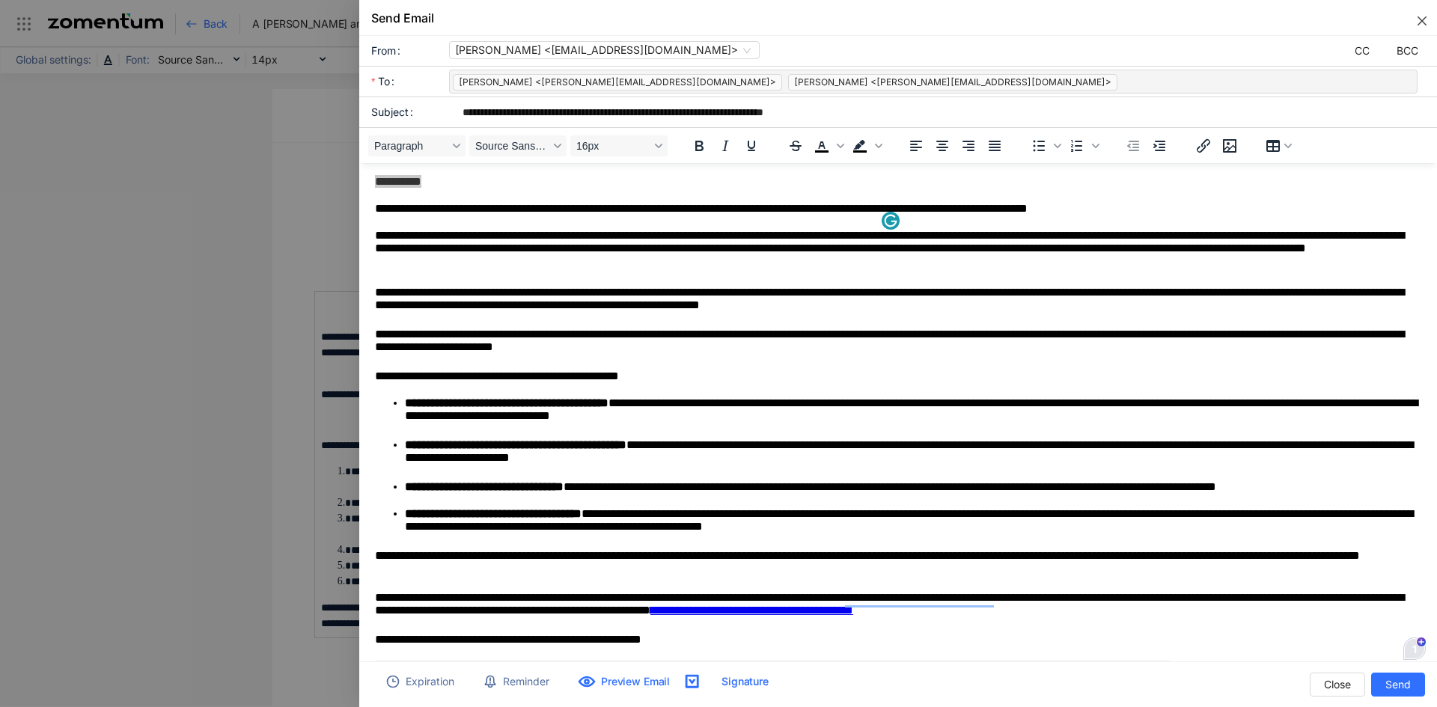
click at [1426, 18] on icon "close" at bounding box center [1422, 20] width 9 height 9
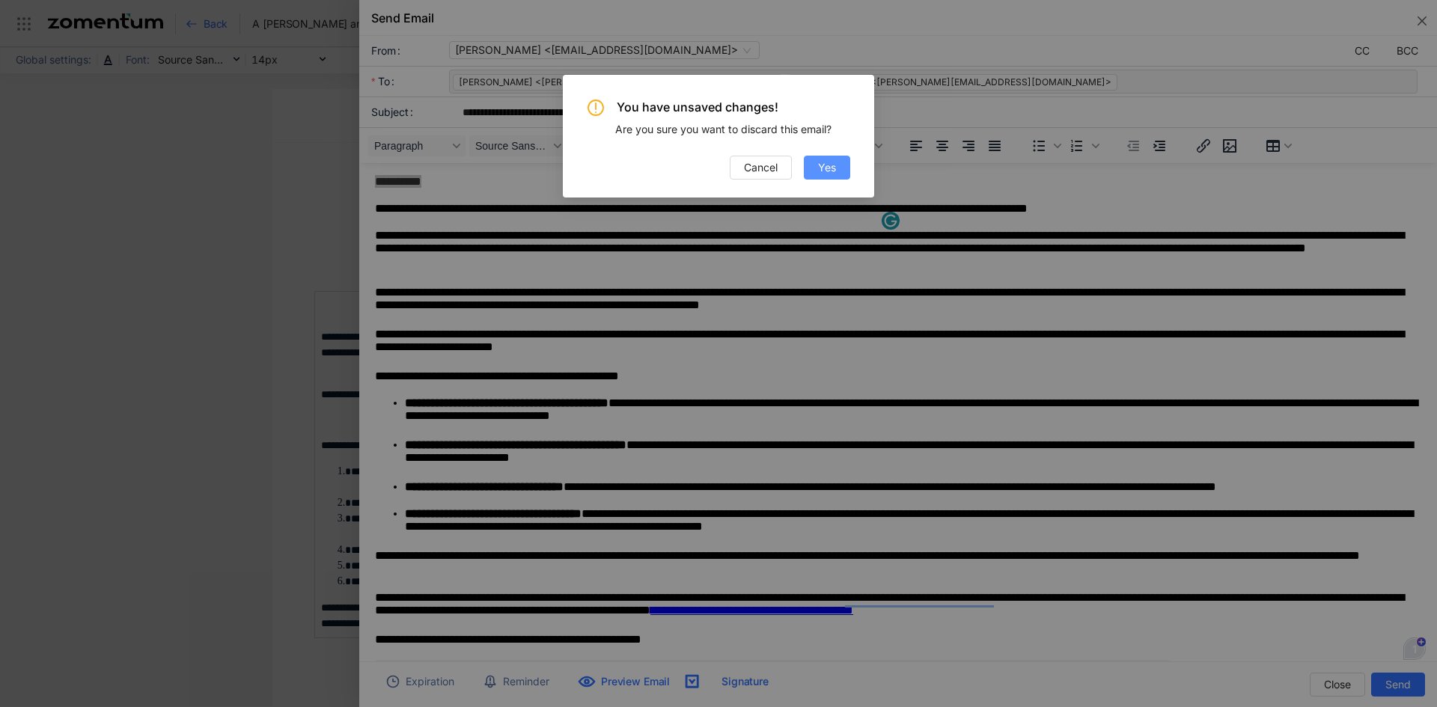
click at [828, 161] on span "Yes" at bounding box center [827, 167] width 18 height 16
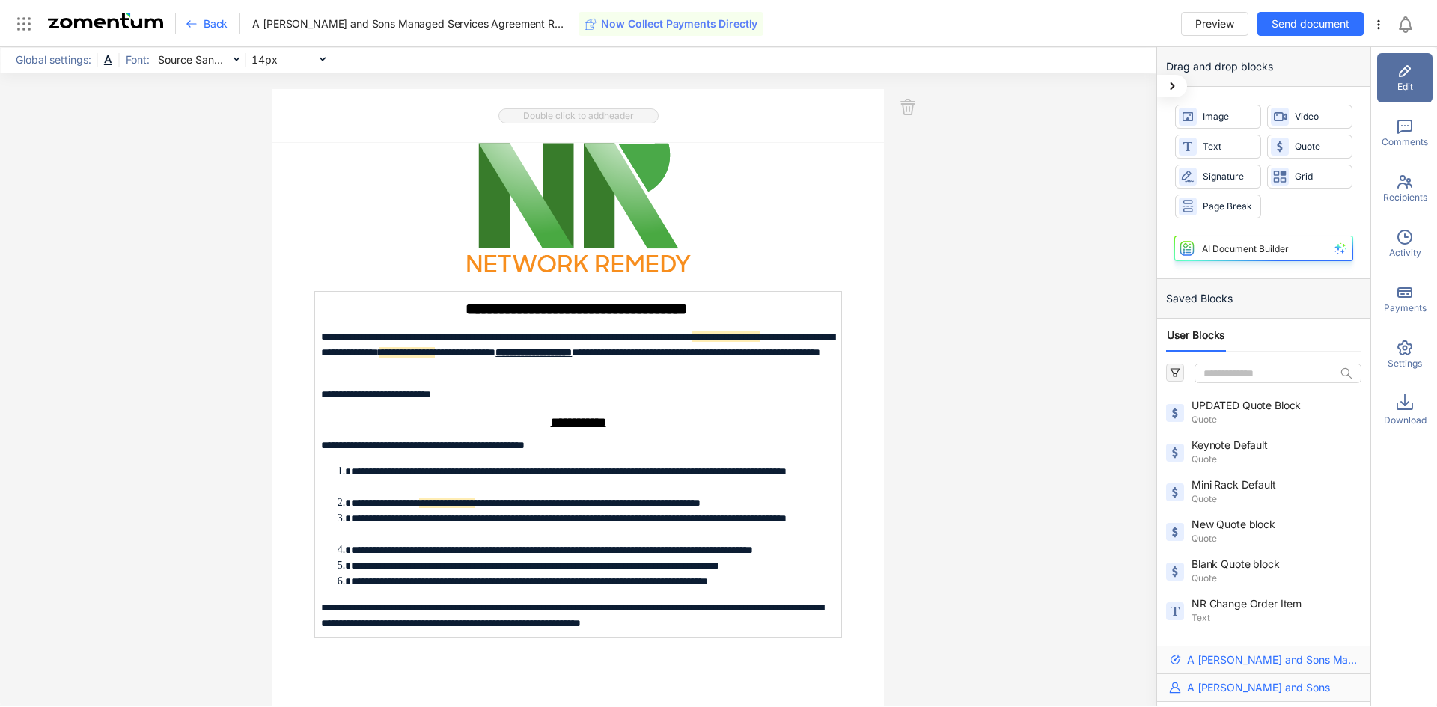
click at [843, 146] on div "**********" at bounding box center [577, 482] width 611 height 679
click at [1406, 160] on div "Edit Comments Recipients Activity Payments Settings Download" at bounding box center [1403, 378] width 67 height 662
click at [1405, 173] on icon at bounding box center [1405, 182] width 18 height 18
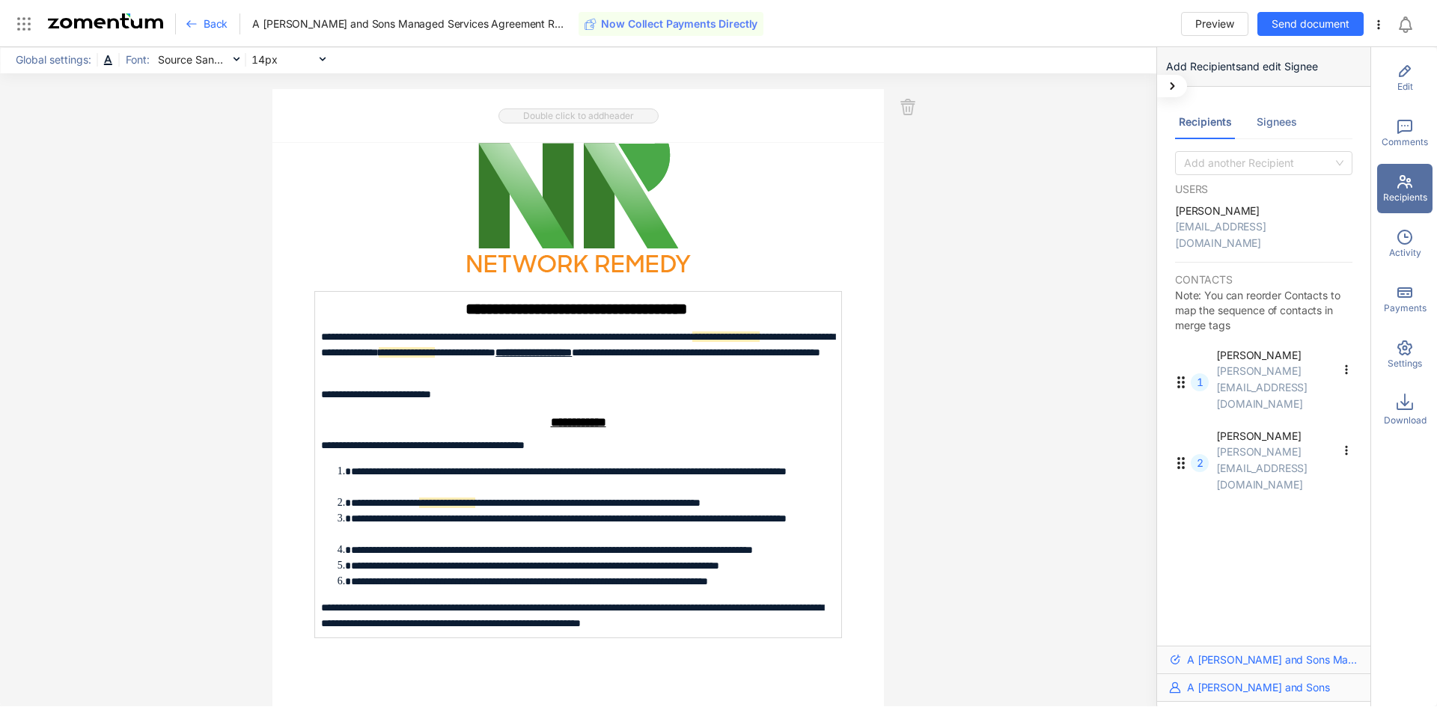
click at [1397, 198] on span "Recipients" at bounding box center [1405, 197] width 44 height 13
click at [1238, 365] on div "[PERSON_NAME] [PERSON_NAME][EMAIL_ADDRESS][DOMAIN_NAME]" at bounding box center [1284, 380] width 136 height 64
click at [1347, 364] on icon at bounding box center [1347, 370] width 12 height 12
click at [1212, 342] on div "1 [PERSON_NAME] [PERSON_NAME][EMAIL_ADDRESS][DOMAIN_NAME]" at bounding box center [1263, 382] width 189 height 81
click at [1271, 365] on span "[PERSON_NAME][EMAIL_ADDRESS][DOMAIN_NAME]" at bounding box center [1261, 388] width 91 height 46
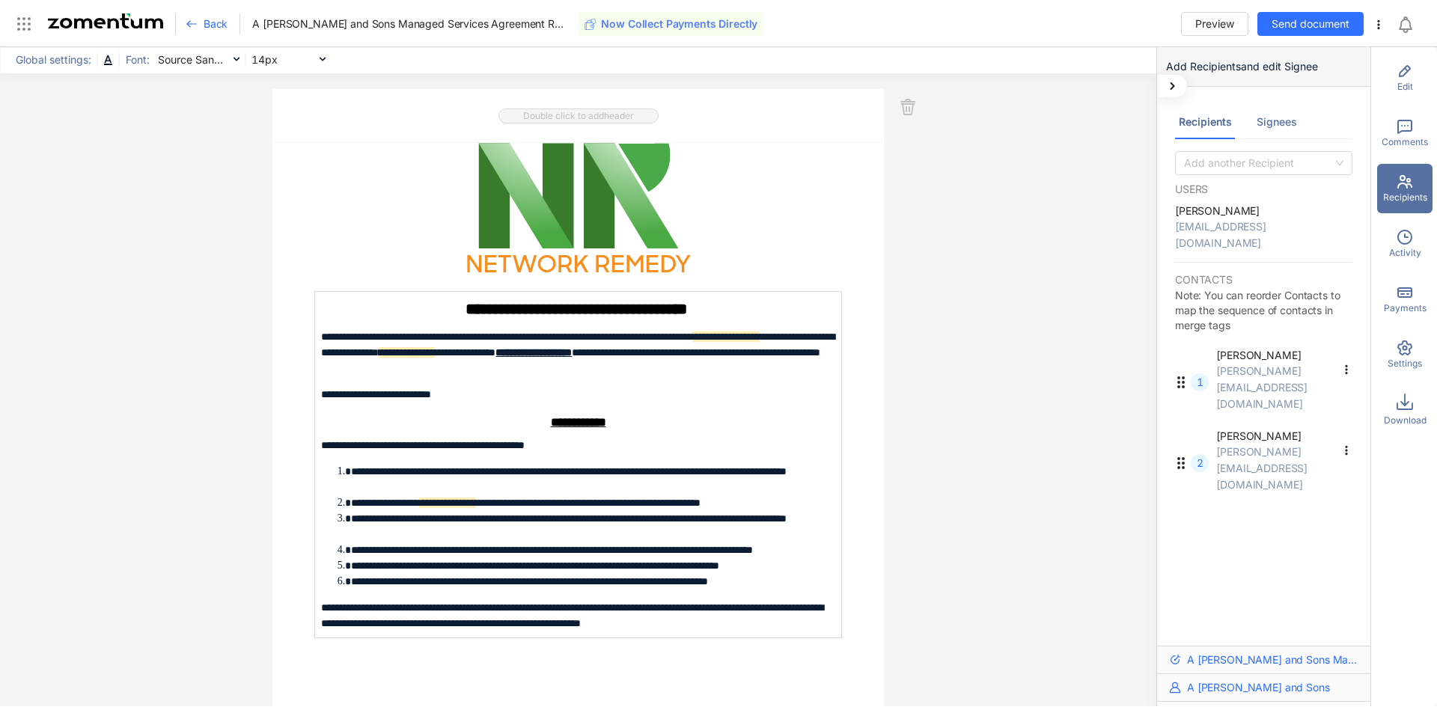
click at [1270, 365] on span "[PERSON_NAME][EMAIL_ADDRESS][DOMAIN_NAME]" at bounding box center [1261, 388] width 91 height 46
click at [1275, 131] on div "Signees" at bounding box center [1277, 122] width 60 height 34
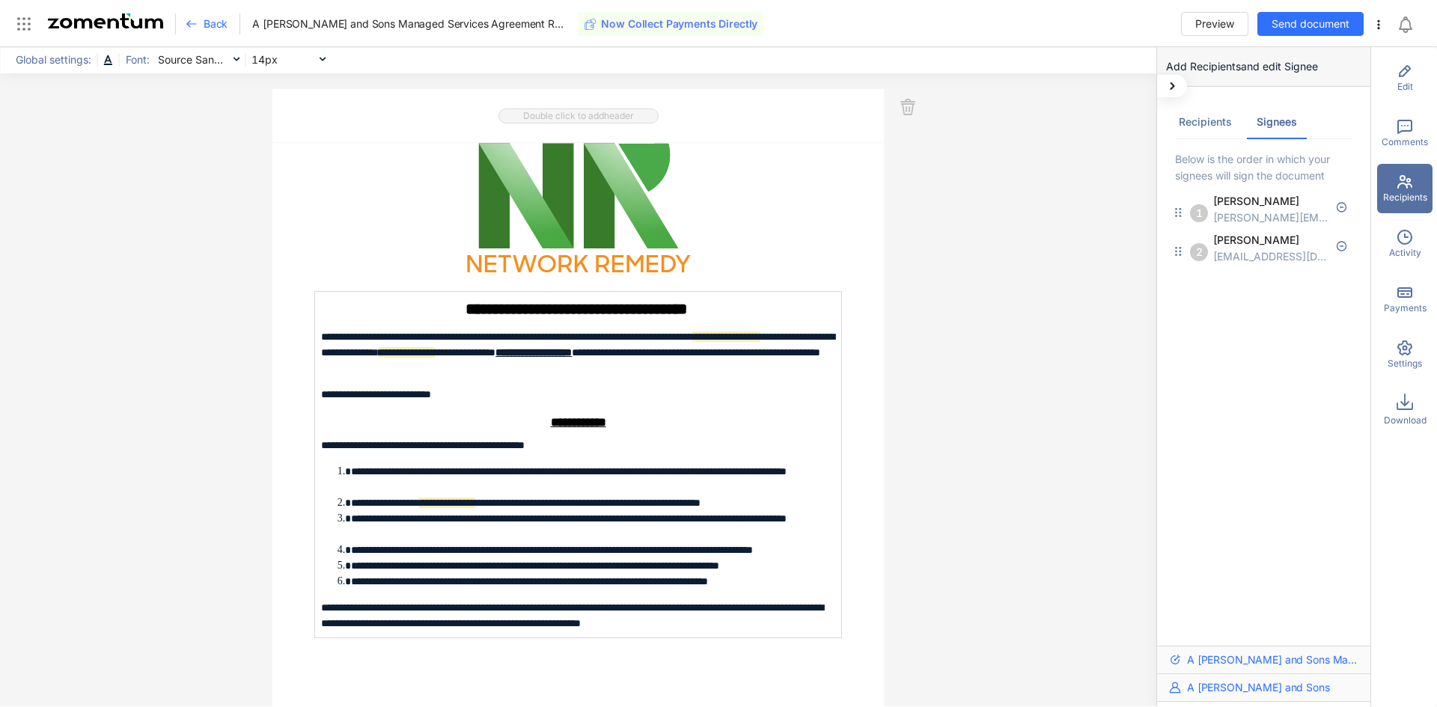
click at [1238, 219] on div "[PERSON_NAME][EMAIL_ADDRESS][DOMAIN_NAME]" at bounding box center [1271, 218] width 116 height 16
drag, startPoint x: 1275, startPoint y: 19, endPoint x: 1185, endPoint y: 67, distance: 102.1
click at [1275, 19] on span "Send document" at bounding box center [1311, 24] width 78 height 16
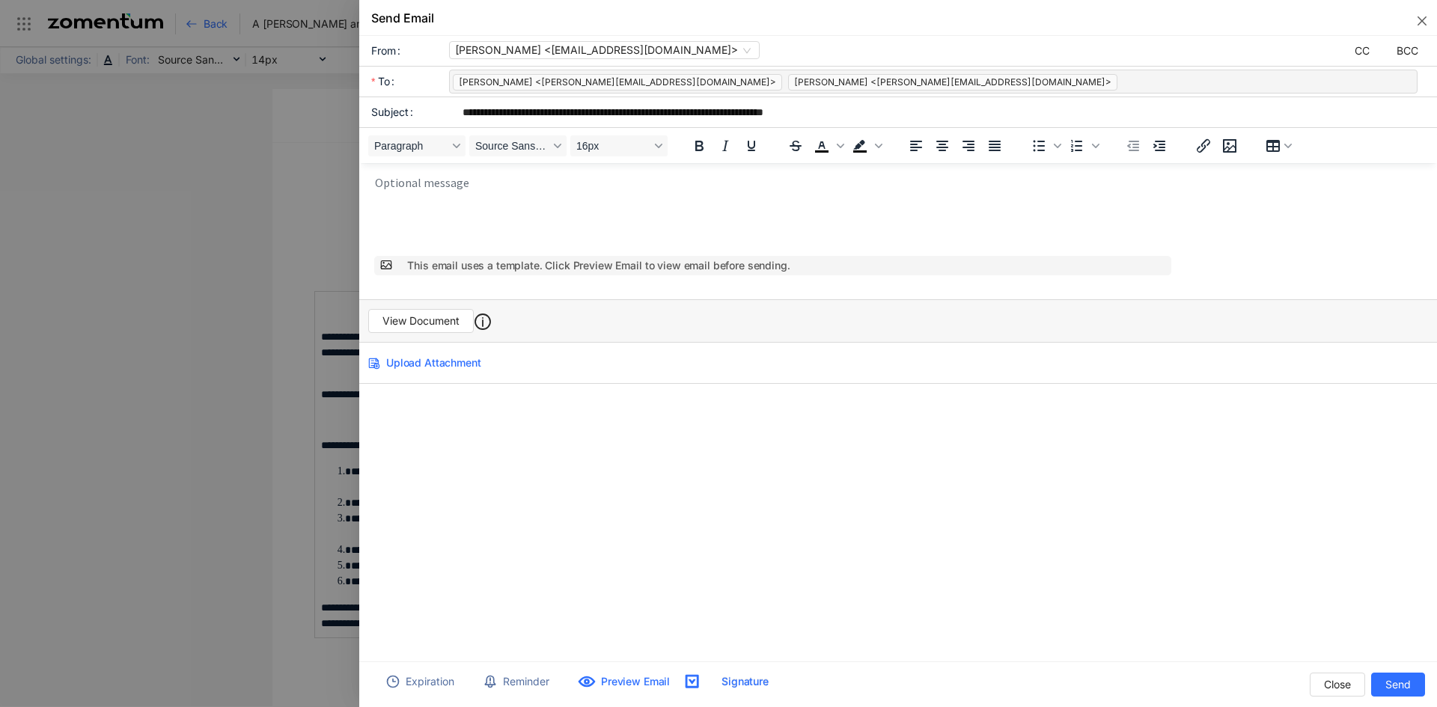
click at [606, 82] on span "[PERSON_NAME] <[PERSON_NAME][EMAIL_ADDRESS][DOMAIN_NAME]>" at bounding box center [617, 82] width 329 height 16
